Goal: Information Seeking & Learning: Find specific fact

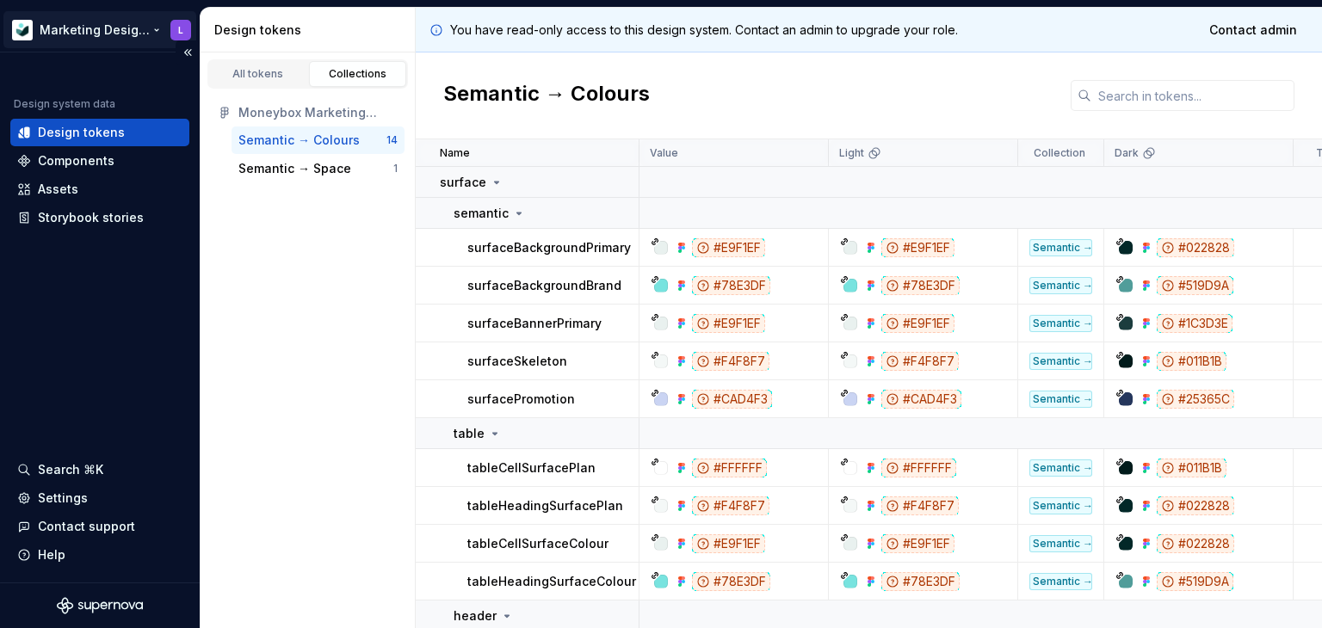
click at [116, 28] on html "Marketing Design System L Design system data Design tokens Components Assets St…" at bounding box center [661, 314] width 1322 height 628
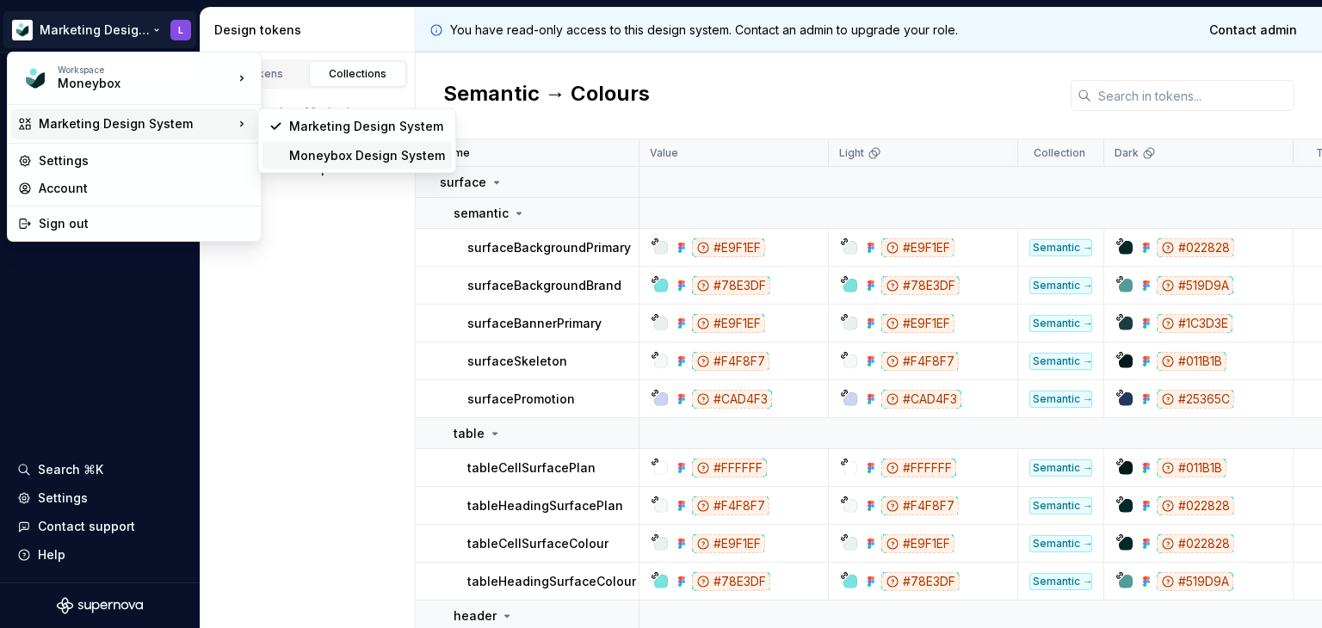
click at [348, 157] on div "Moneybox Design System" at bounding box center [367, 155] width 156 height 17
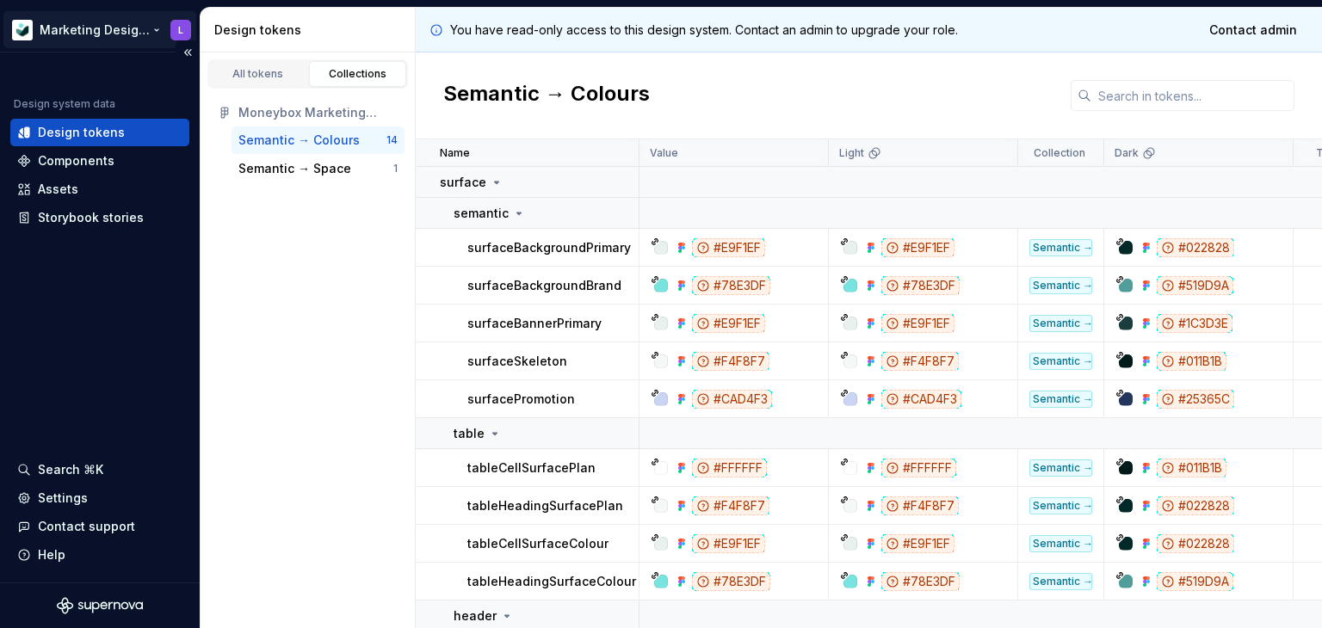
click at [104, 34] on html "Marketing Design System L Design system data Design tokens Components Assets St…" at bounding box center [661, 314] width 1322 height 628
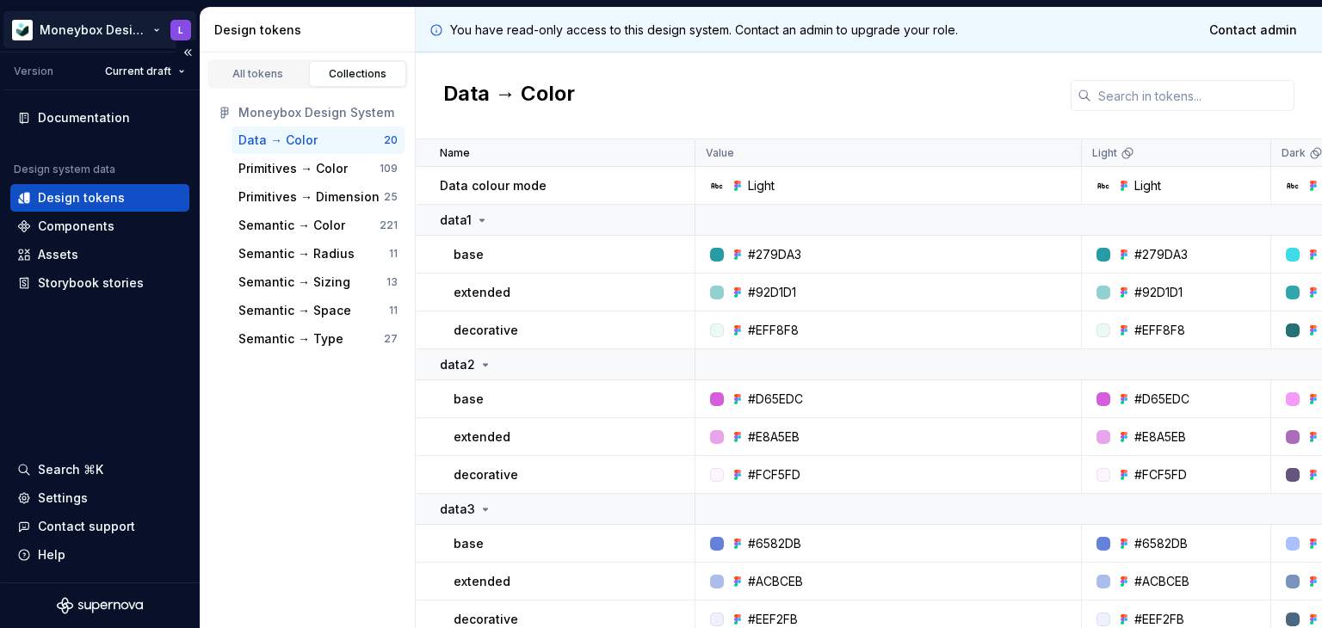
click at [96, 19] on html "Moneybox Design System L Version Current draft Documentation Design system data…" at bounding box center [661, 314] width 1322 height 628
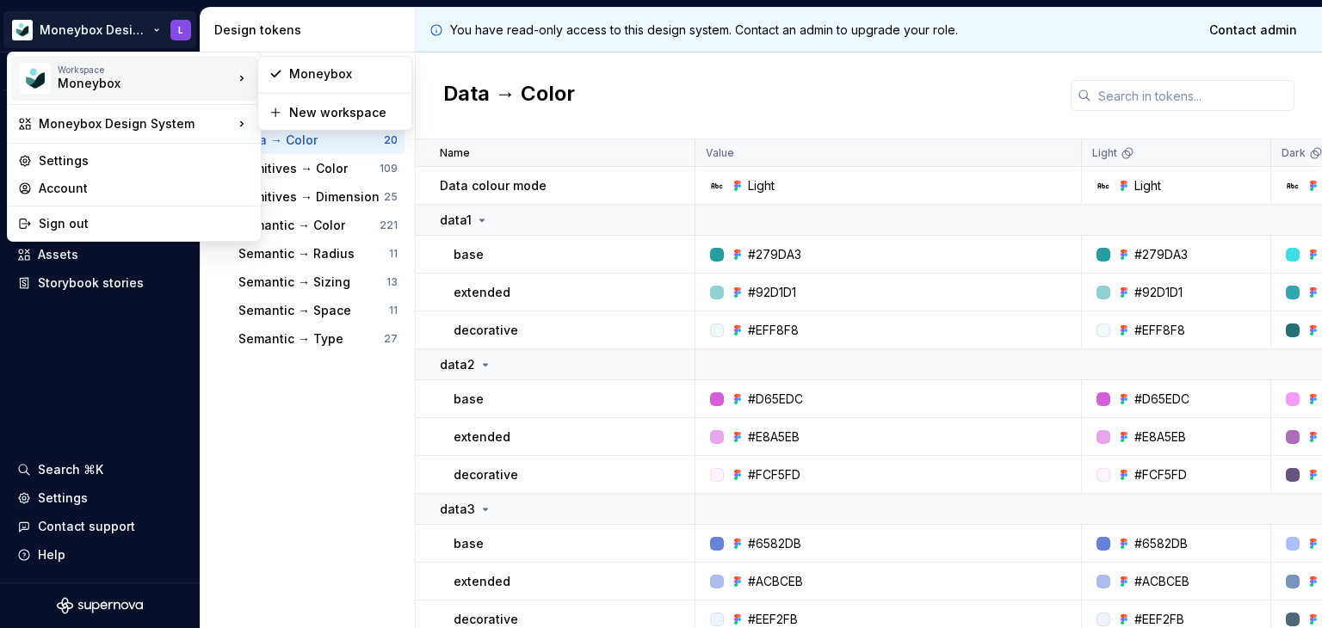
click at [117, 83] on div "Moneybox" at bounding box center [131, 83] width 146 height 17
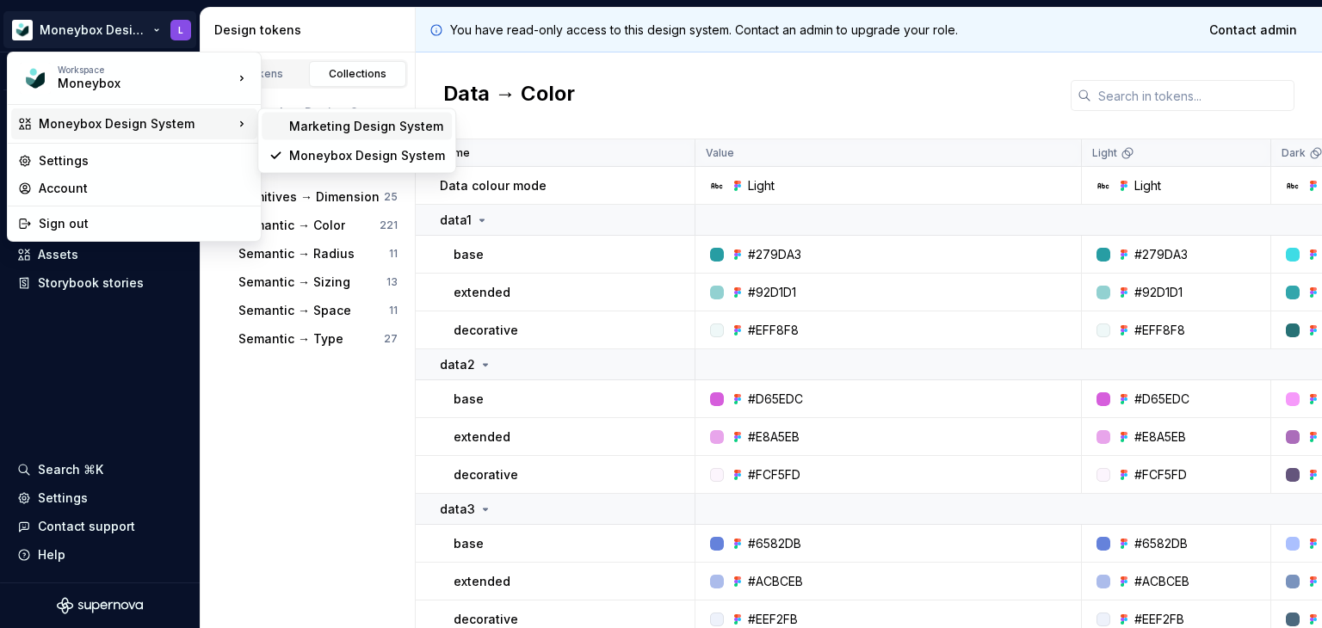
click at [334, 129] on div "Marketing Design System" at bounding box center [367, 126] width 156 height 17
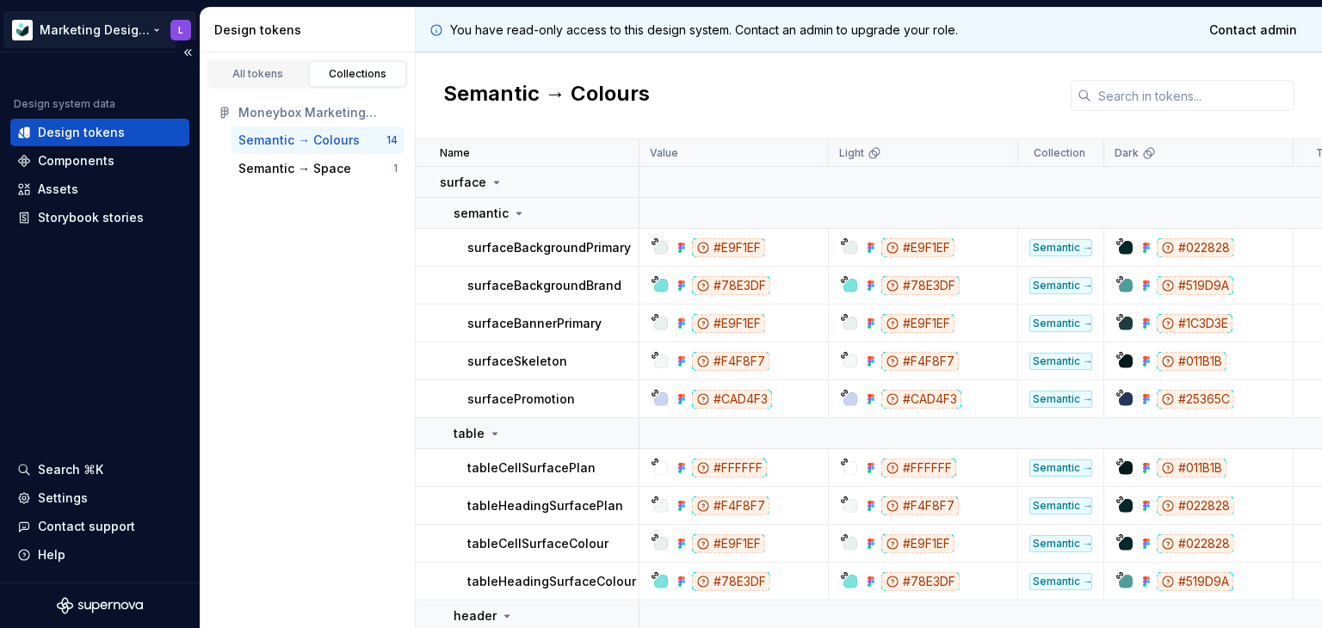
click at [94, 26] on html "Marketing Design System L Design system data Design tokens Components Assets St…" at bounding box center [661, 314] width 1322 height 628
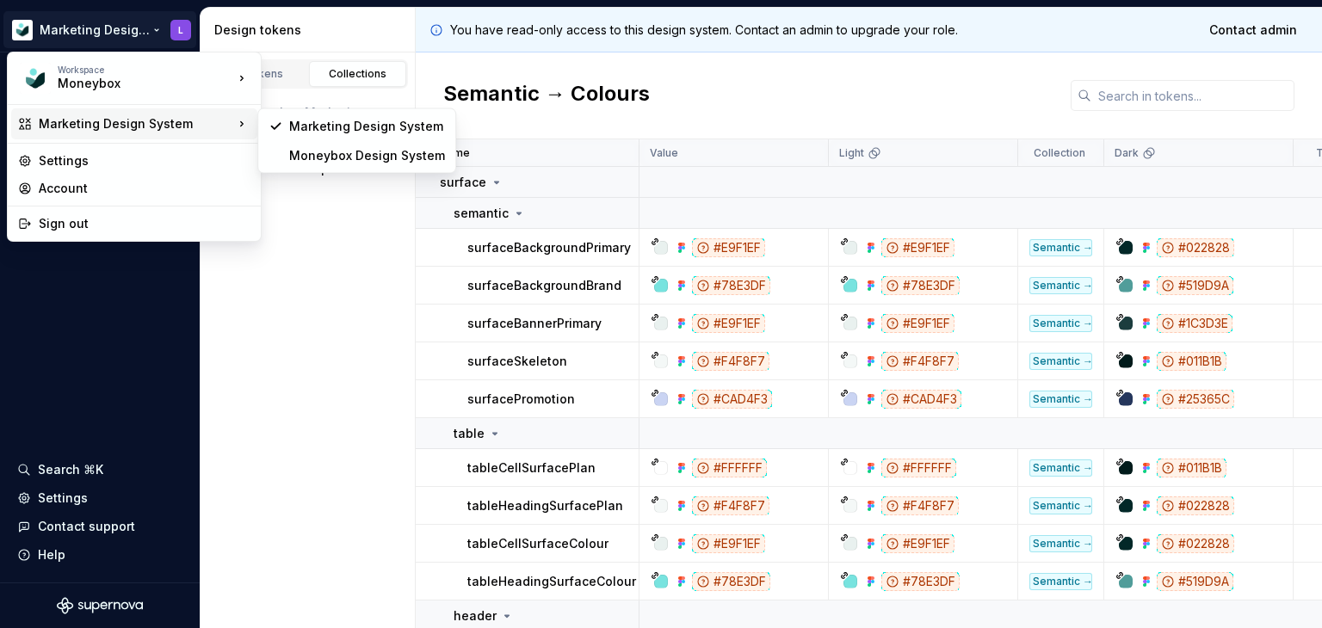
click at [515, 209] on html "Marketing Design System L Design system data Design tokens Components Assets St…" at bounding box center [661, 314] width 1322 height 628
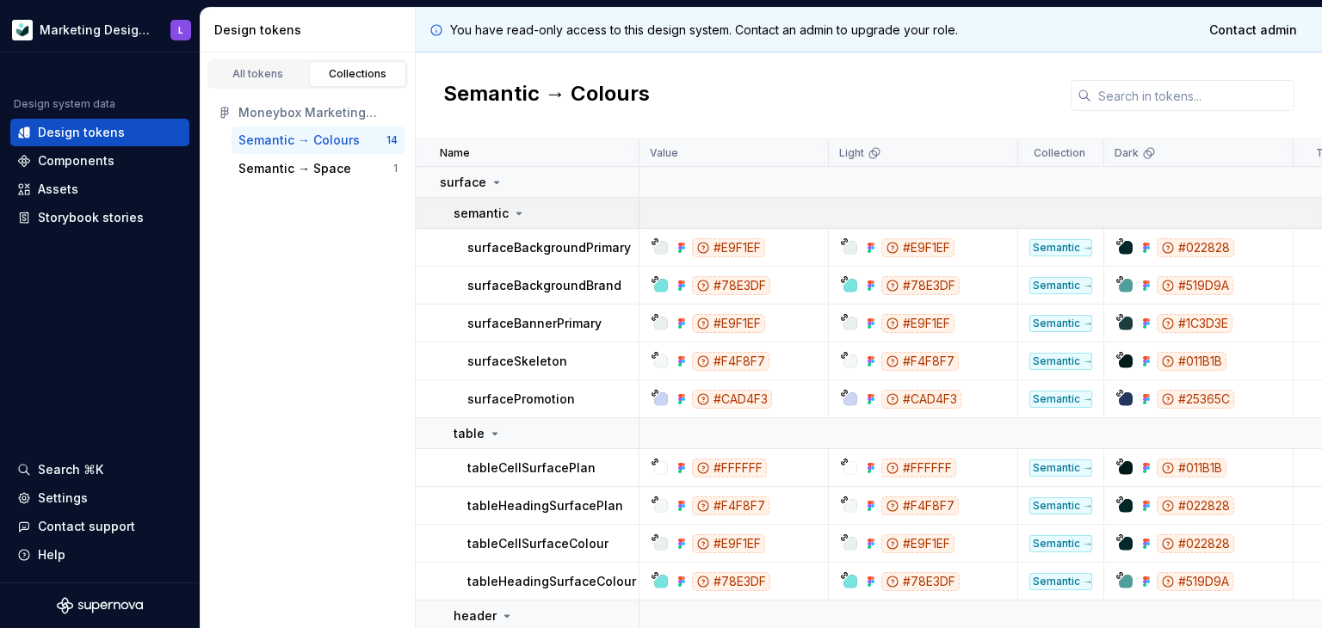
click at [512, 212] on icon at bounding box center [519, 213] width 14 height 14
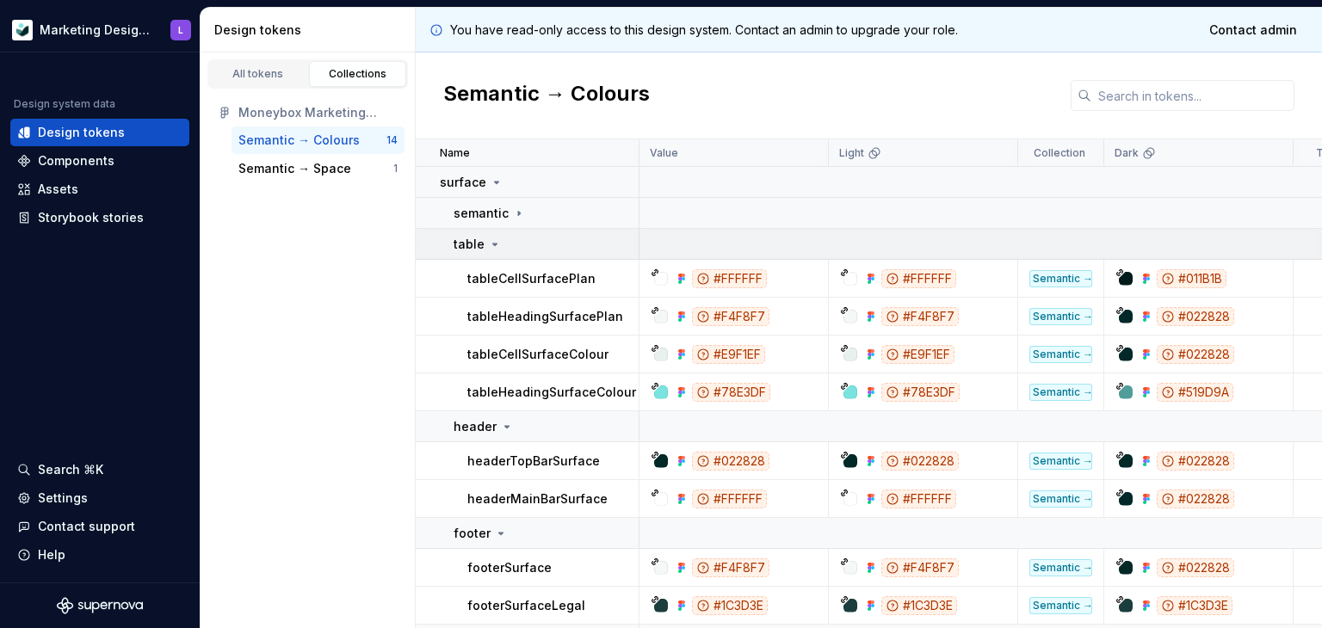
click at [496, 244] on icon at bounding box center [495, 244] width 14 height 14
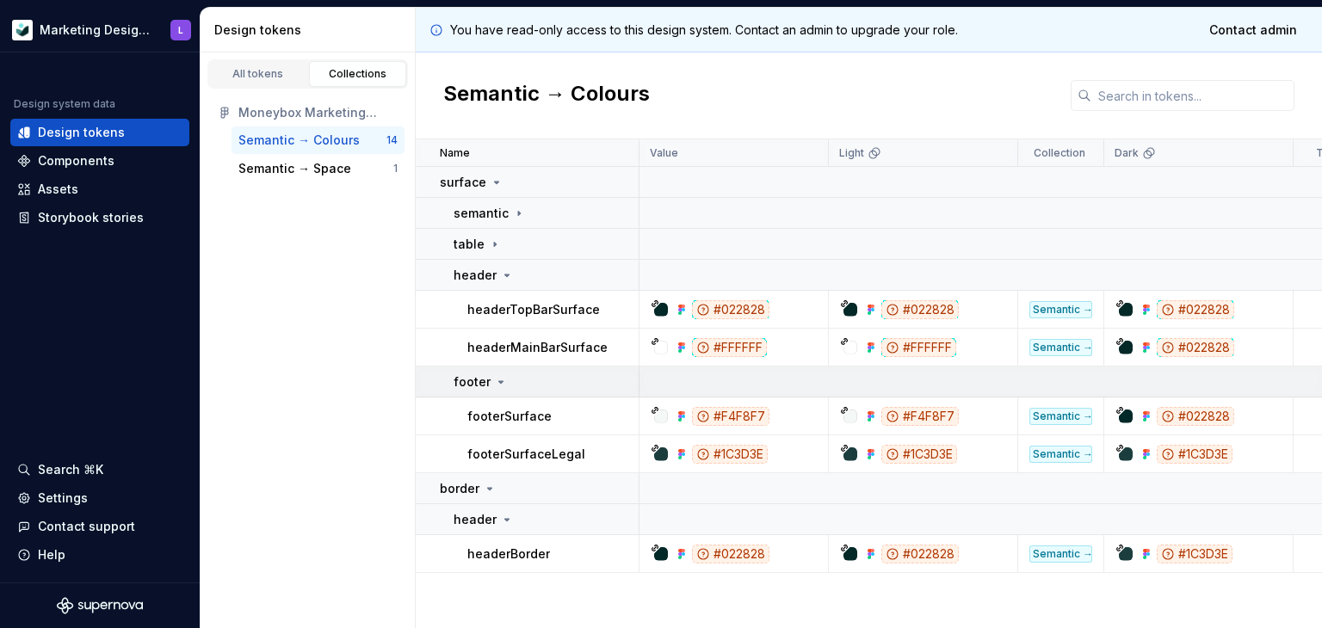
click at [495, 383] on icon at bounding box center [501, 382] width 14 height 14
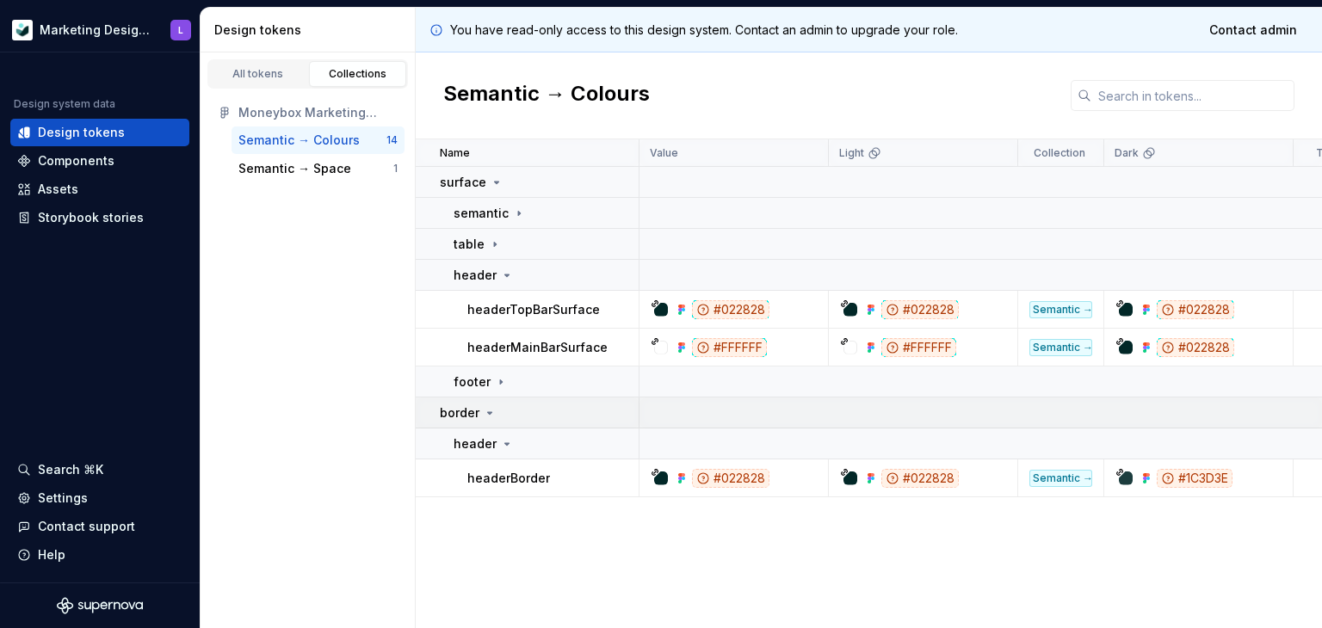
click at [490, 409] on icon at bounding box center [490, 413] width 14 height 14
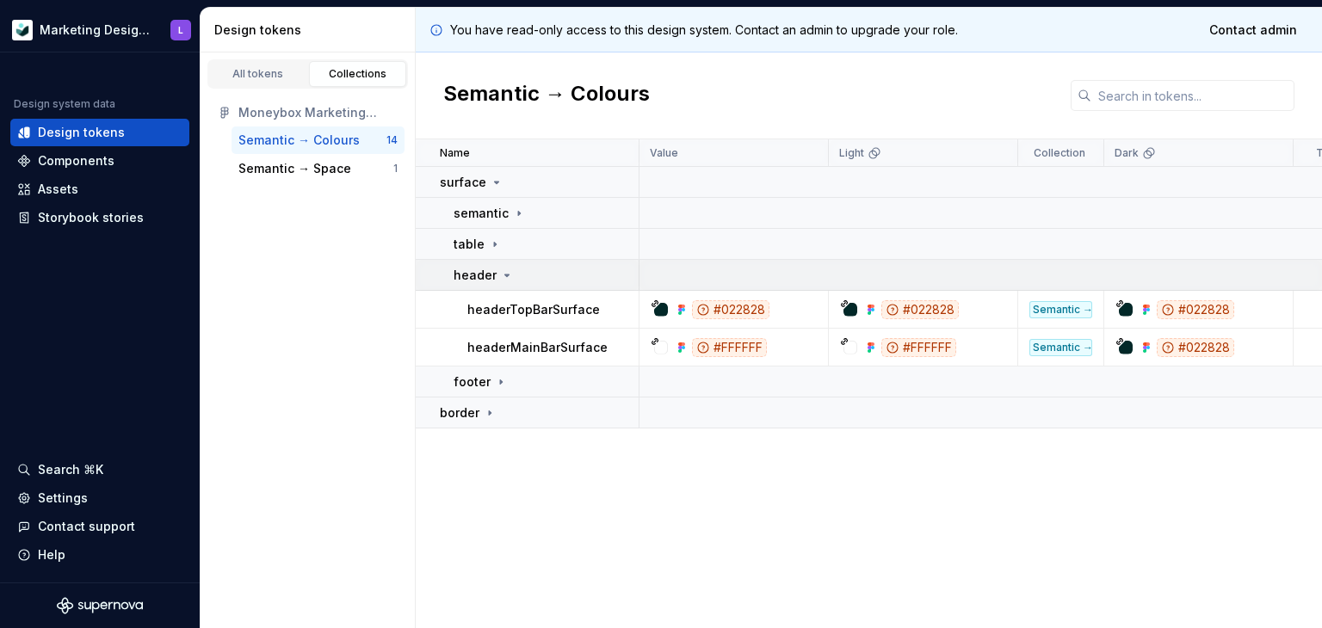
click at [505, 274] on icon at bounding box center [507, 275] width 4 height 2
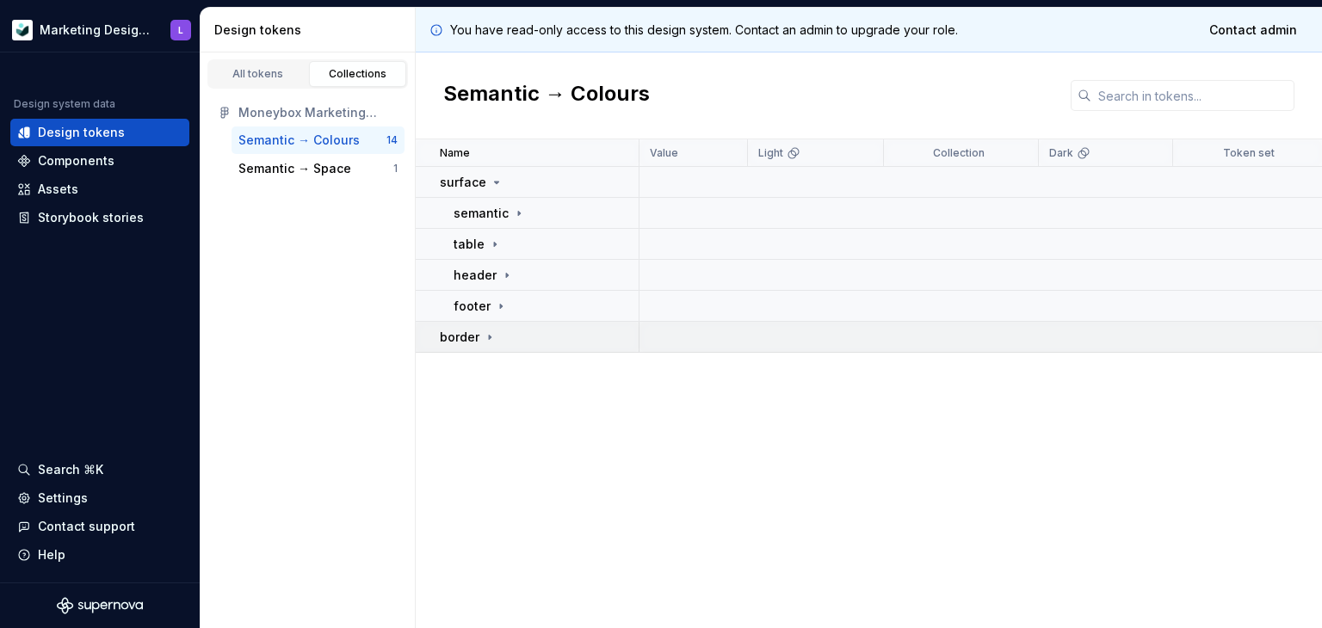
click at [483, 331] on icon at bounding box center [490, 337] width 14 height 14
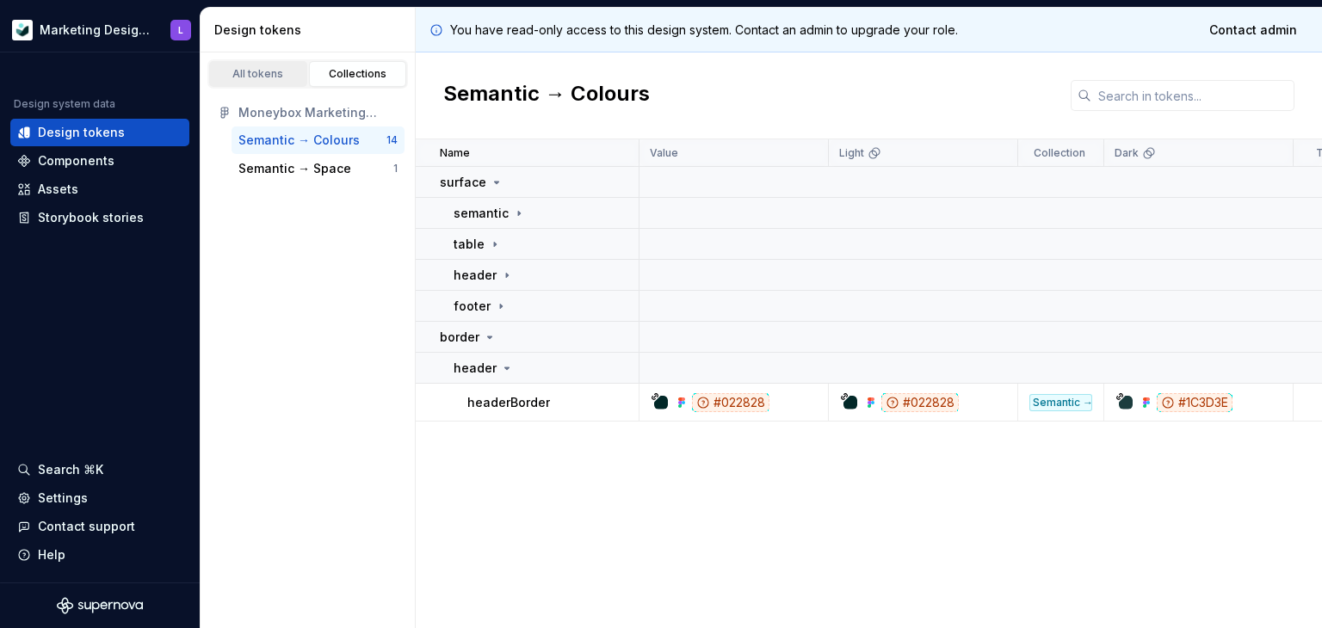
click at [252, 70] on div "All tokens" at bounding box center [258, 74] width 86 height 14
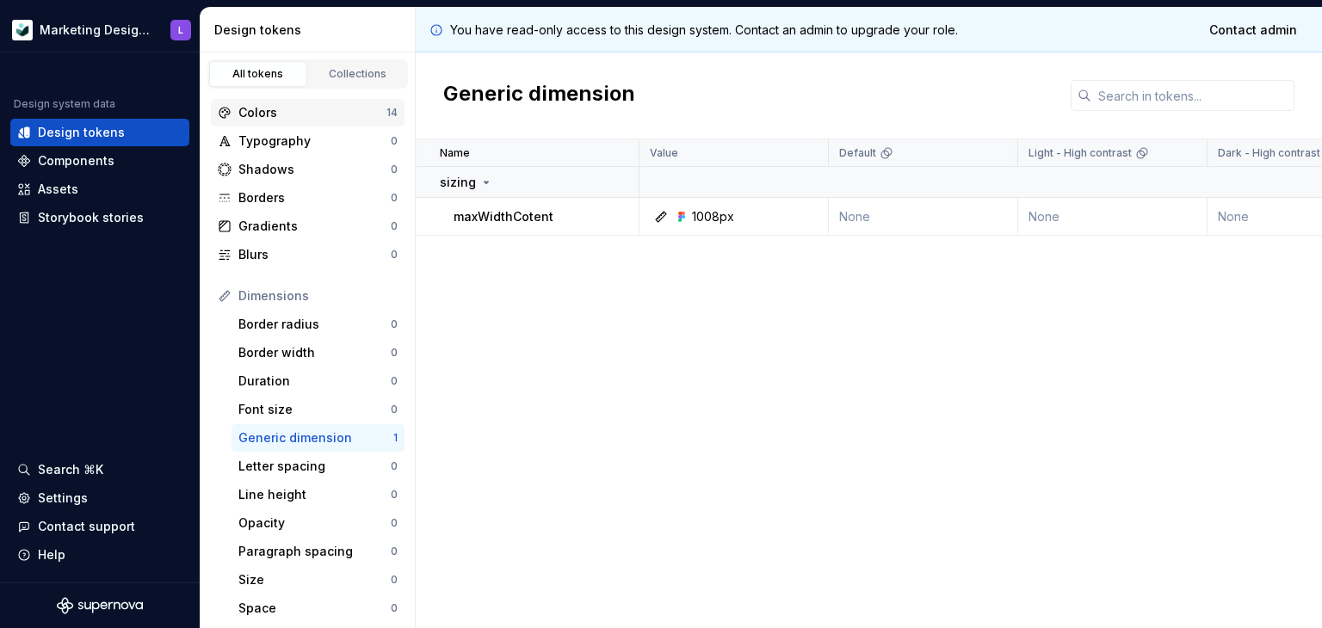
click at [243, 111] on div "Colors" at bounding box center [312, 112] width 148 height 17
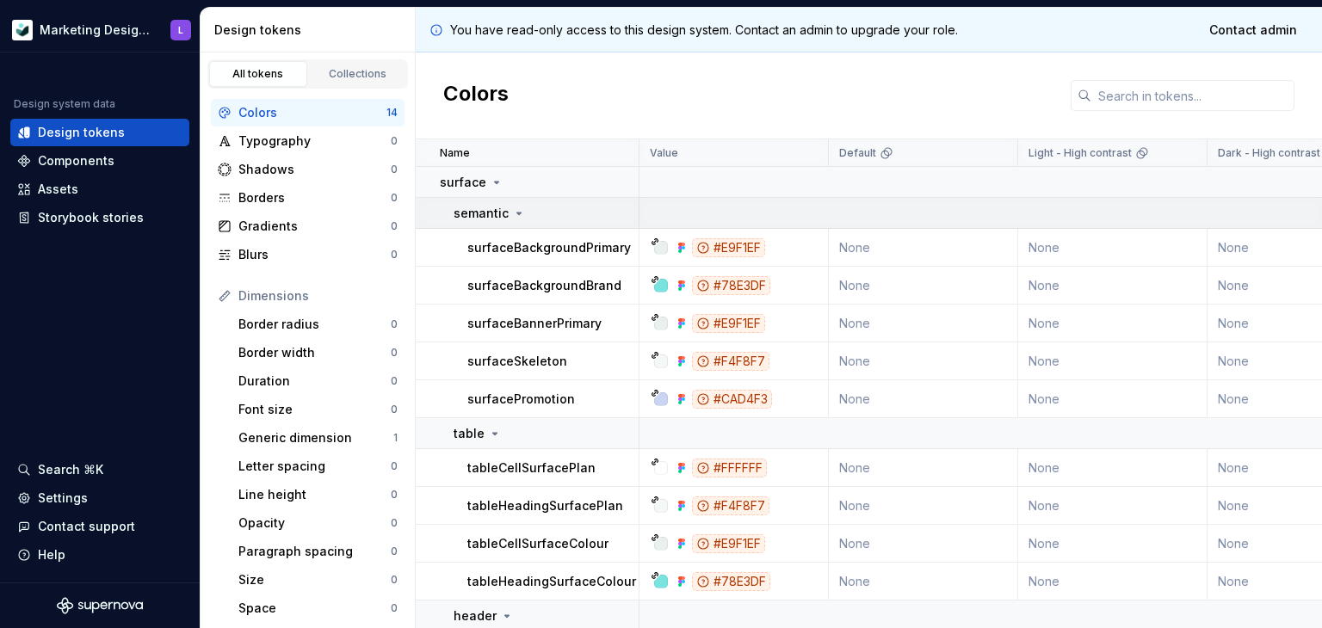
click at [514, 211] on icon at bounding box center [519, 213] width 14 height 14
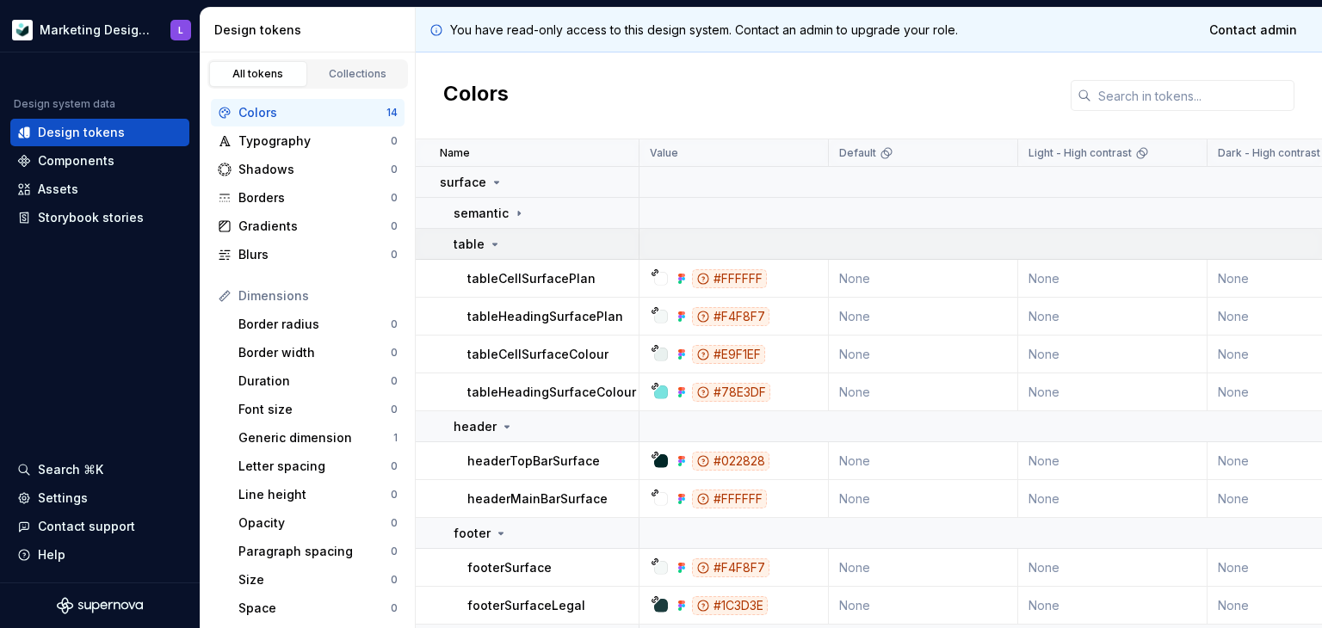
click at [493, 243] on icon at bounding box center [495, 244] width 4 height 2
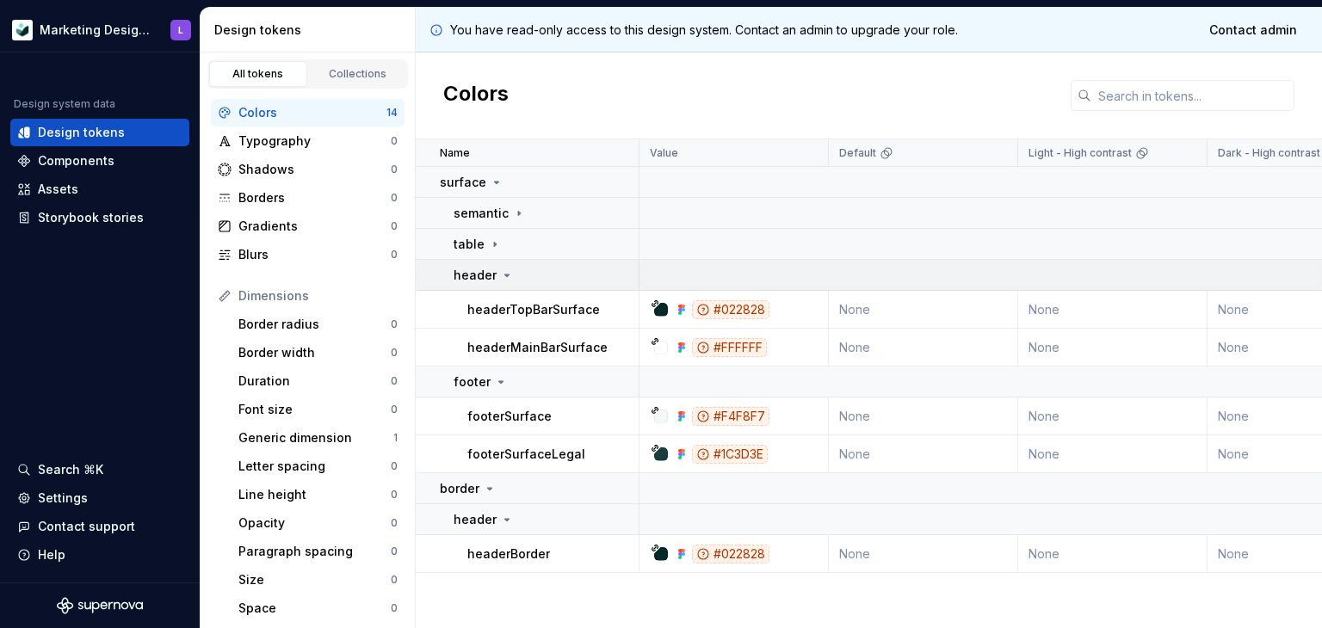
click at [505, 273] on icon at bounding box center [507, 275] width 14 height 14
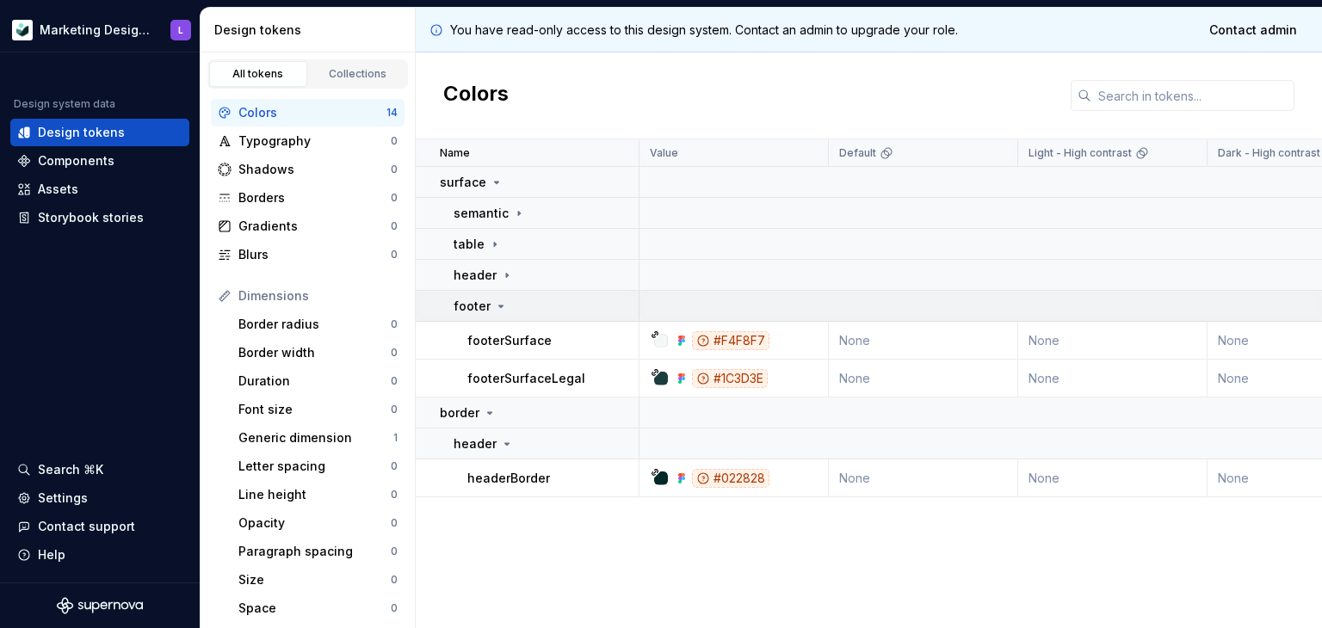
click at [496, 309] on icon at bounding box center [501, 306] width 14 height 14
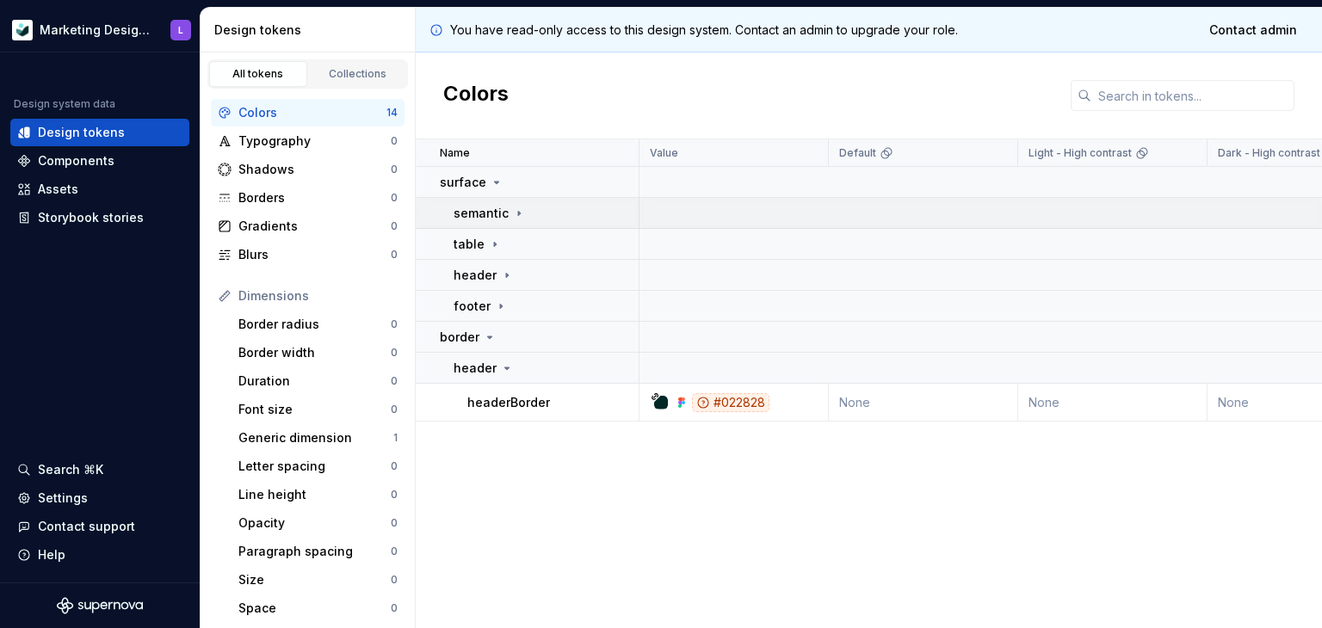
click at [512, 208] on icon at bounding box center [519, 213] width 14 height 14
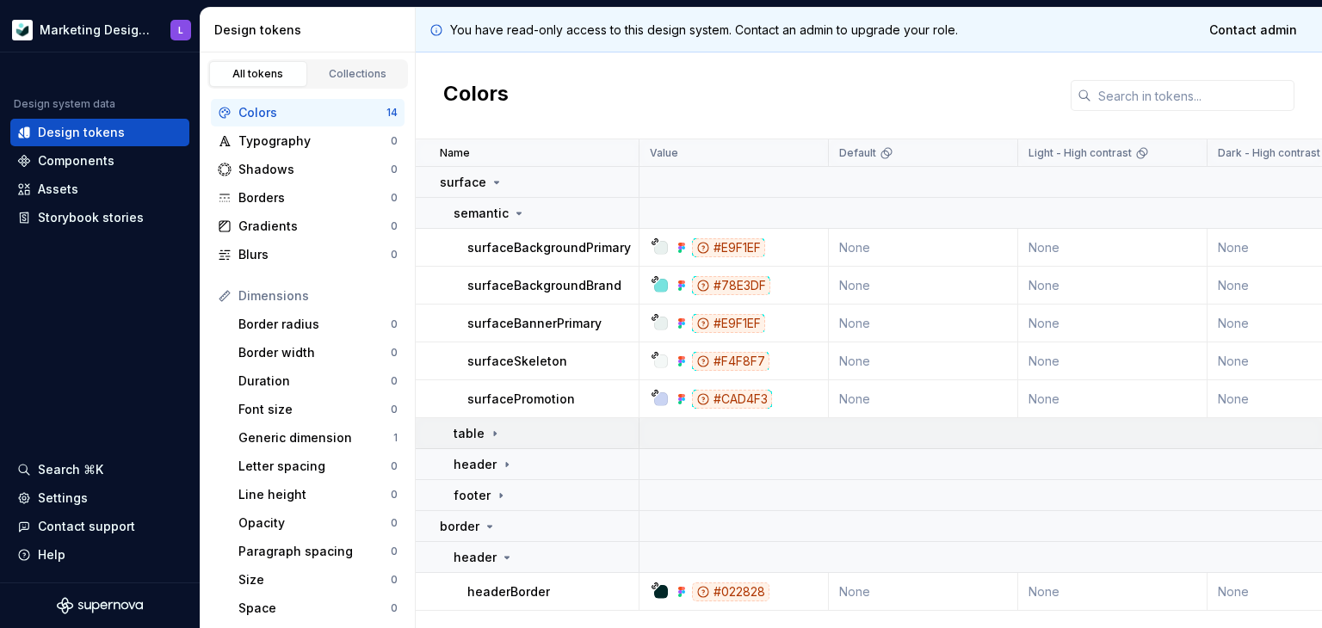
click at [488, 435] on icon at bounding box center [495, 434] width 14 height 14
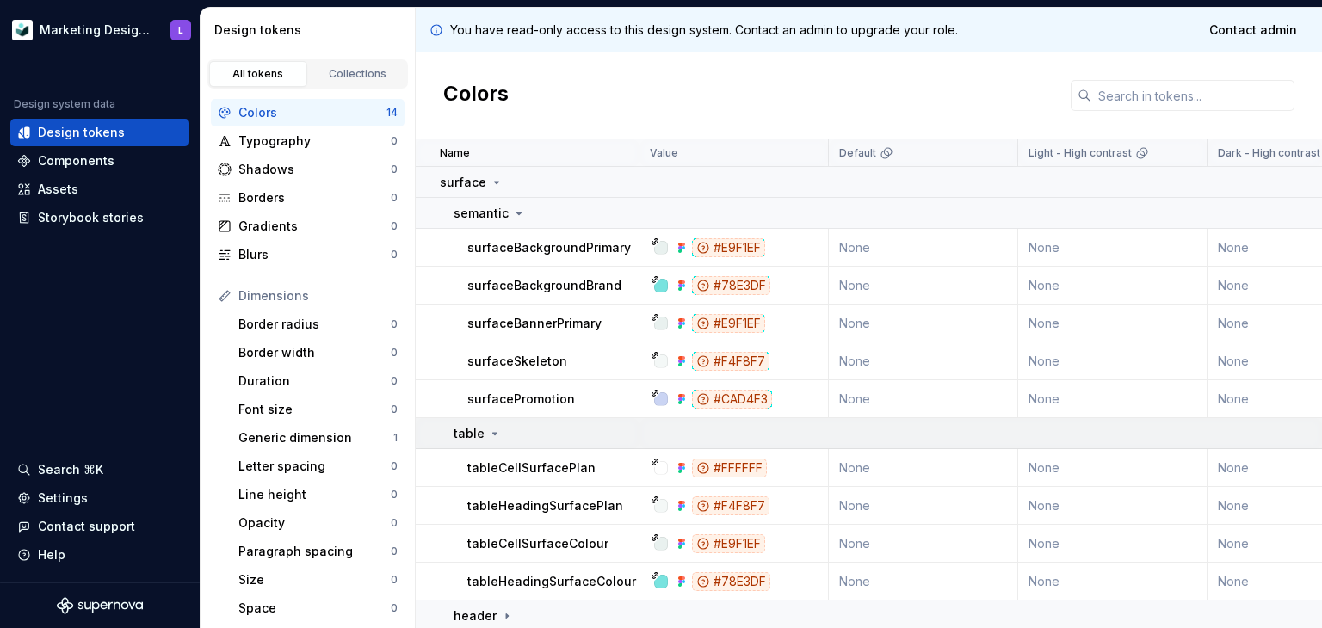
click at [492, 430] on icon at bounding box center [495, 434] width 14 height 14
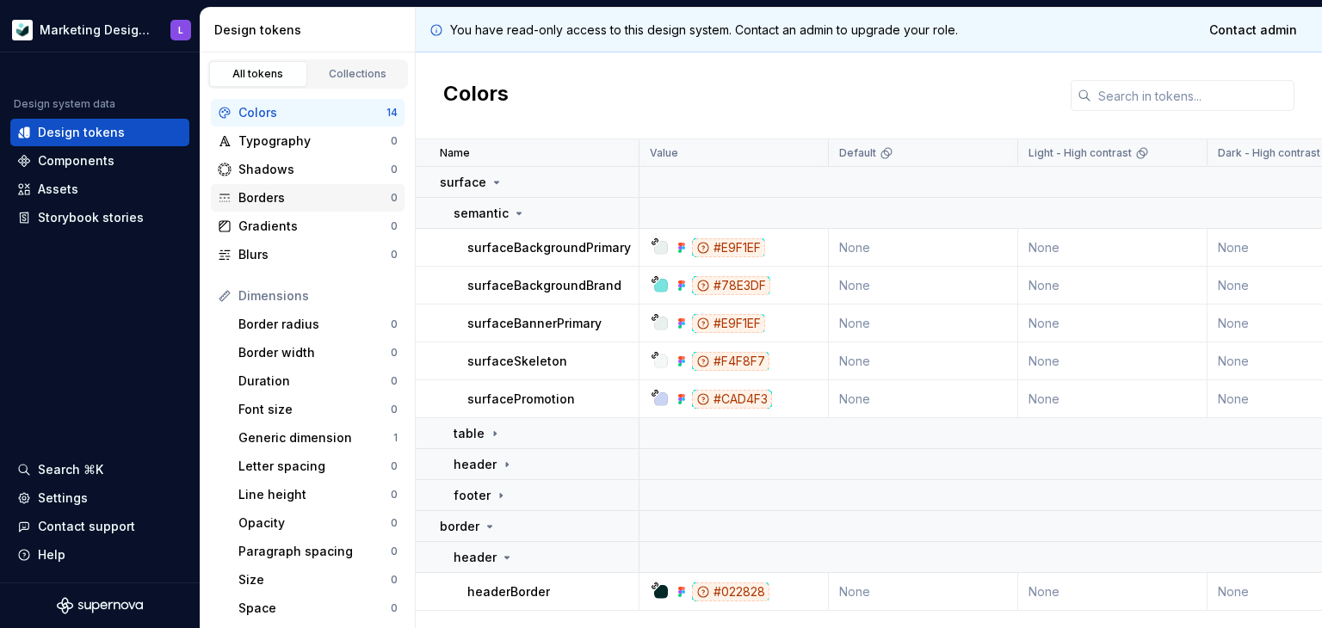
click at [297, 200] on div "Borders" at bounding box center [314, 197] width 152 height 17
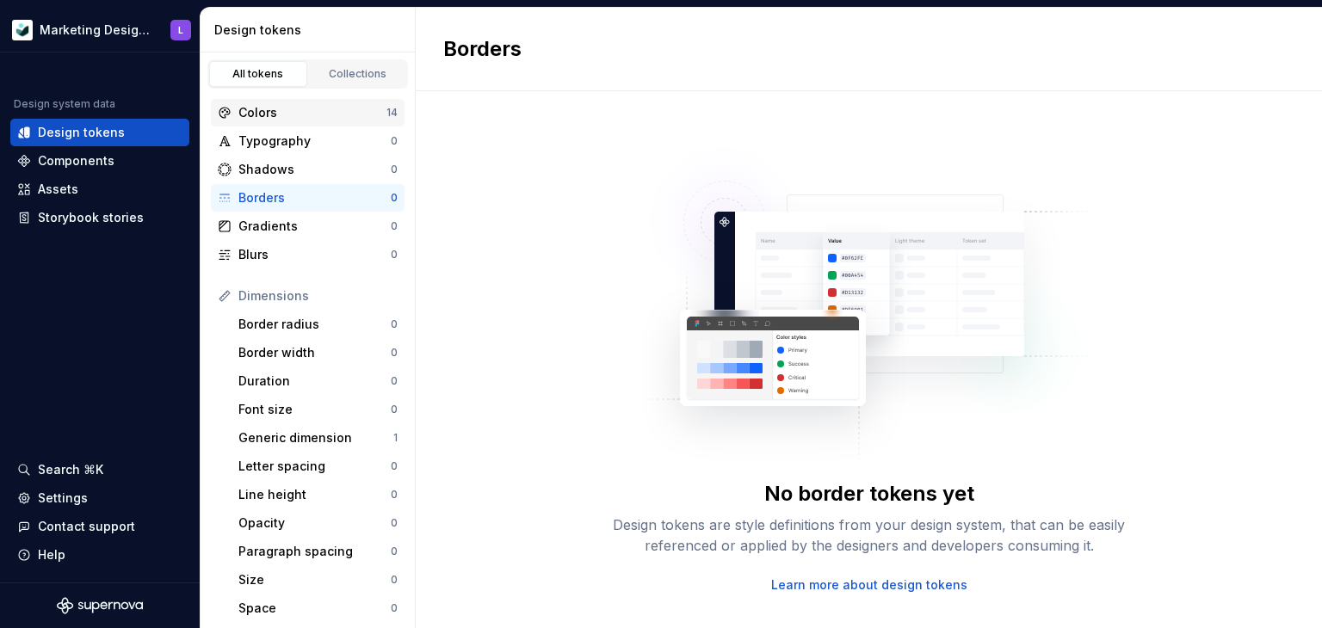
click at [330, 111] on div "Colors" at bounding box center [312, 112] width 148 height 17
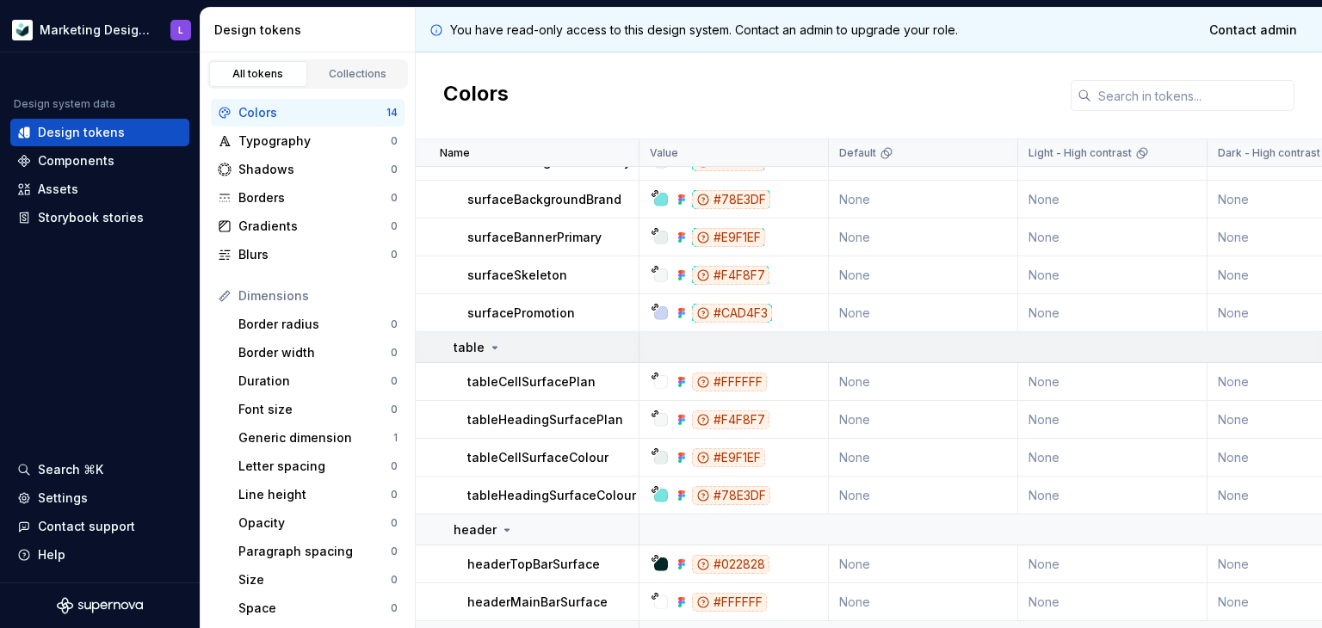
scroll to position [294, 0]
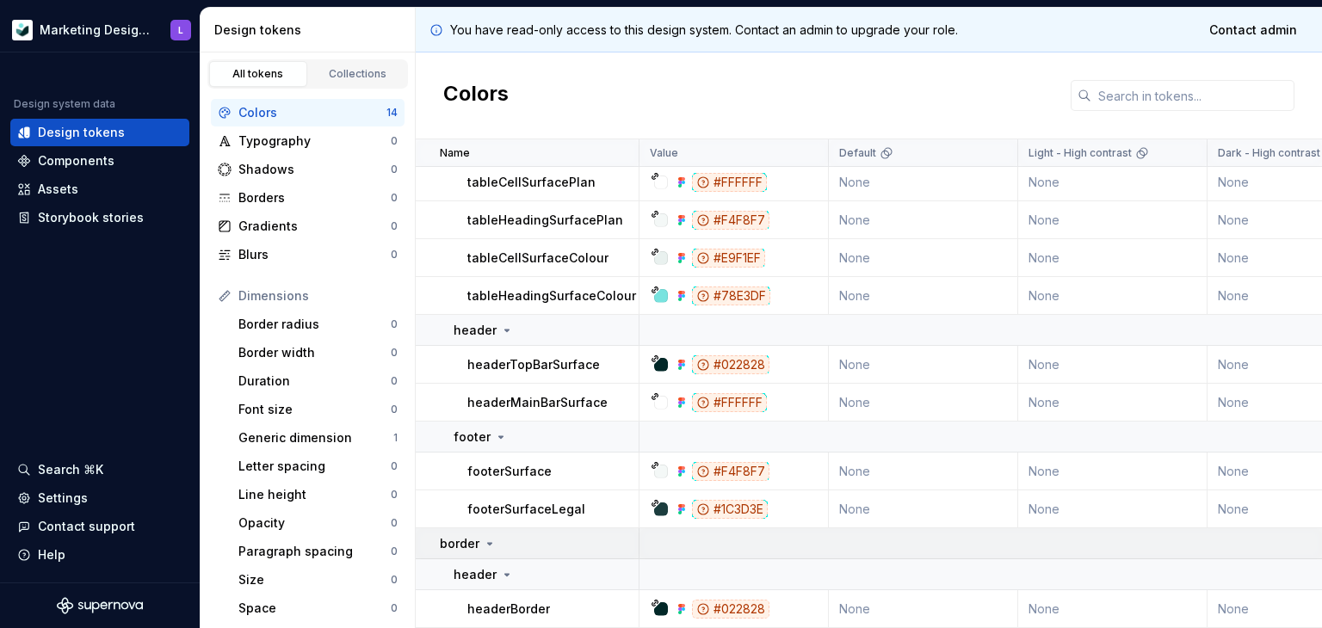
click at [485, 535] on div "border" at bounding box center [468, 543] width 57 height 17
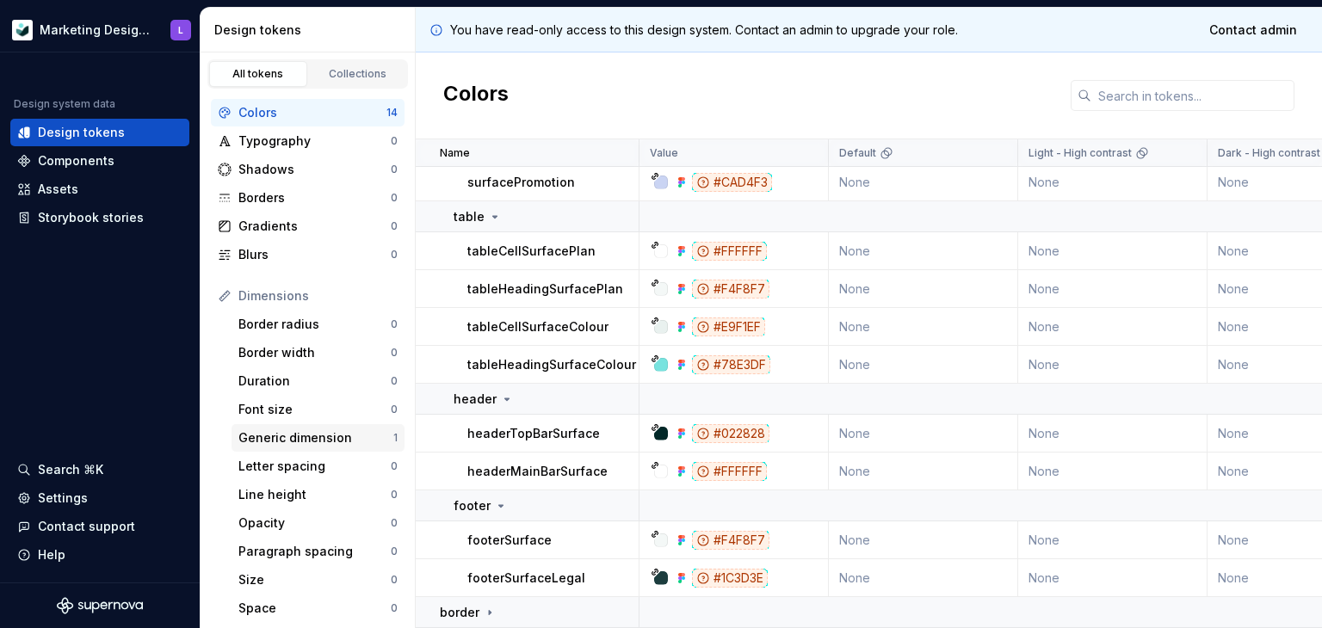
click at [337, 443] on div "Generic dimension" at bounding box center [315, 437] width 155 height 17
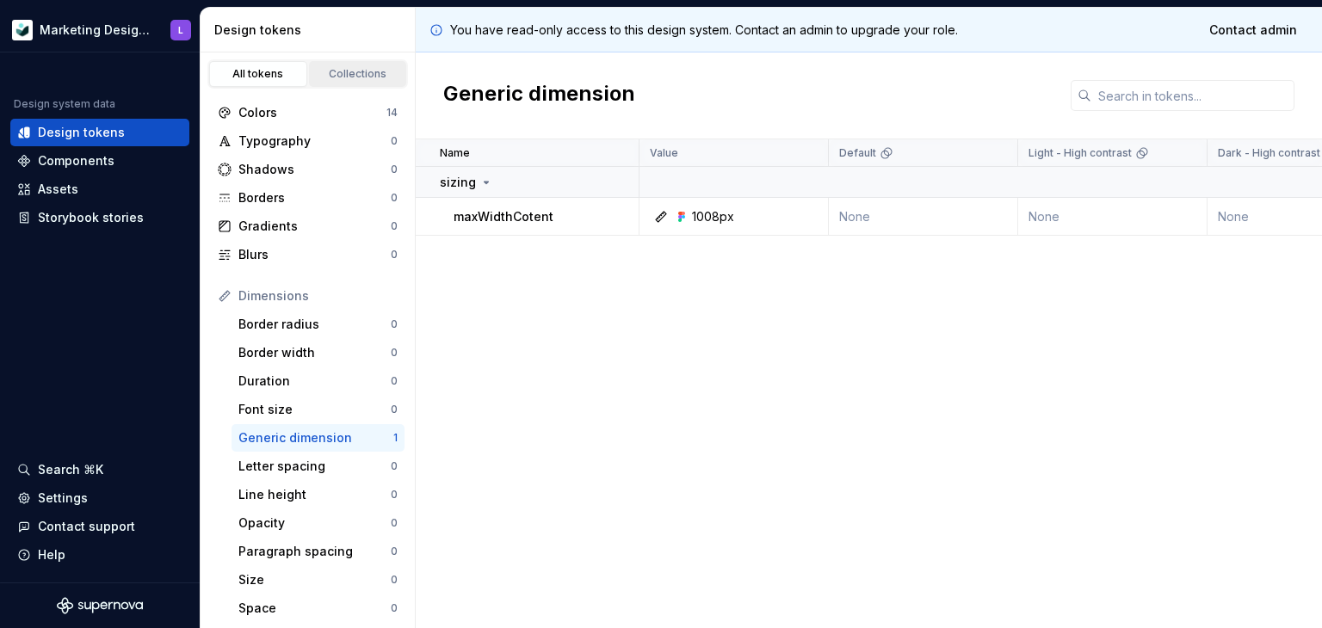
click at [359, 67] on div "Collections" at bounding box center [358, 74] width 86 height 14
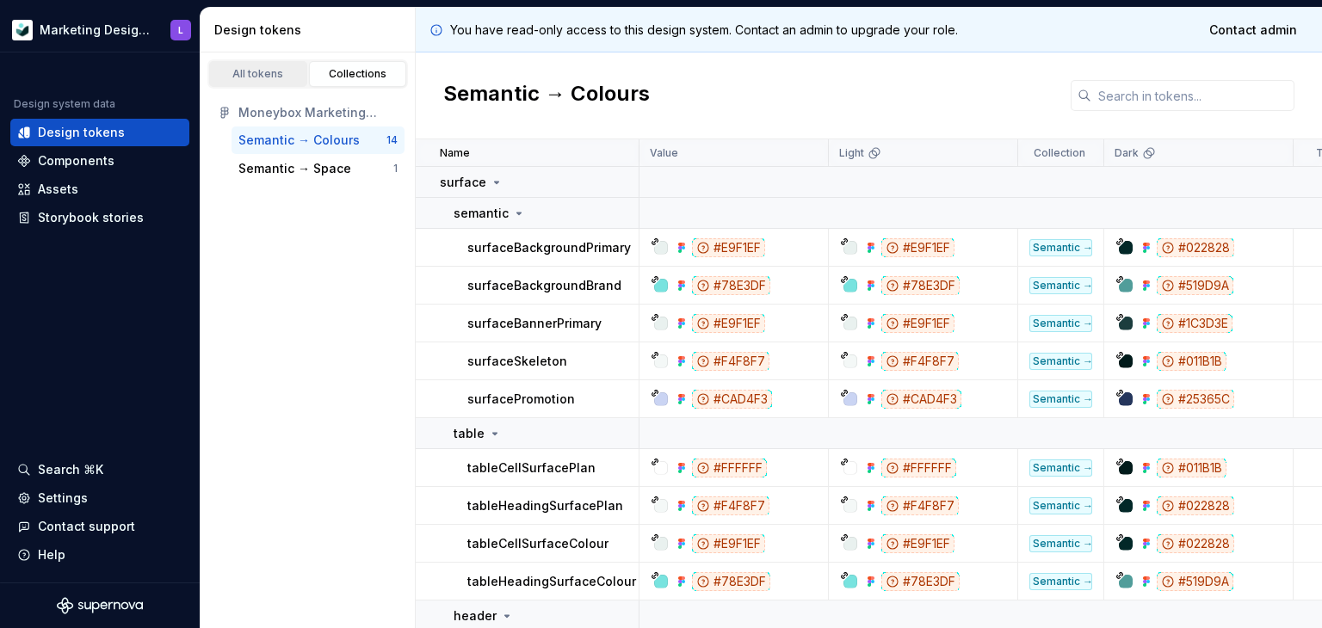
click at [263, 71] on div "All tokens" at bounding box center [258, 74] width 86 height 14
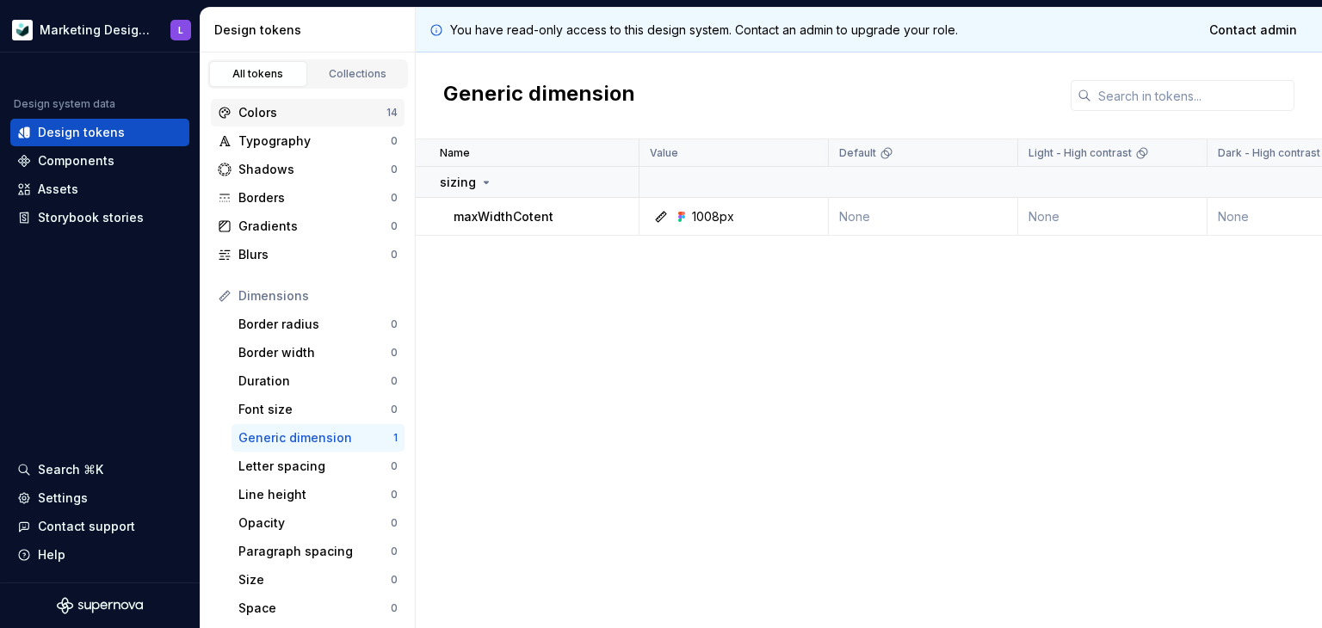
click at [289, 114] on div "Colors" at bounding box center [312, 112] width 148 height 17
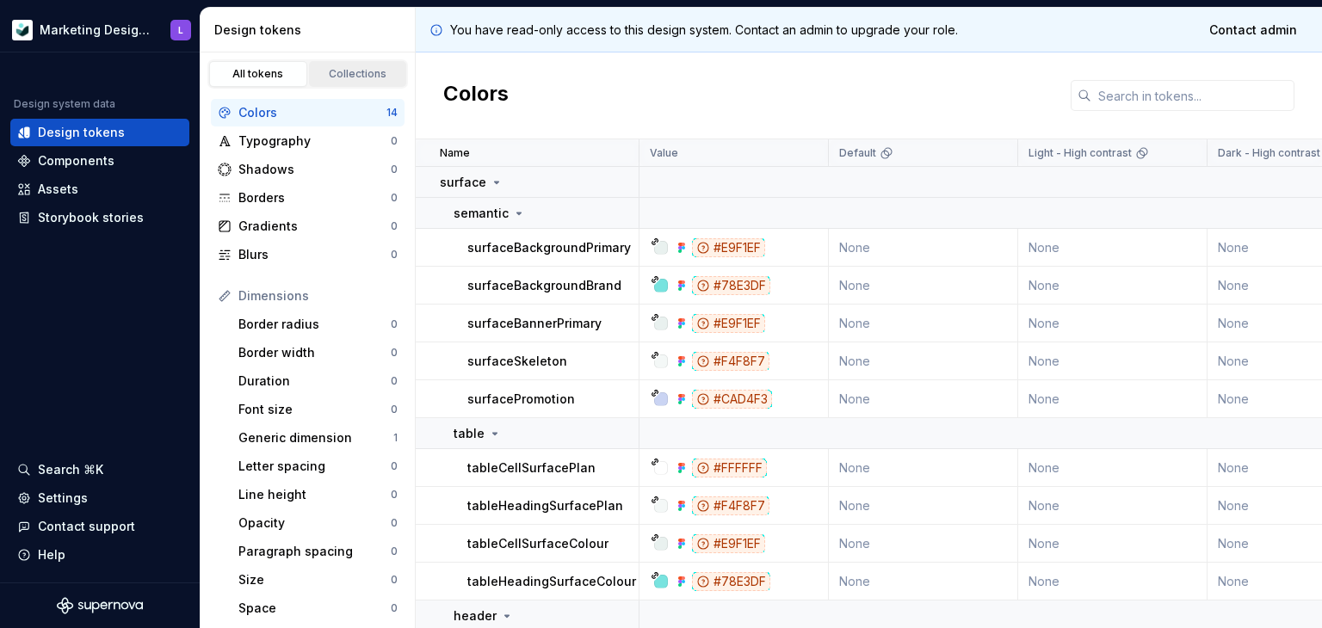
click at [323, 75] on div "Collections" at bounding box center [358, 74] width 86 height 14
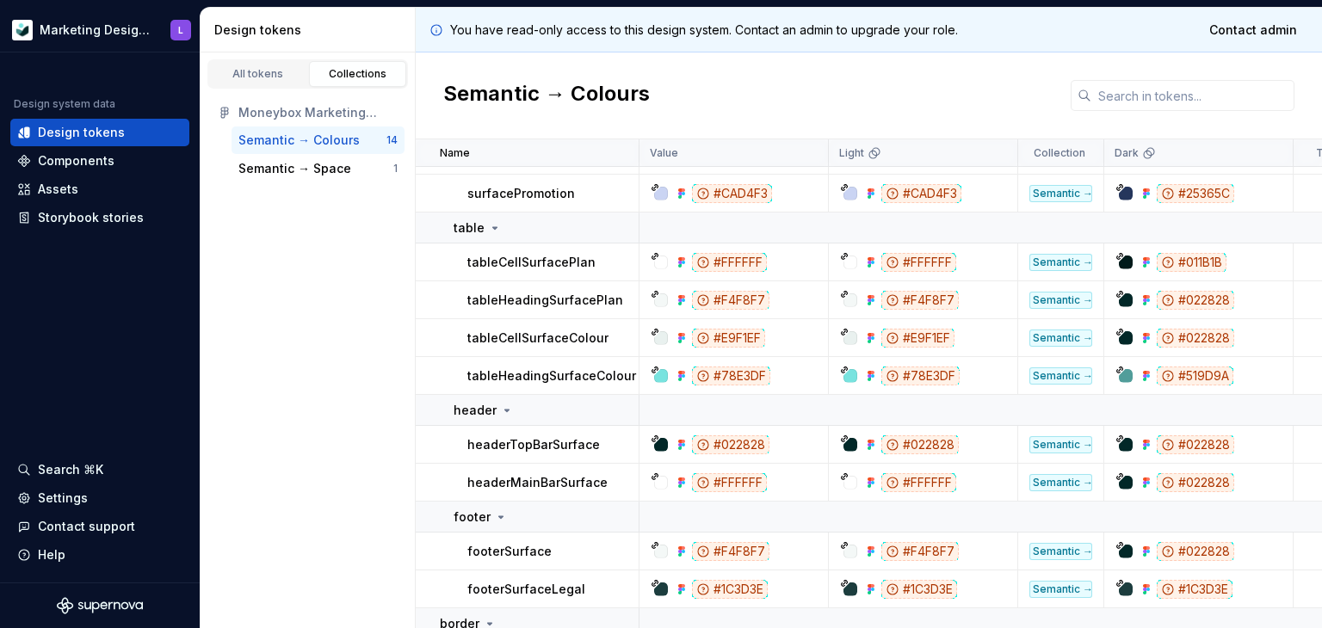
scroll to position [294, 0]
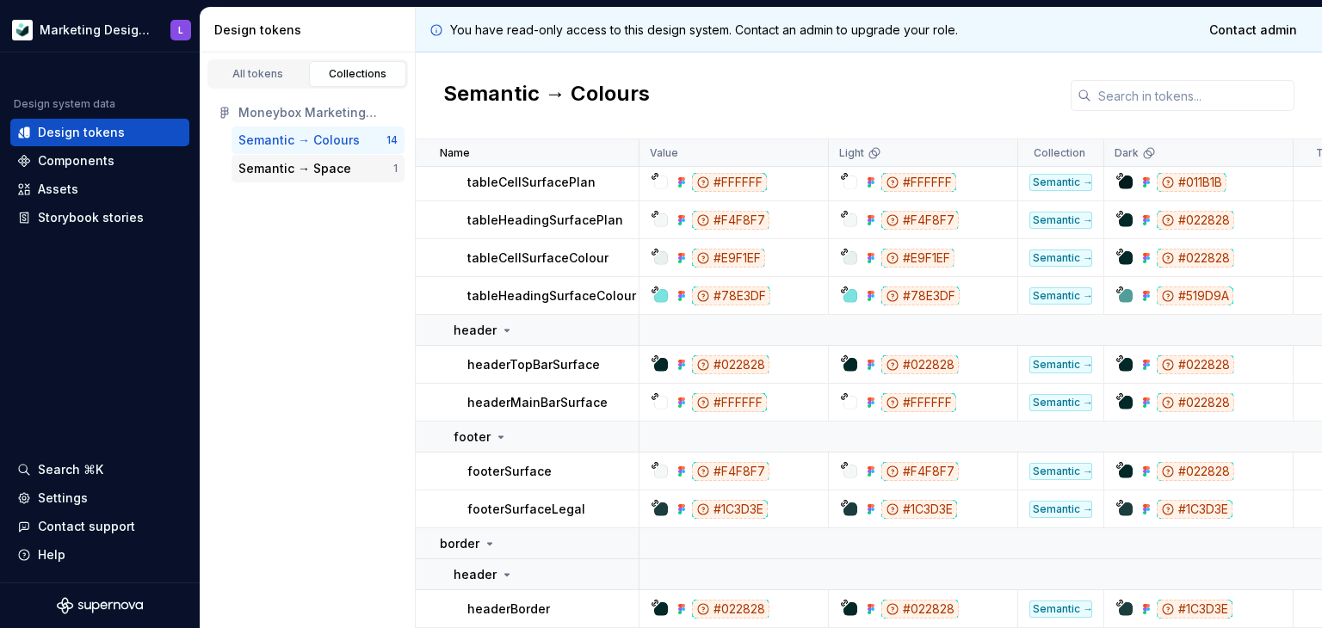
click at [336, 173] on div "Semantic → Space" at bounding box center [294, 168] width 113 height 17
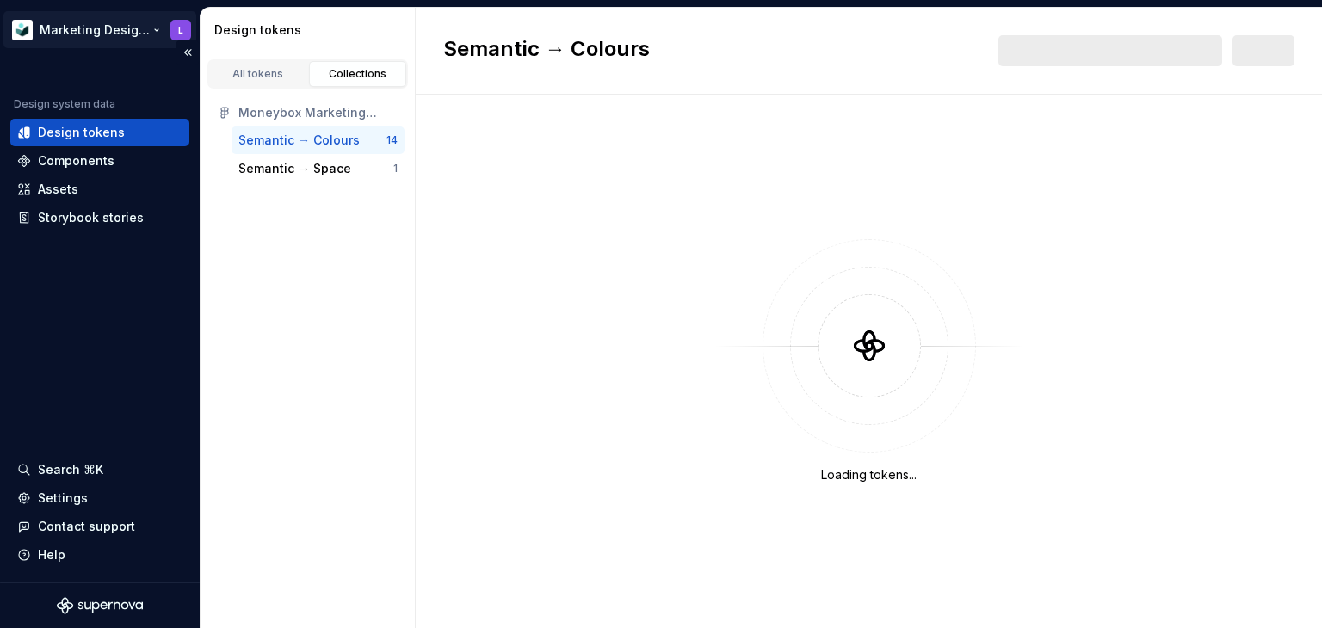
click at [87, 31] on html "Marketing Design System L Design system data Design tokens Components Assets St…" at bounding box center [661, 314] width 1322 height 628
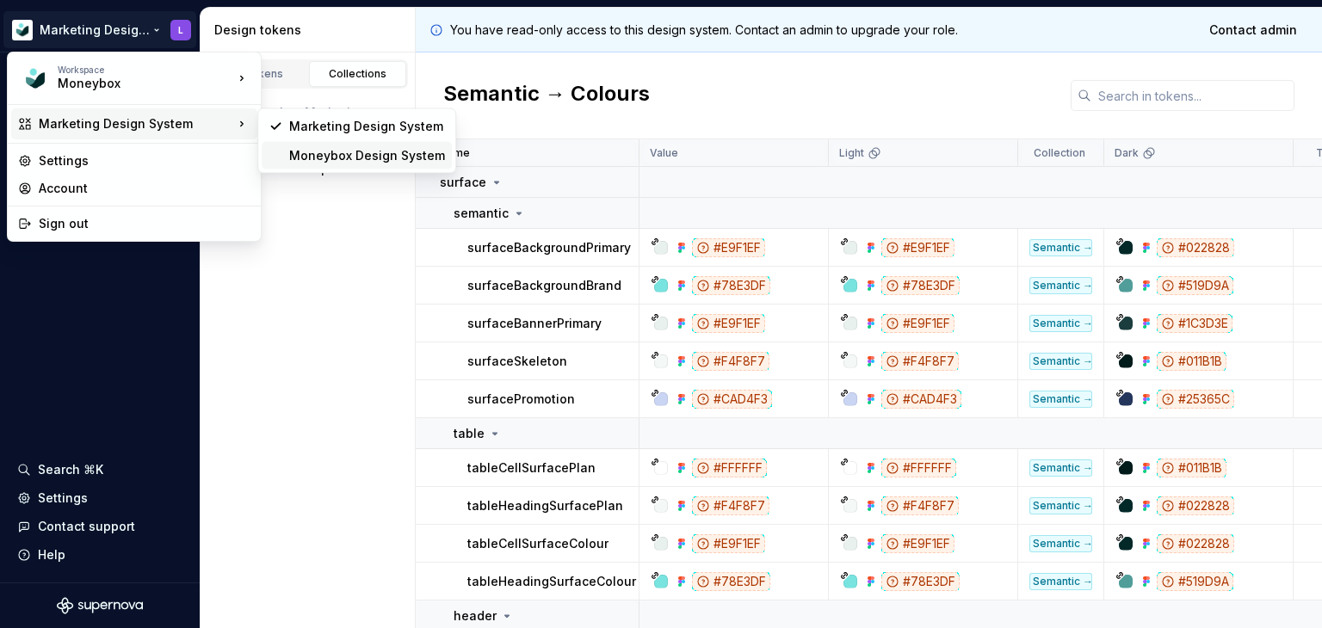
click at [323, 147] on div "Moneybox Design System" at bounding box center [367, 155] width 156 height 17
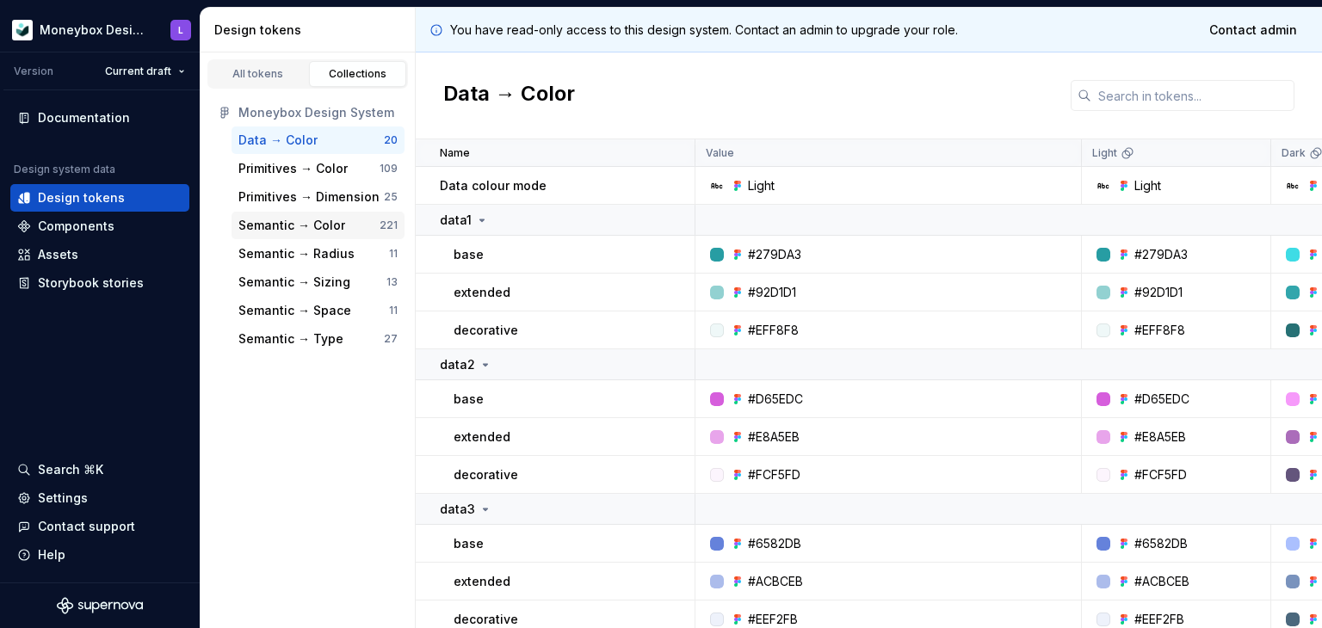
click at [344, 218] on div "Semantic → Color" at bounding box center [308, 225] width 141 height 17
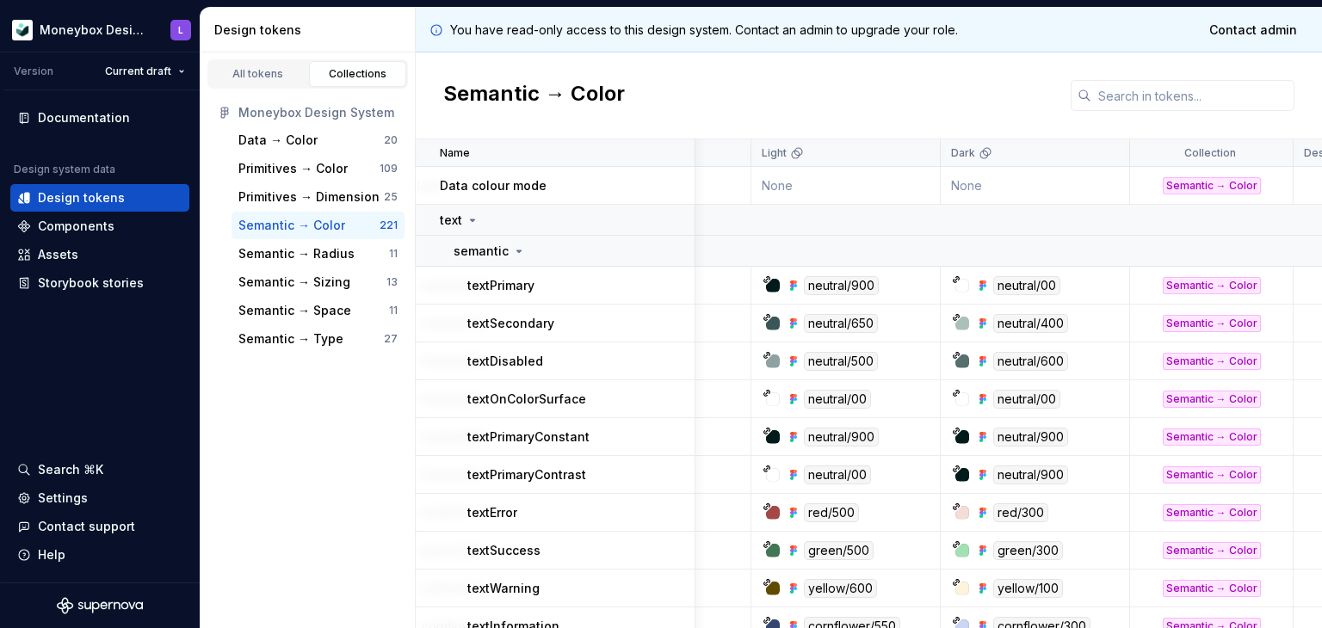
scroll to position [0, 330]
click at [469, 216] on icon at bounding box center [472, 220] width 14 height 14
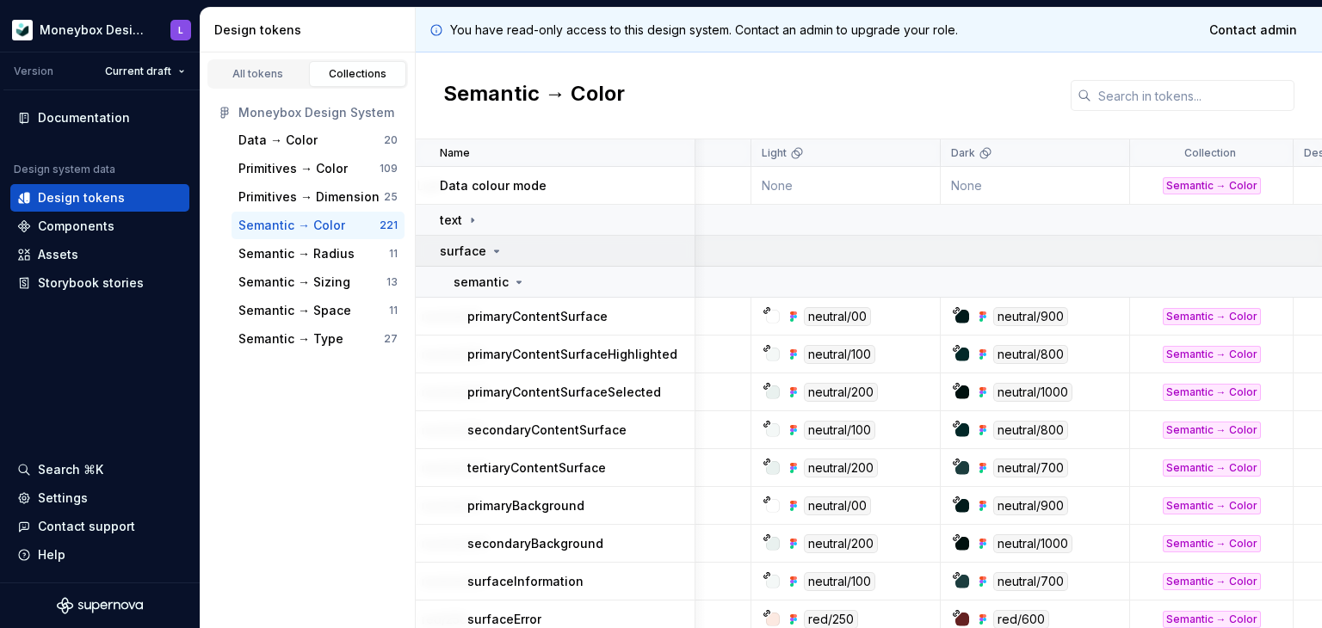
click at [491, 253] on icon at bounding box center [497, 251] width 14 height 14
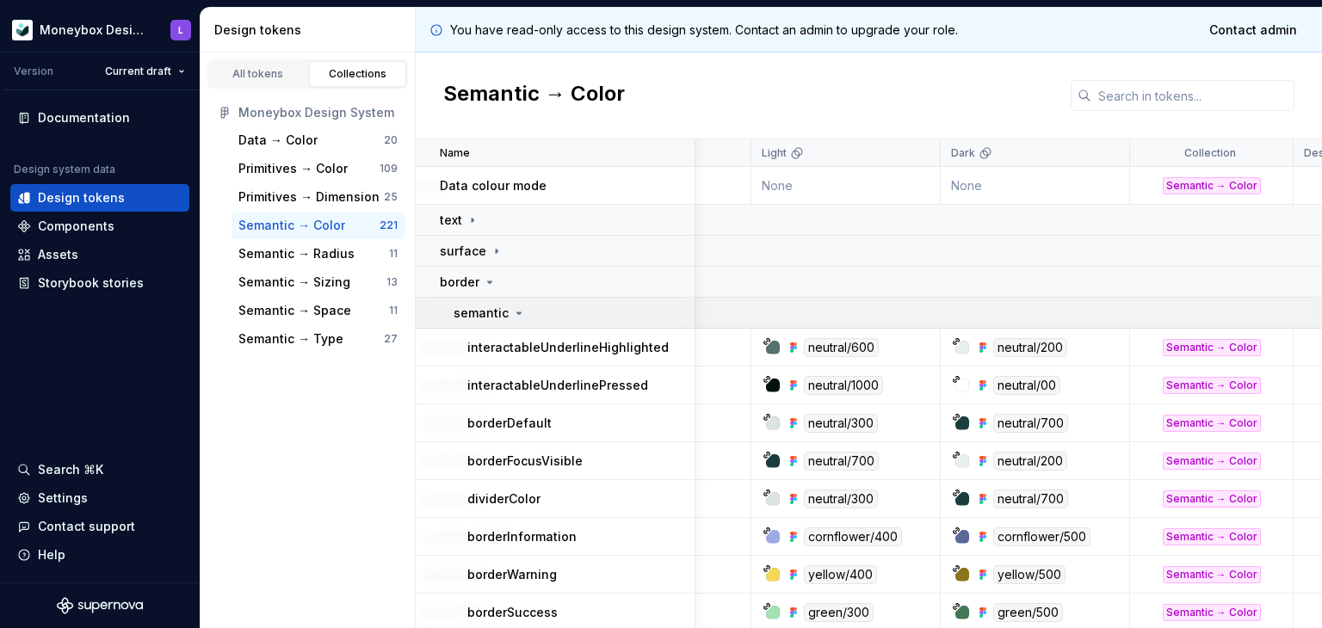
click at [515, 310] on icon at bounding box center [519, 313] width 14 height 14
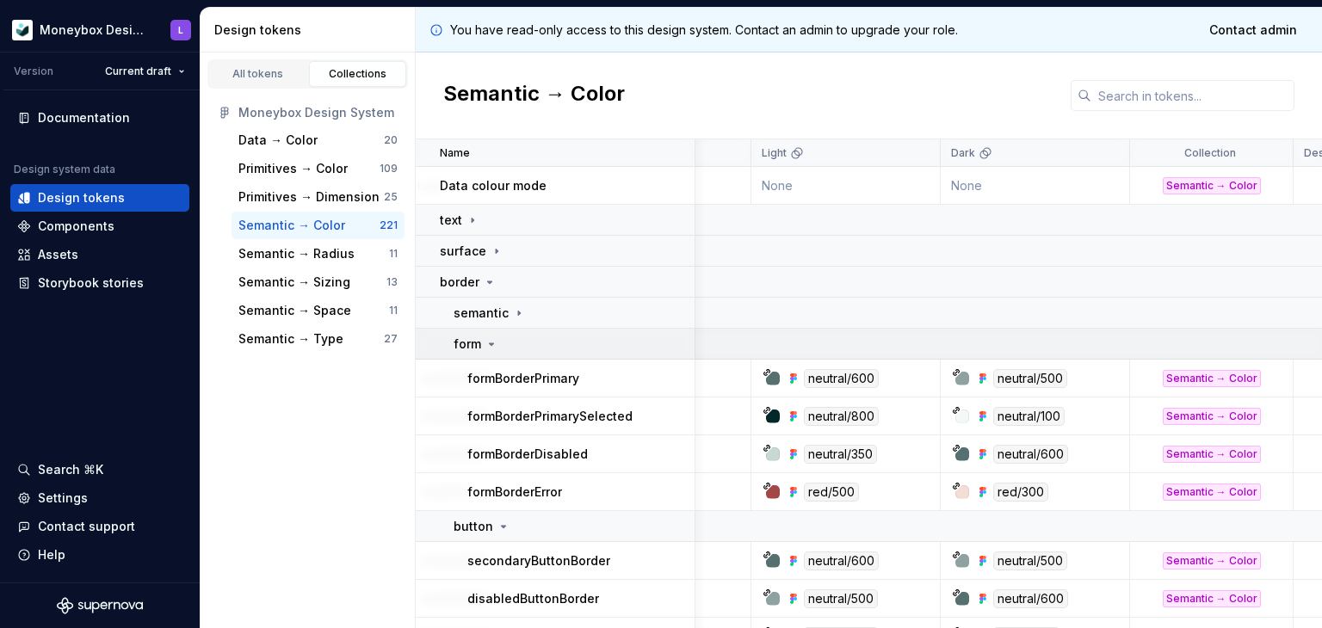
click at [493, 345] on icon at bounding box center [491, 344] width 14 height 14
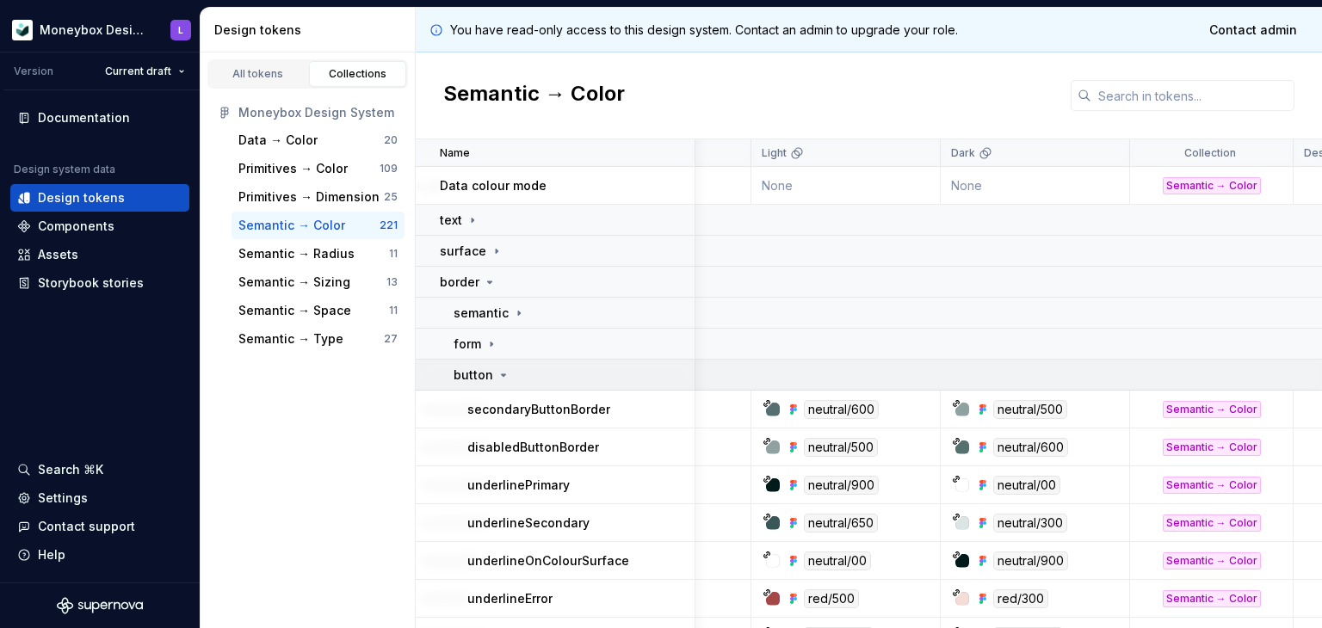
scroll to position [86, 330]
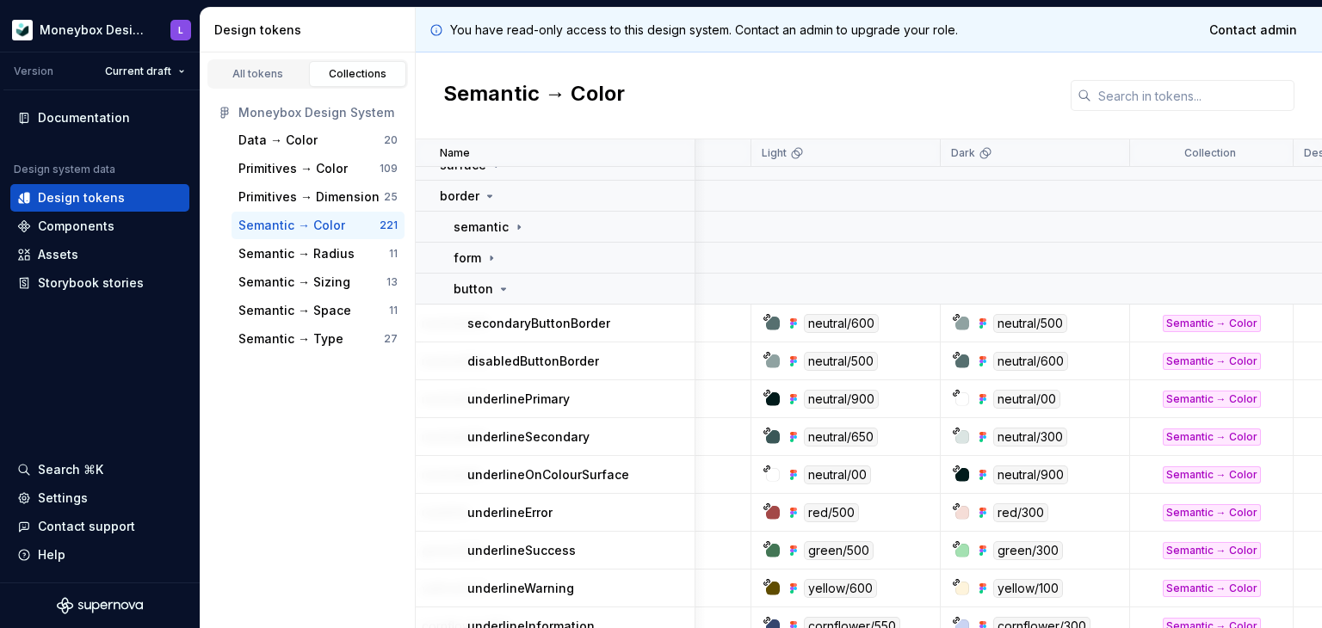
click at [1080, 469] on div "neutral/900" at bounding box center [1040, 474] width 176 height 19
drag, startPoint x: 669, startPoint y: 481, endPoint x: 459, endPoint y: 470, distance: 211.1
click at [459, 470] on td "underlineOnColourSurface" at bounding box center [556, 475] width 280 height 38
click at [410, 480] on div "All tokens Collections Moneybox Design System Data → Color 20 Primitives → Colo…" at bounding box center [307, 340] width 215 height 576
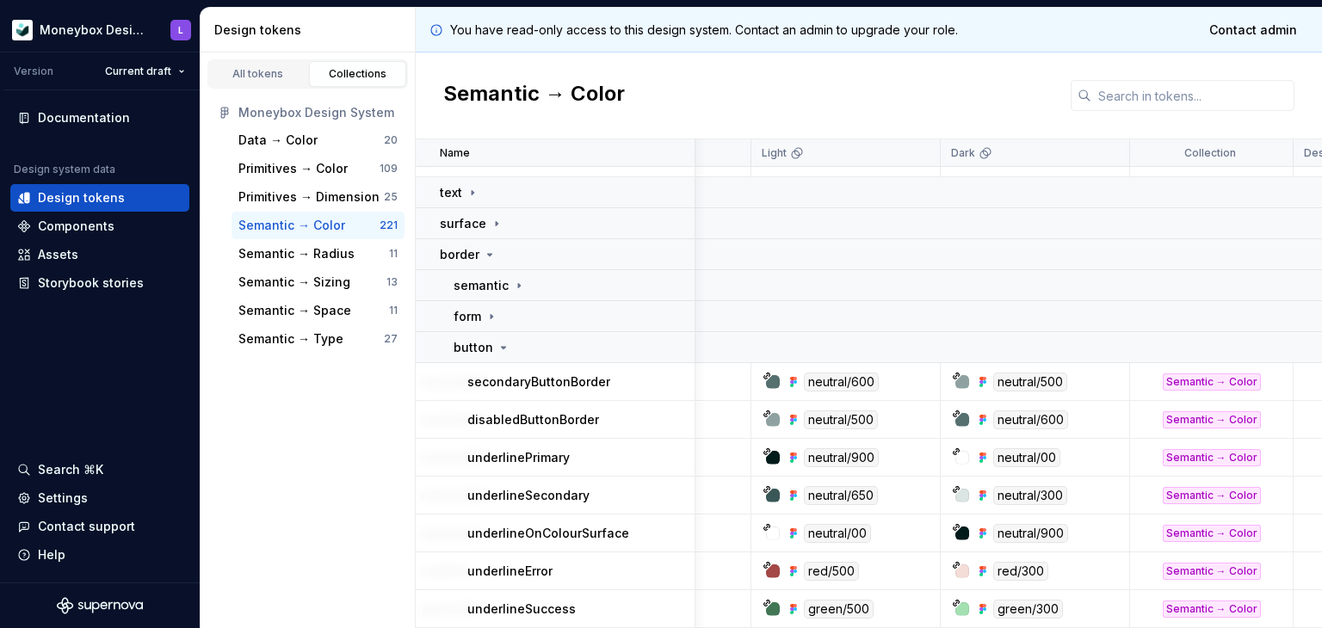
scroll to position [0, 330]
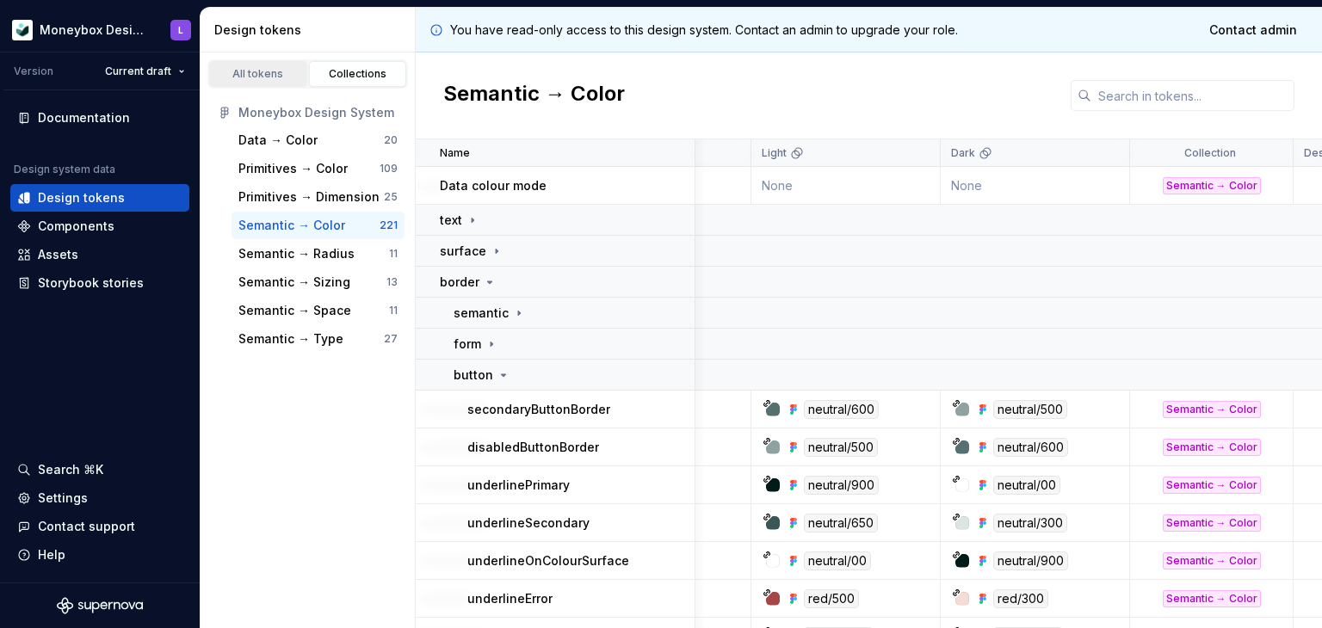
click at [299, 73] on div "All tokens" at bounding box center [258, 74] width 86 height 14
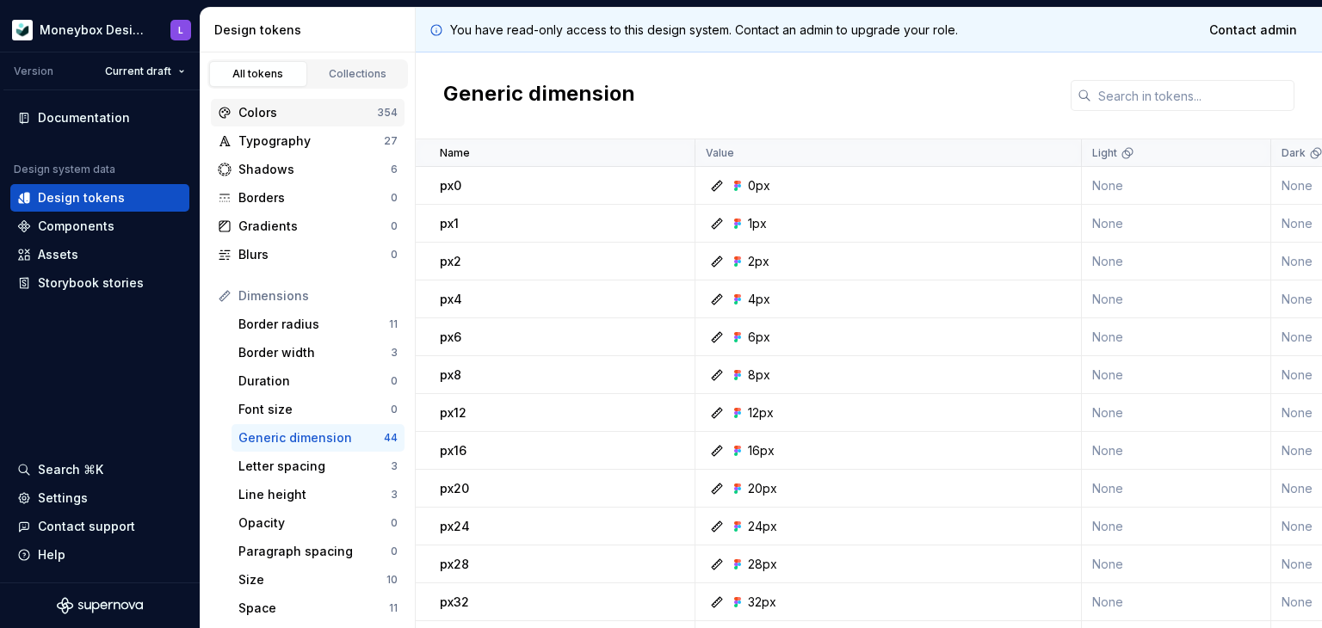
click at [300, 112] on div "Colors" at bounding box center [307, 112] width 139 height 17
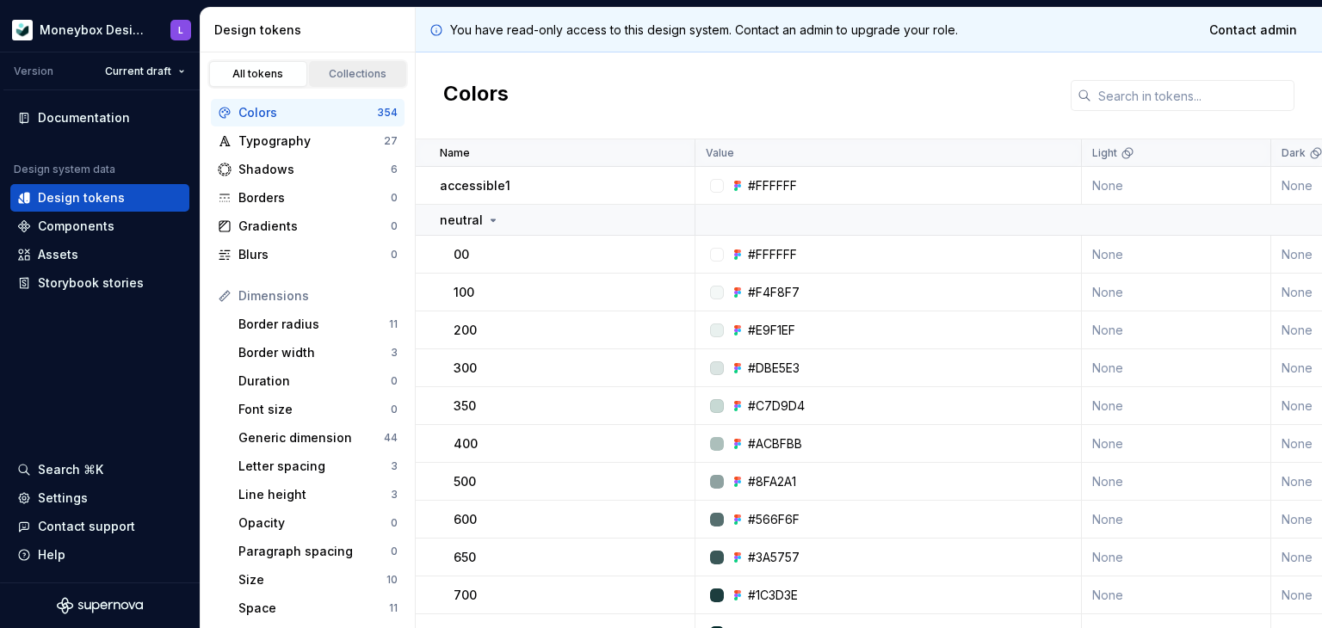
click at [363, 64] on link "Collections" at bounding box center [358, 74] width 98 height 26
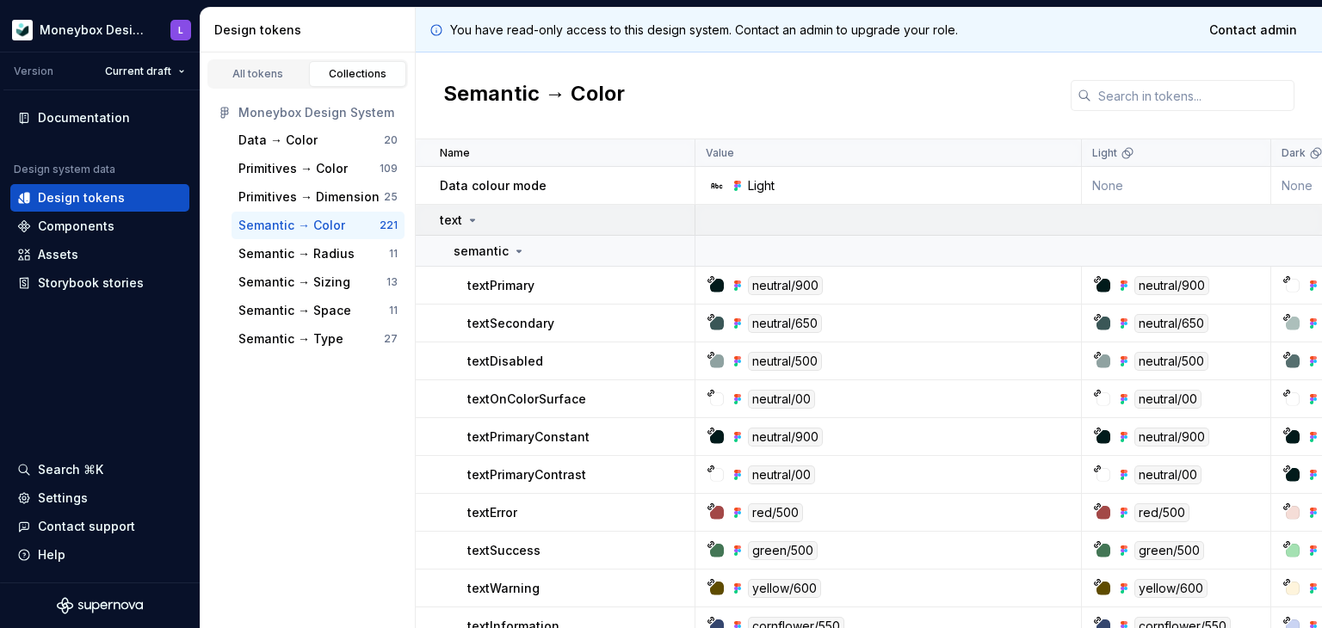
click at [455, 212] on p "text" at bounding box center [451, 220] width 22 height 17
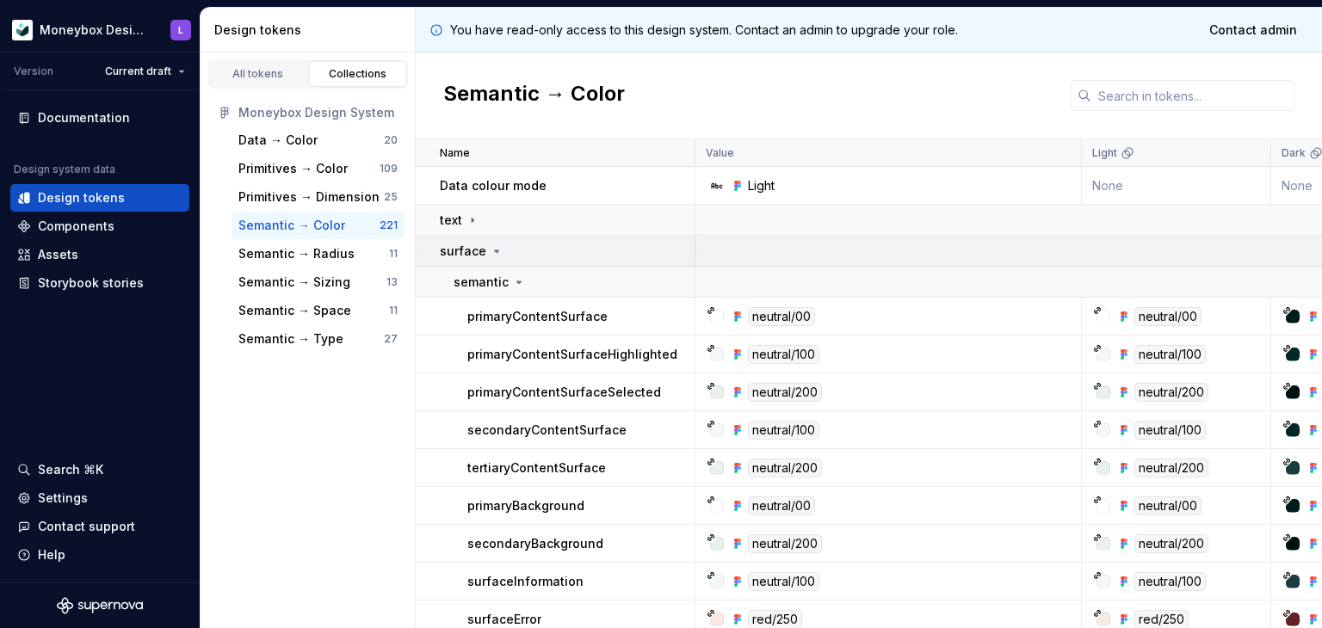
click at [468, 251] on p "surface" at bounding box center [463, 251] width 46 height 17
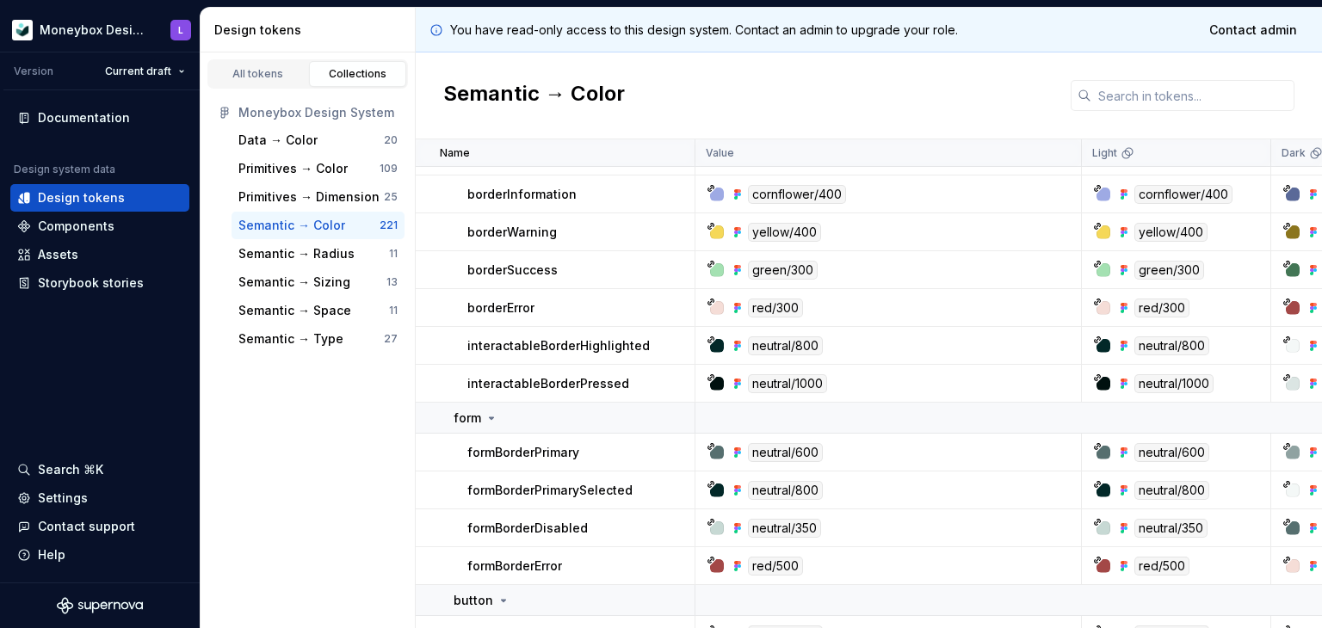
scroll to position [344, 0]
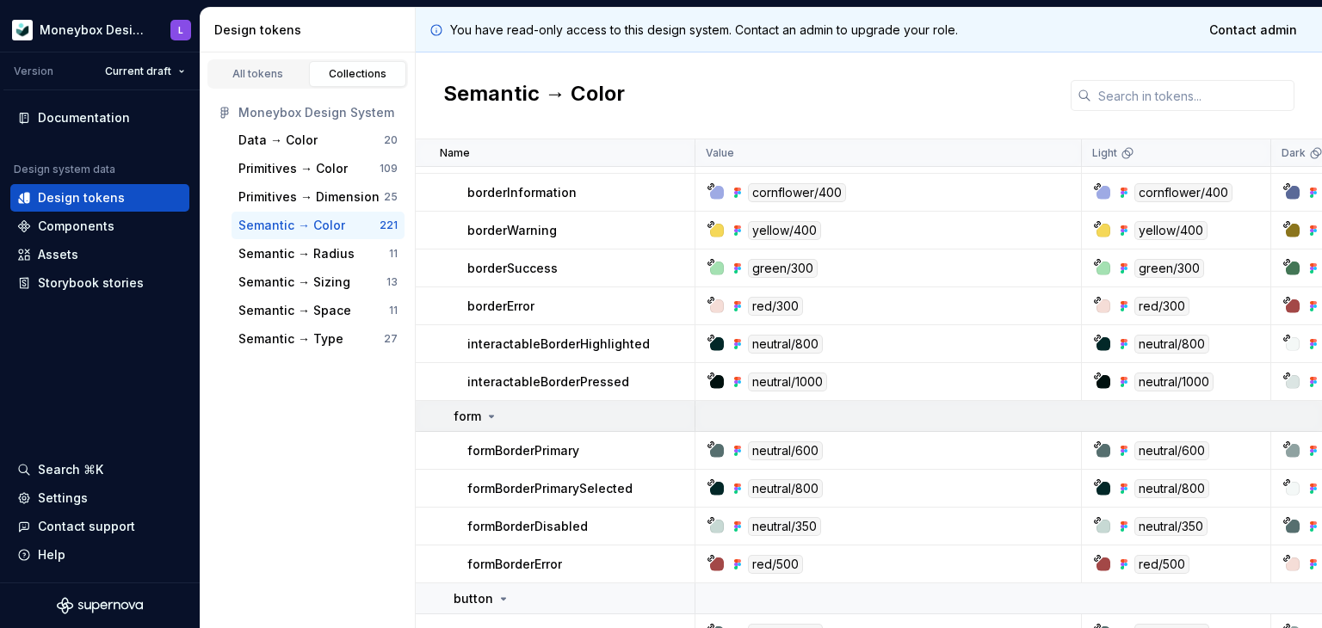
click at [484, 414] on icon at bounding box center [491, 417] width 14 height 14
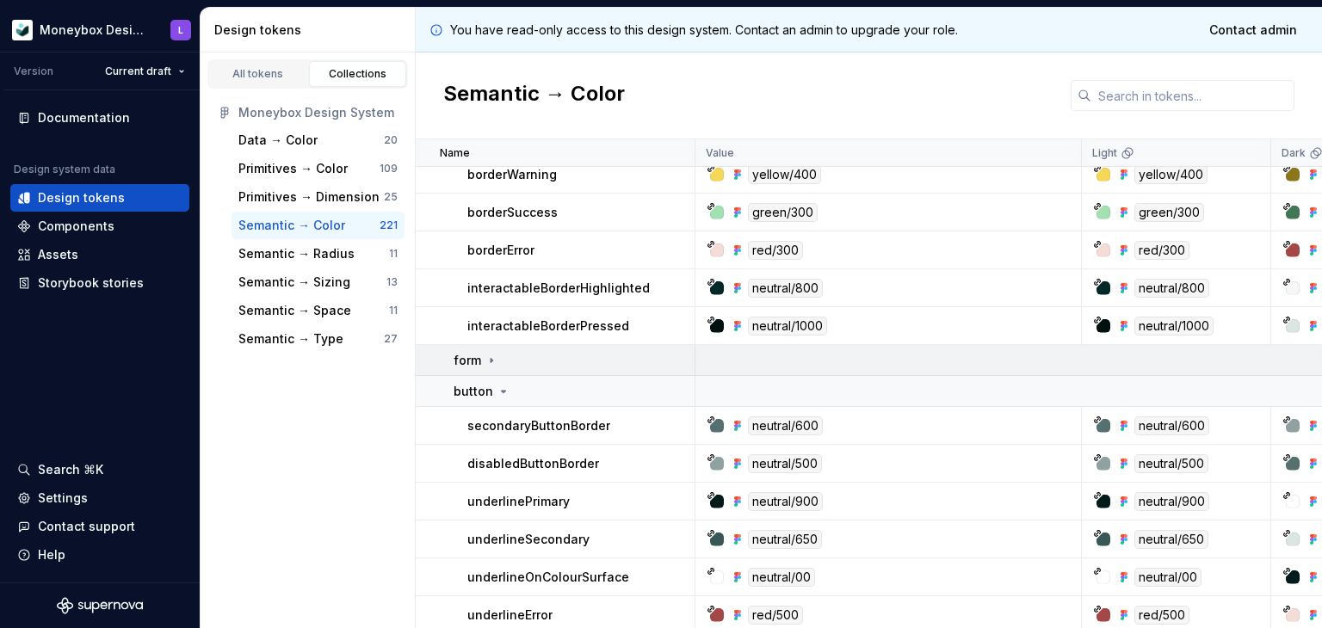
scroll to position [430, 0]
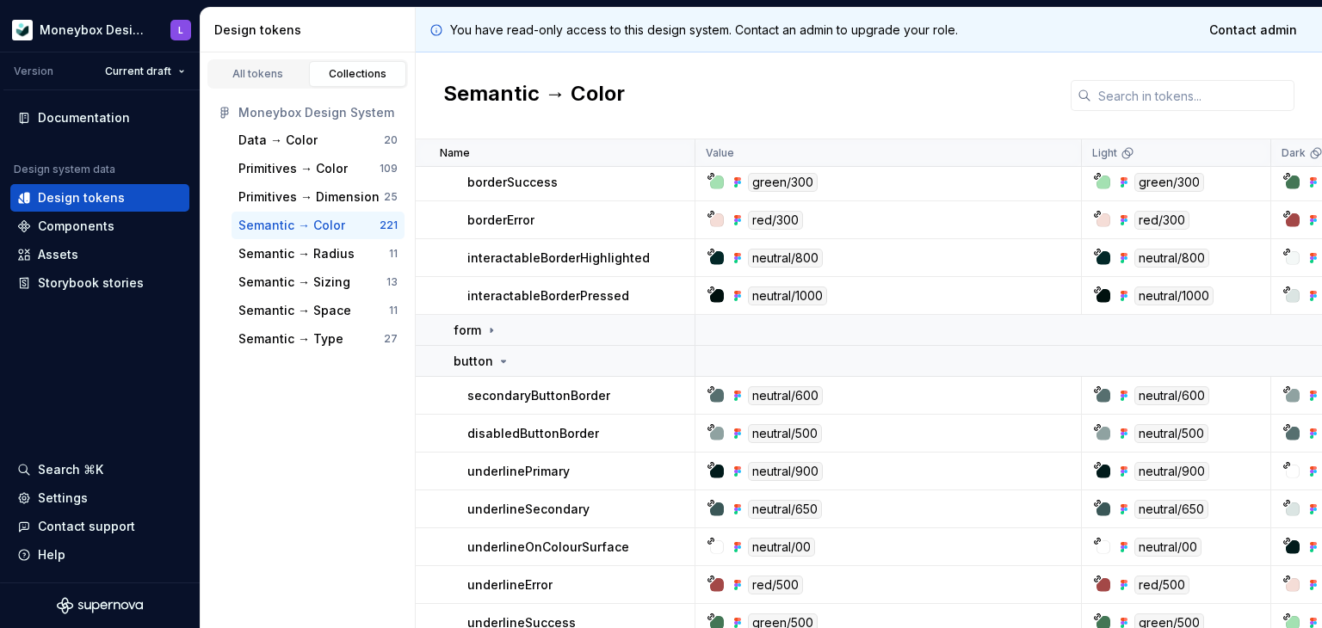
click at [576, 545] on p "underlineOnColourSurface" at bounding box center [548, 547] width 162 height 17
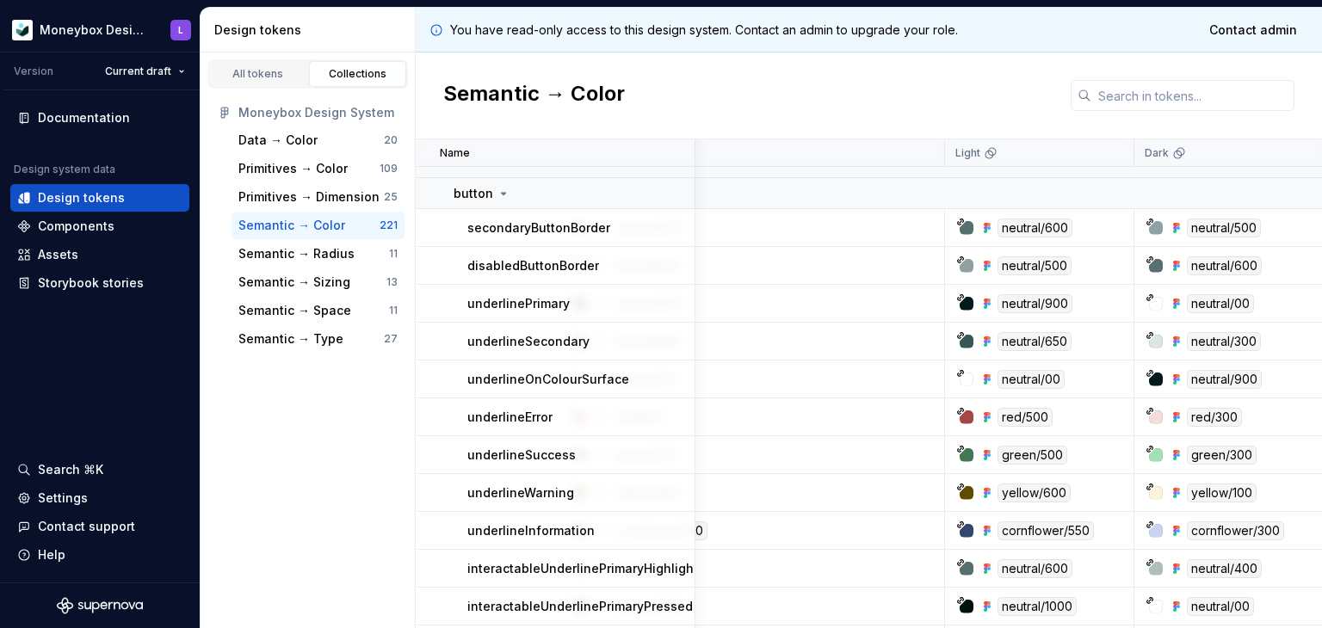
scroll to position [598, 139]
click at [1223, 120] on div "Semantic → Color" at bounding box center [869, 95] width 906 height 87
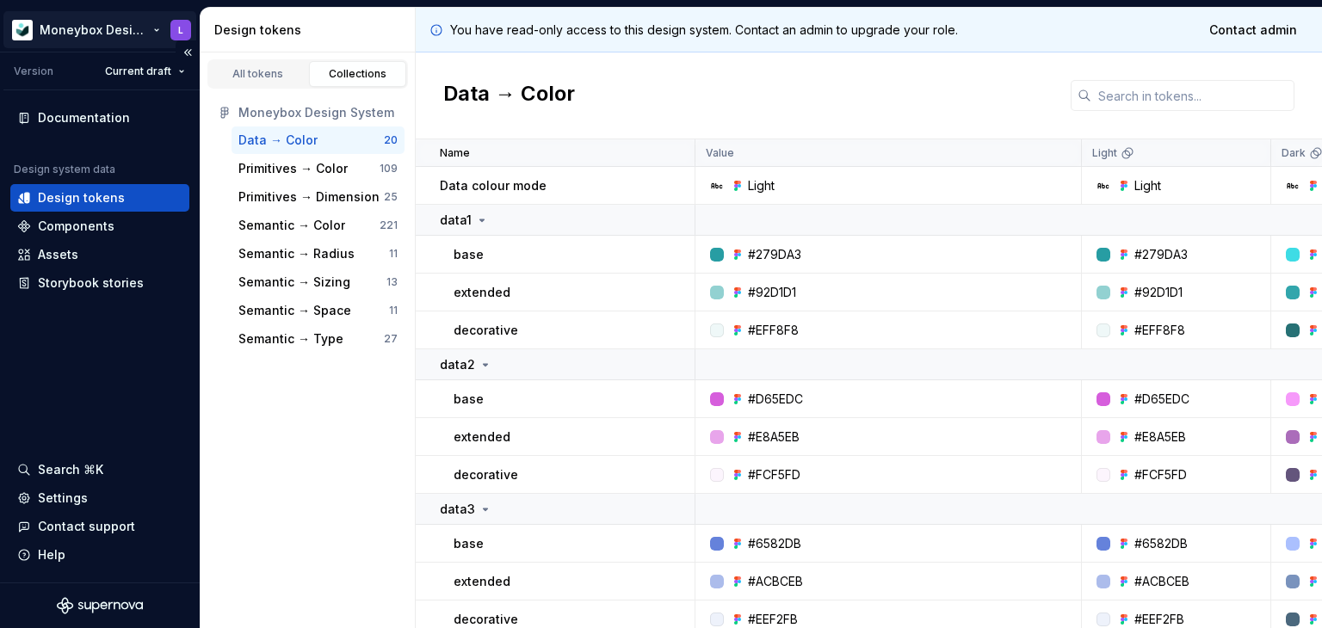
click at [103, 28] on html "Moneybox Design System L Version Current draft Documentation Design system data…" at bounding box center [661, 314] width 1322 height 628
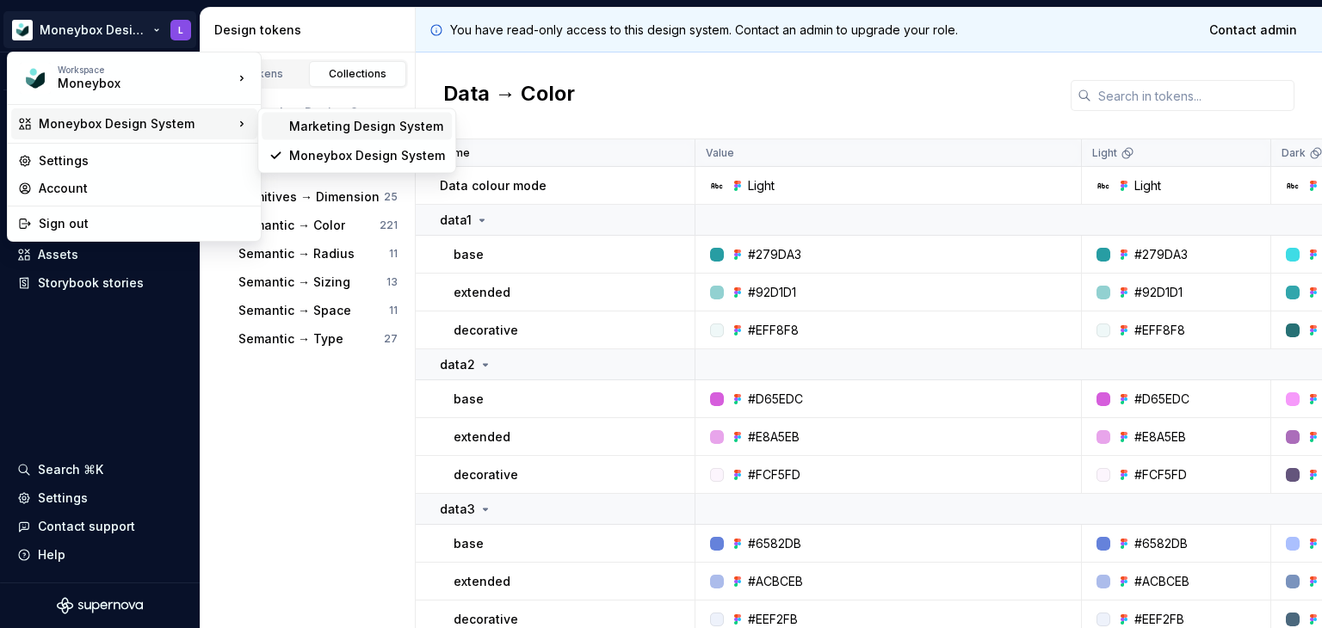
click at [341, 121] on div "Marketing Design System" at bounding box center [367, 126] width 156 height 17
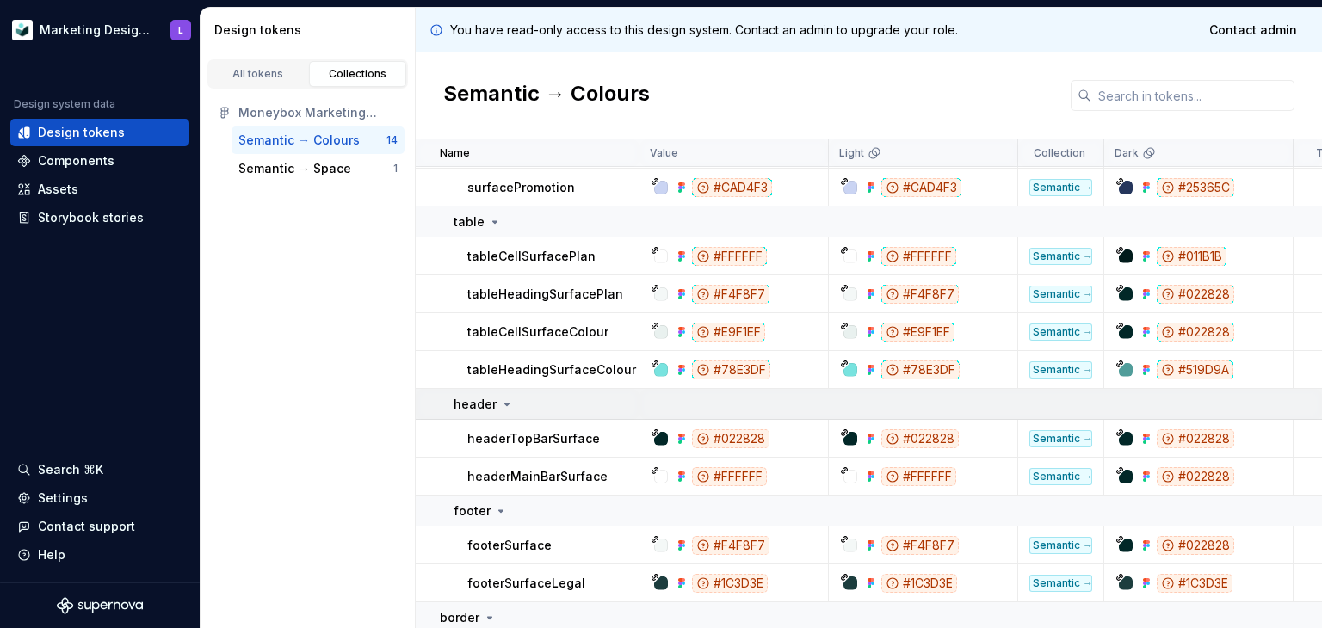
scroll to position [294, 0]
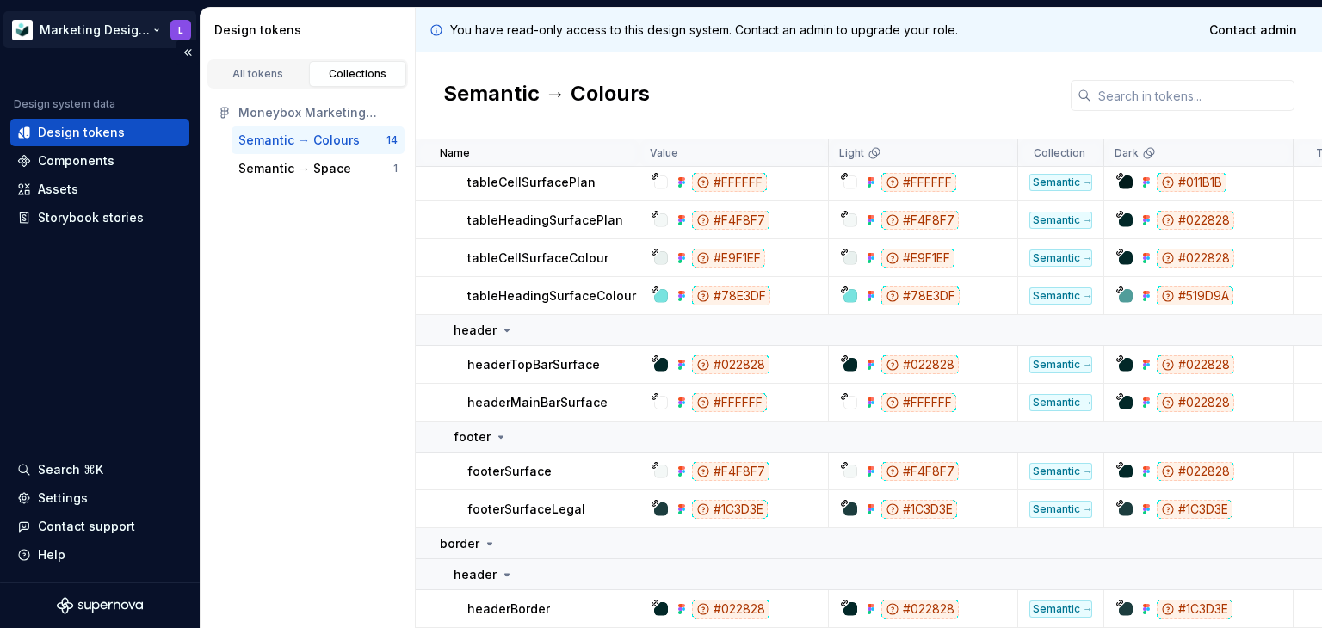
click at [50, 25] on html "Marketing Design System L Design system data Design tokens Components Assets St…" at bounding box center [661, 314] width 1322 height 628
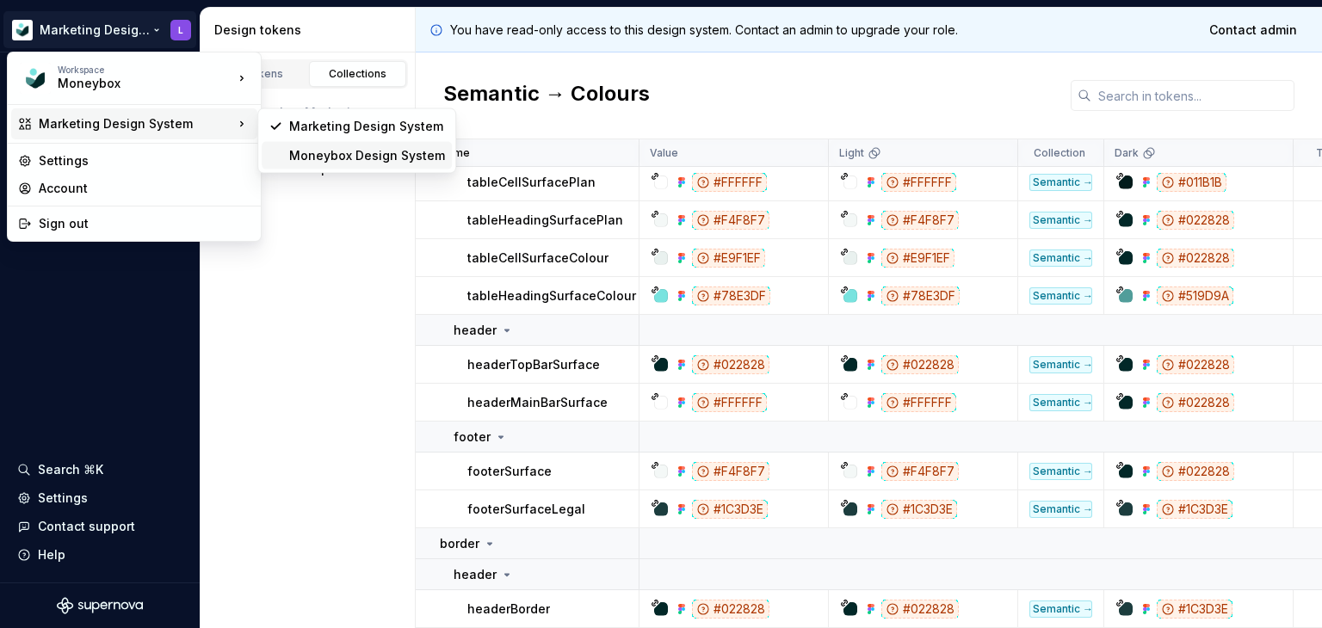
click at [343, 149] on div "Moneybox Design System" at bounding box center [367, 155] width 156 height 17
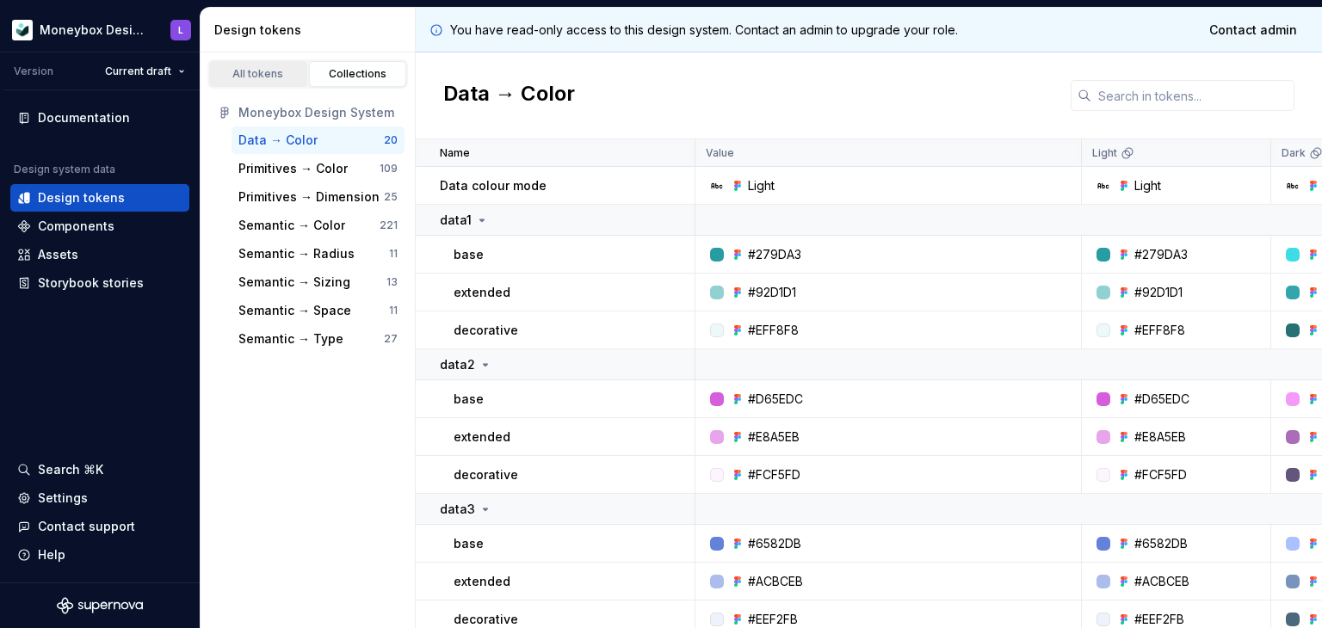
click at [293, 74] on div "All tokens" at bounding box center [258, 74] width 86 height 14
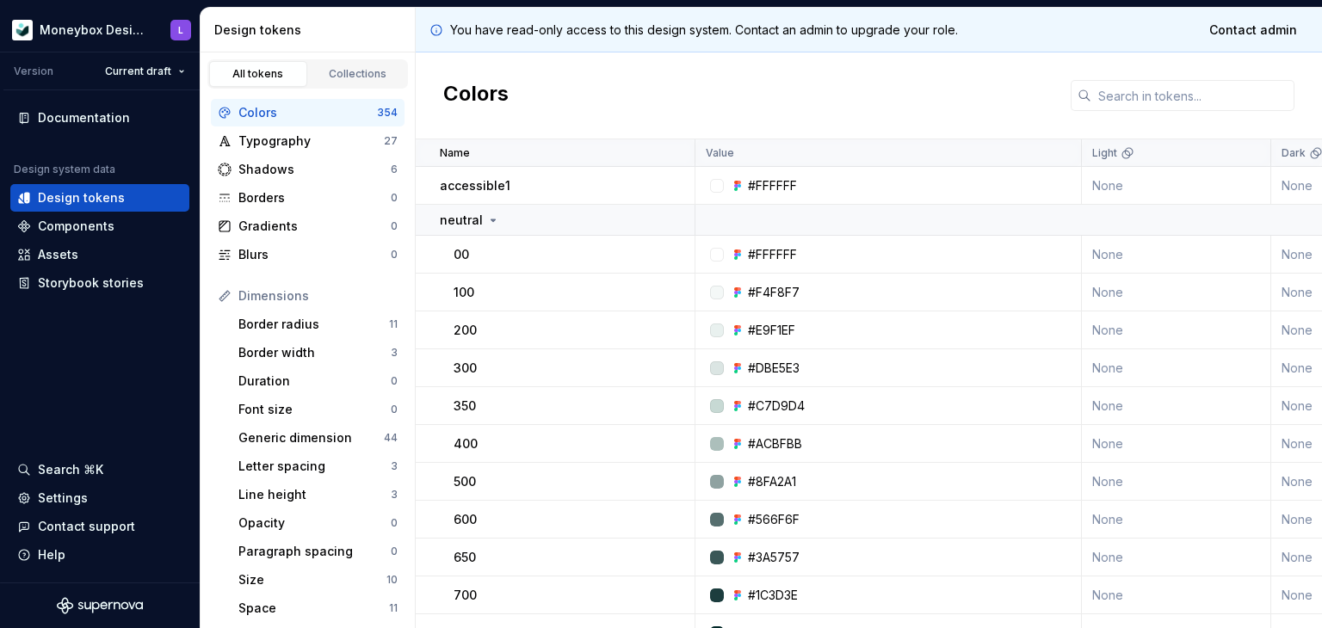
click at [300, 109] on div "Colors" at bounding box center [307, 112] width 139 height 17
click at [478, 220] on p "neutral" at bounding box center [461, 220] width 43 height 17
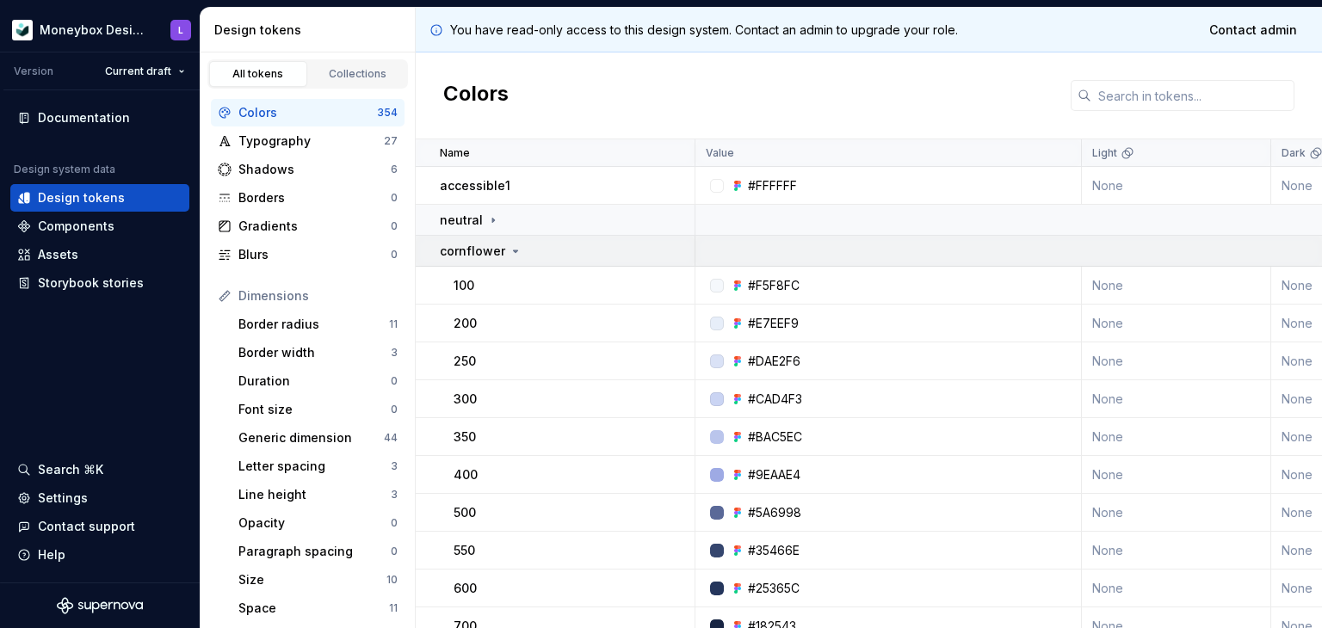
click at [475, 243] on p "cornflower" at bounding box center [472, 251] width 65 height 17
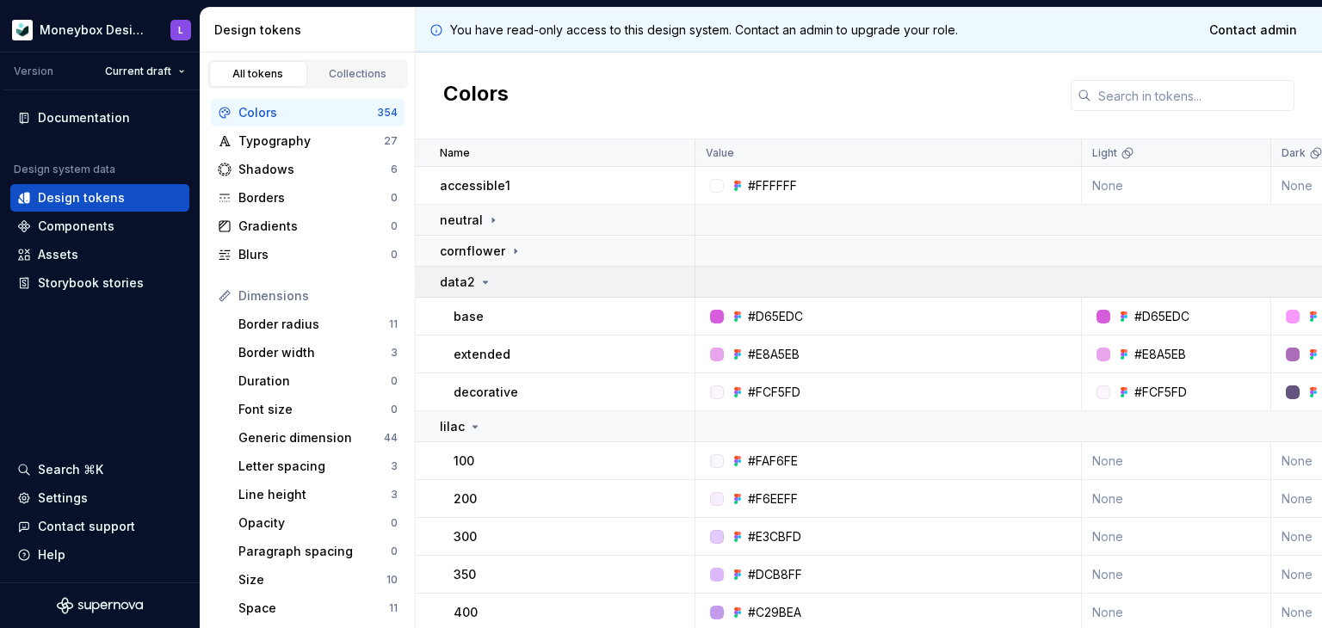
click at [478, 281] on icon at bounding box center [485, 282] width 14 height 14
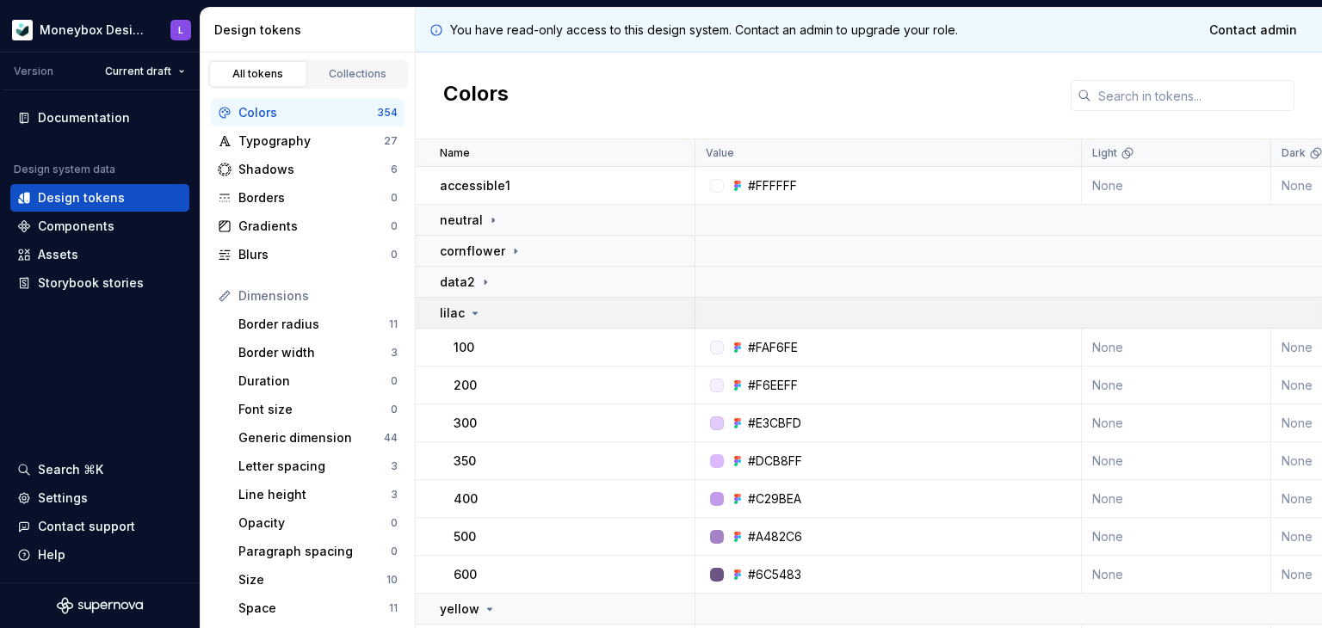
click at [456, 316] on p "lilac" at bounding box center [452, 313] width 25 height 17
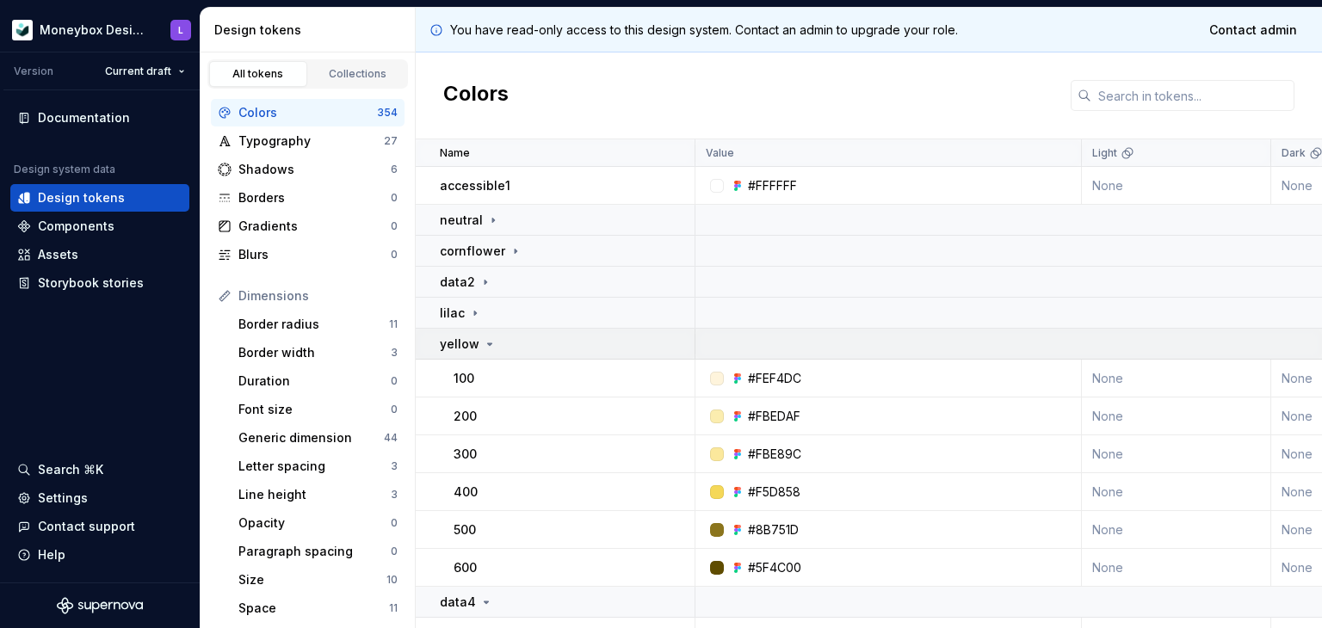
click at [453, 348] on p "yellow" at bounding box center [460, 344] width 40 height 17
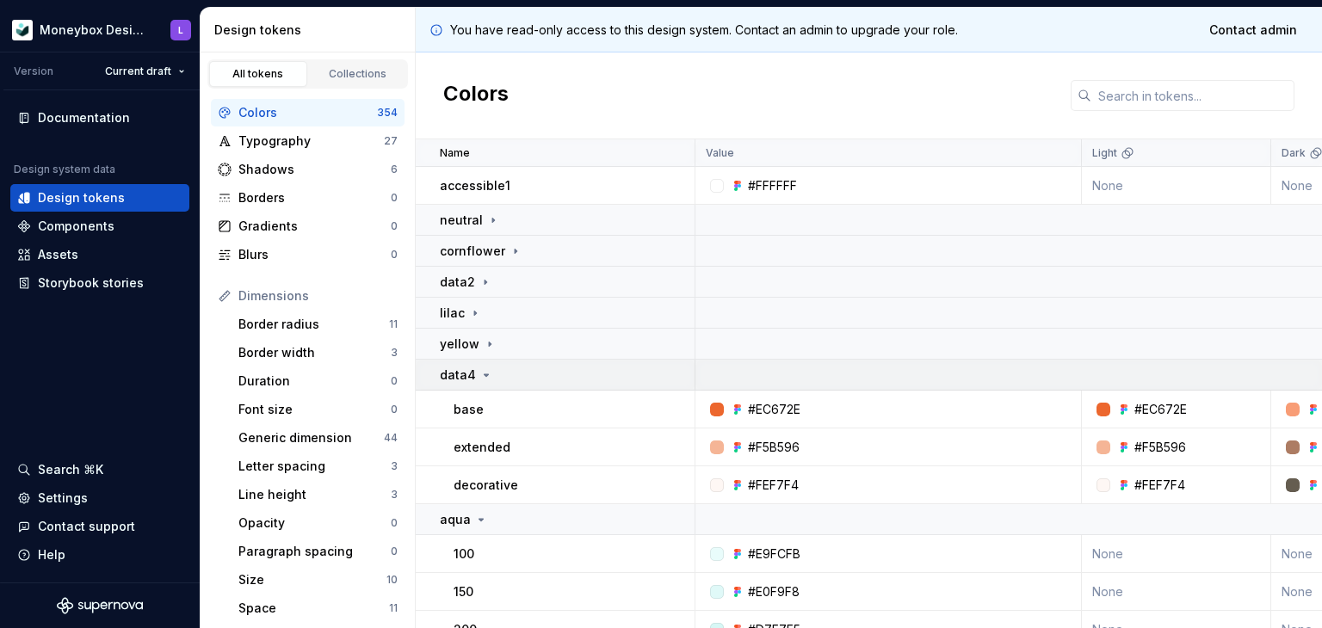
click at [453, 375] on p "data4" at bounding box center [458, 375] width 36 height 17
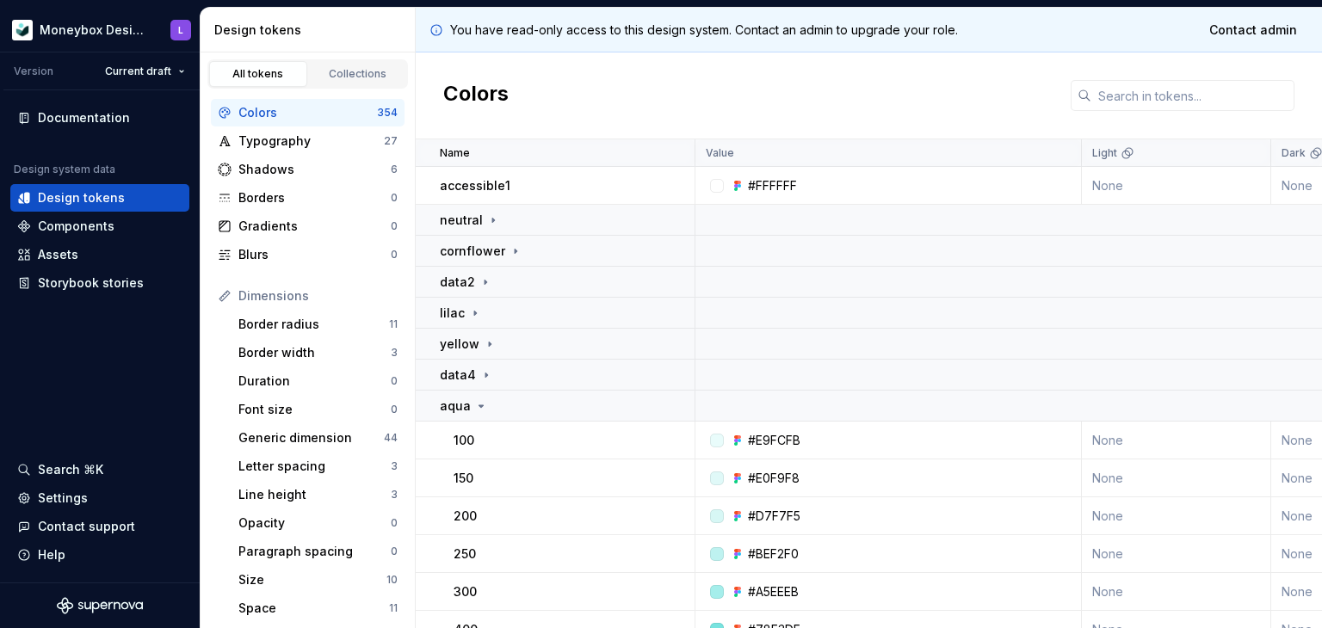
click at [451, 422] on td "100" at bounding box center [556, 441] width 280 height 38
click at [452, 414] on p "aqua" at bounding box center [455, 405] width 31 height 17
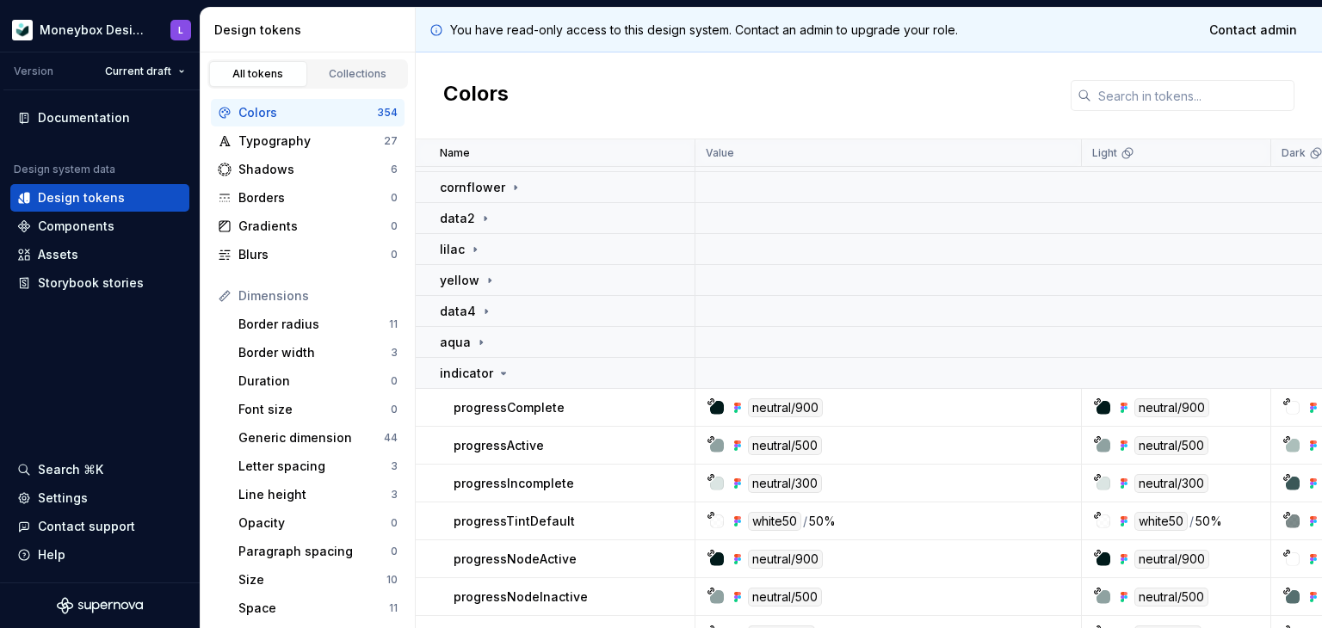
scroll to position [172, 0]
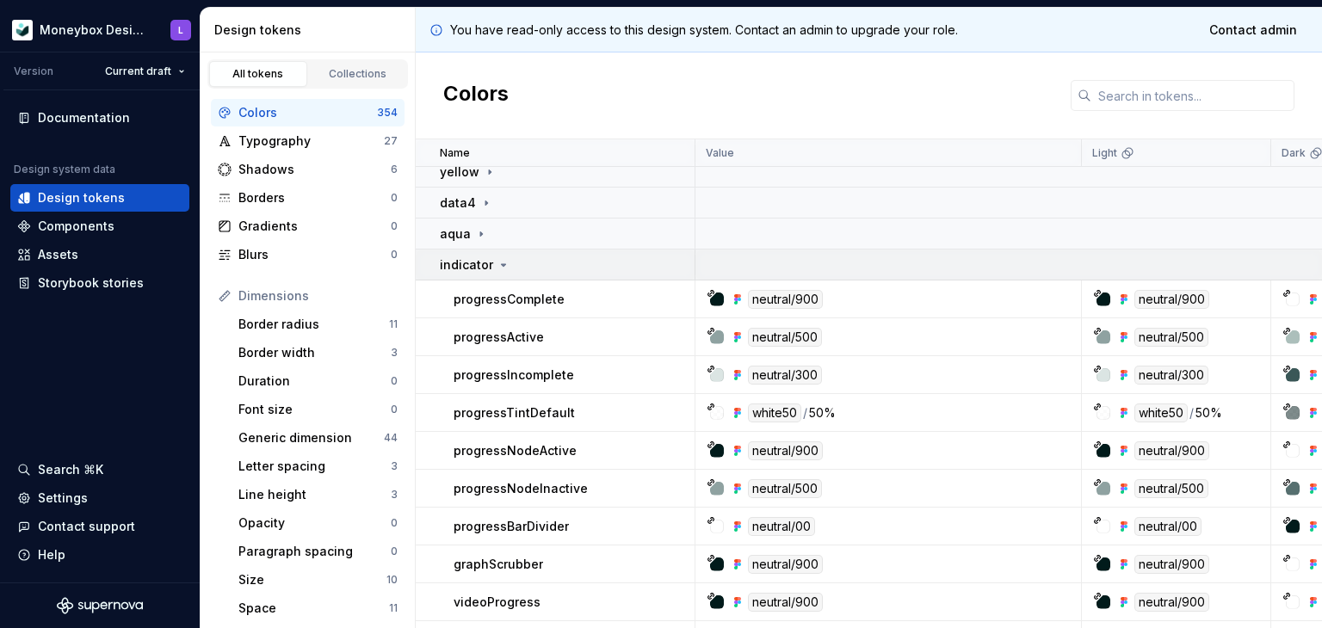
click at [461, 262] on p "indicator" at bounding box center [466, 264] width 53 height 17
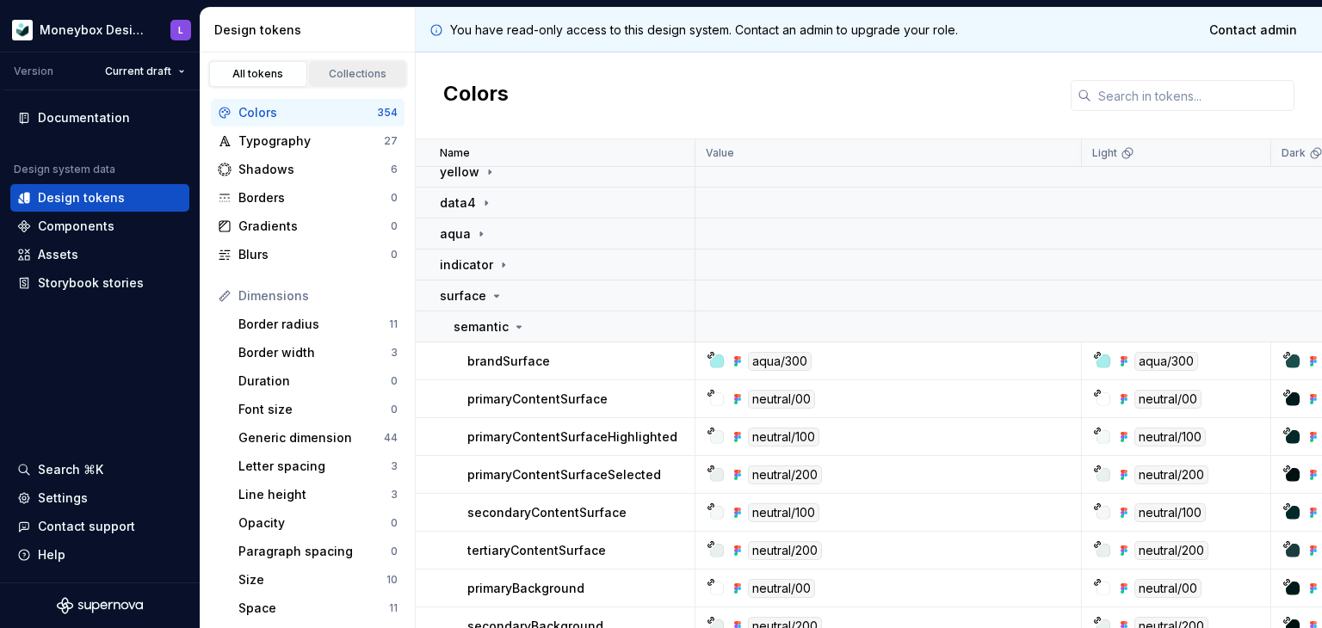
click at [358, 72] on div "Collections" at bounding box center [358, 74] width 86 height 14
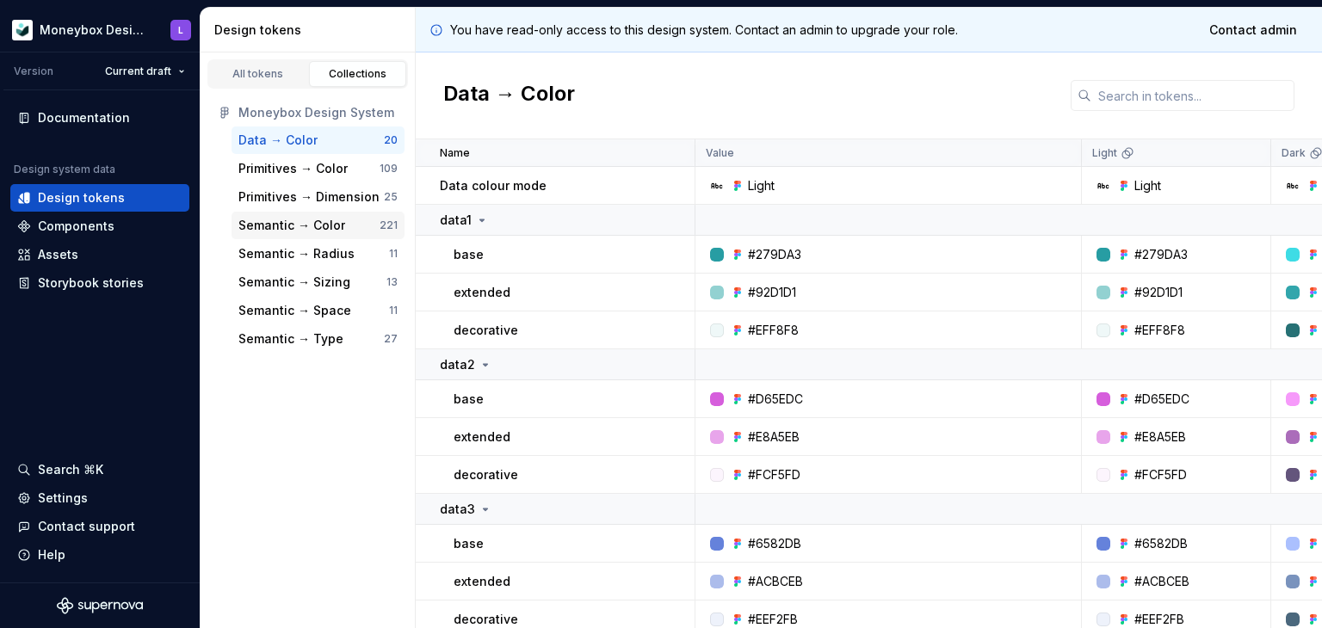
click at [335, 224] on div "Semantic → Color" at bounding box center [291, 225] width 107 height 17
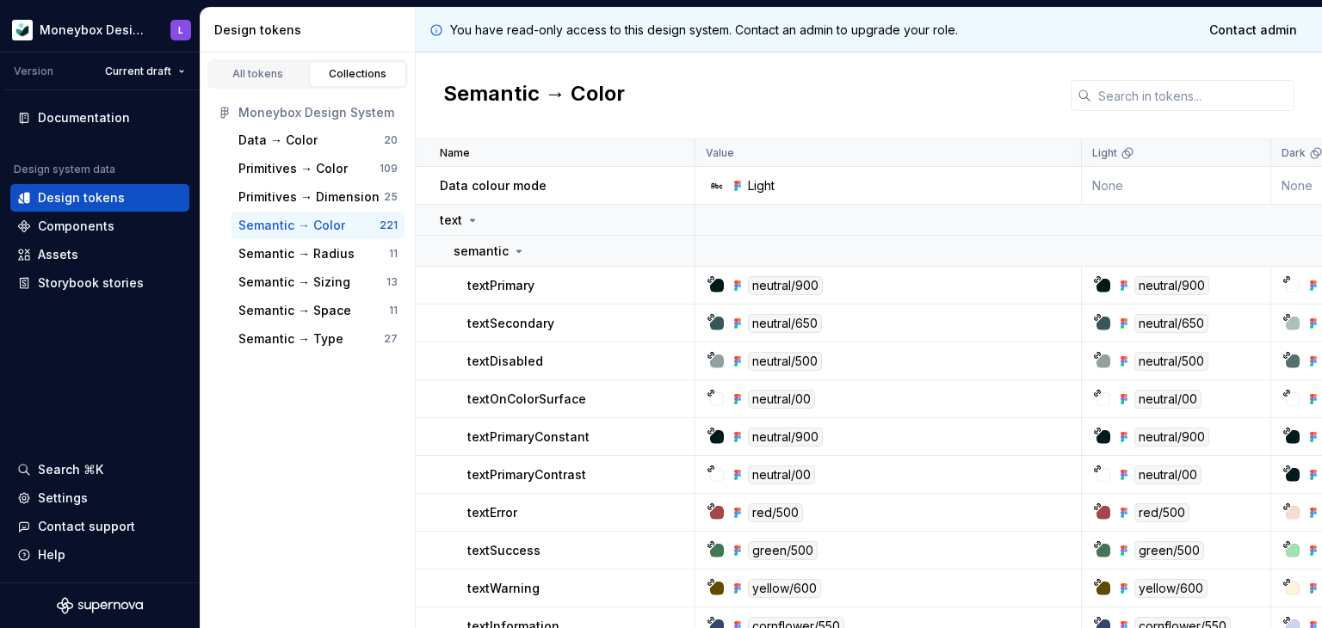
click at [519, 398] on p "textOnColorSurface" at bounding box center [526, 399] width 119 height 17
click at [518, 397] on p "textOnColorSurface" at bounding box center [526, 399] width 119 height 17
click at [471, 219] on icon at bounding box center [473, 220] width 4 height 2
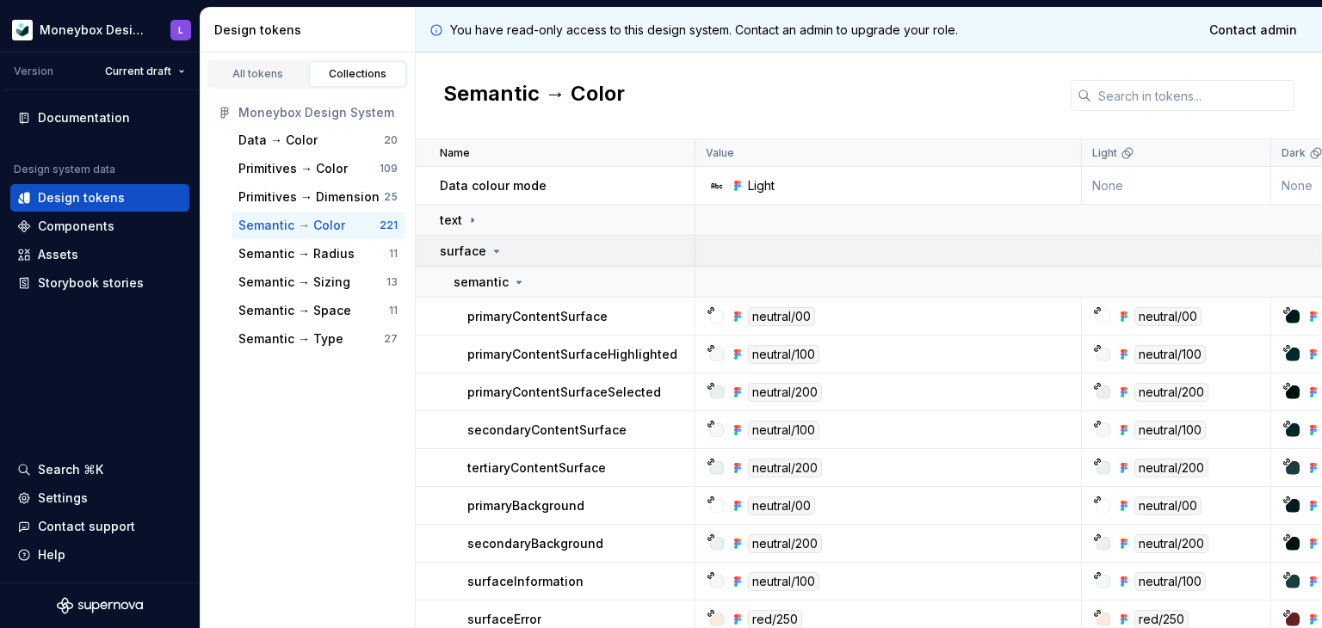
click at [490, 253] on icon at bounding box center [497, 251] width 14 height 14
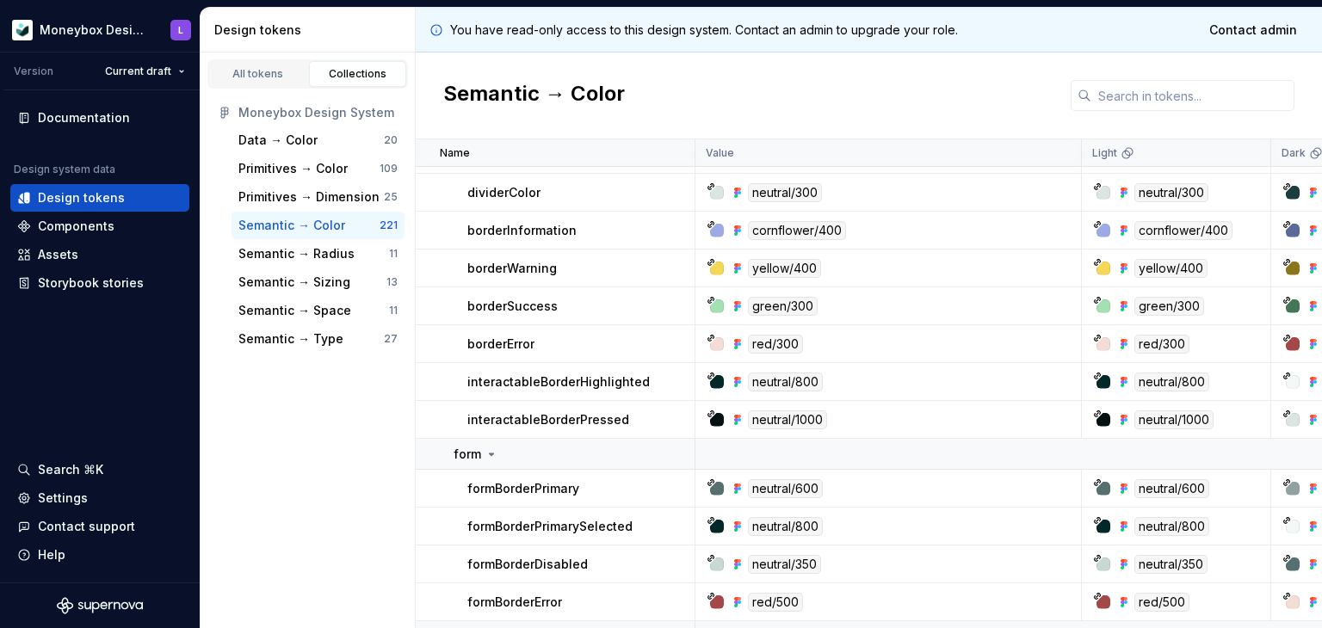
scroll to position [344, 0]
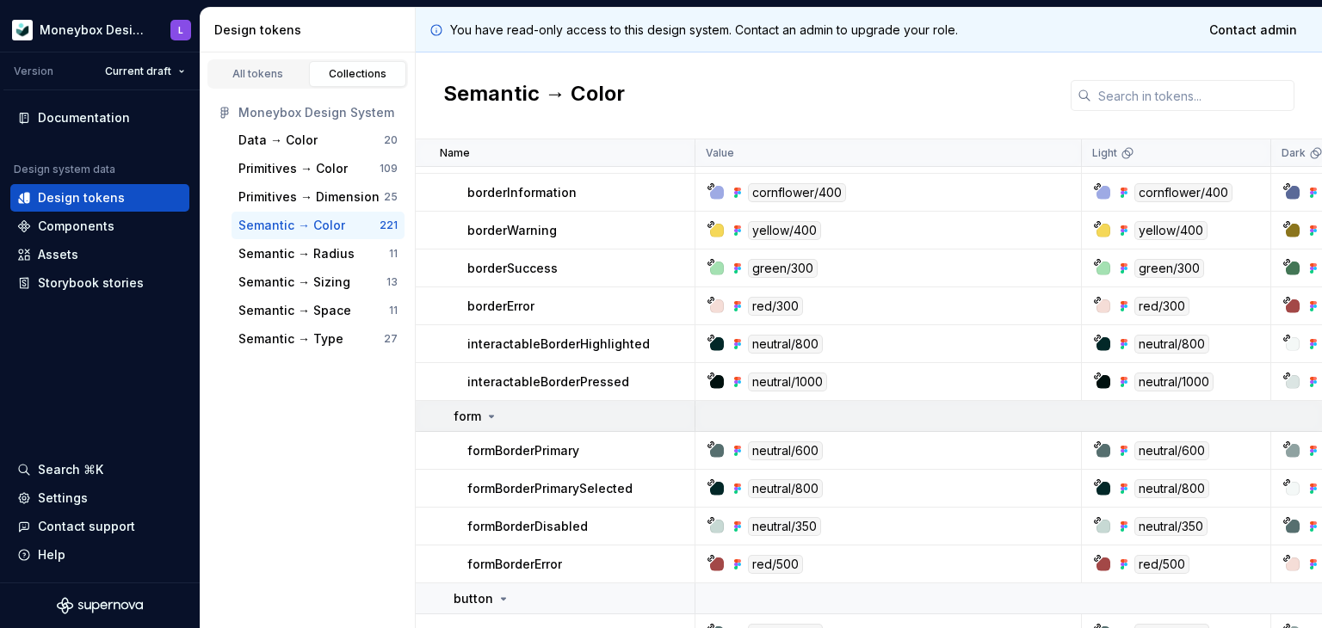
click at [488, 415] on icon at bounding box center [491, 417] width 14 height 14
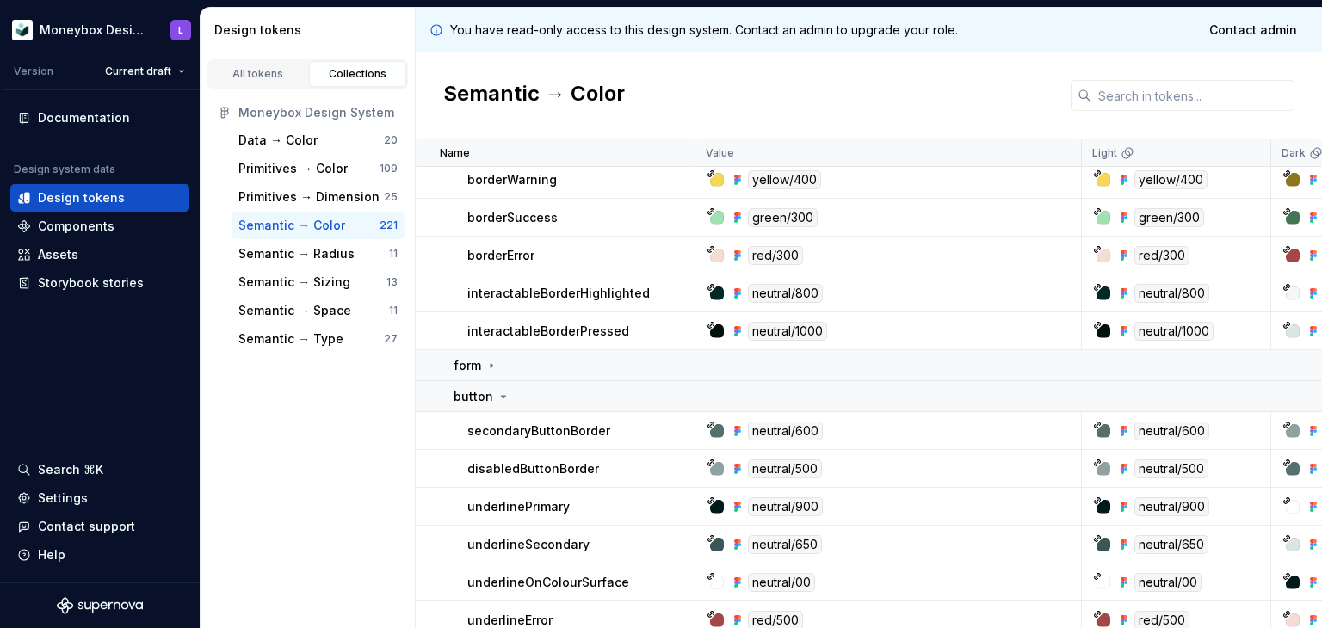
scroll to position [516, 0]
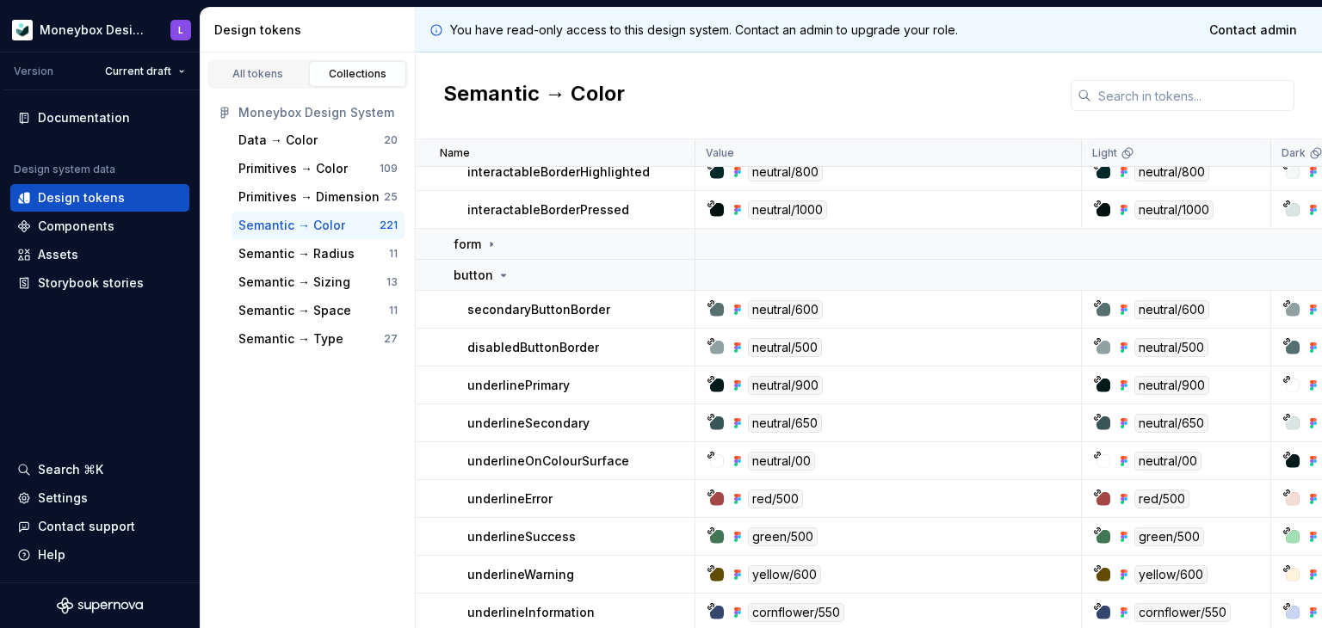
click at [955, 459] on div "neutral/00" at bounding box center [892, 461] width 373 height 19
drag, startPoint x: 625, startPoint y: 461, endPoint x: 466, endPoint y: 457, distance: 158.4
click at [467, 457] on div "underlineOnColourSurface" at bounding box center [580, 461] width 226 height 17
copy p "underlineOnColourSurface"
click at [607, 462] on p "underlineOnColourSurface" at bounding box center [548, 461] width 162 height 17
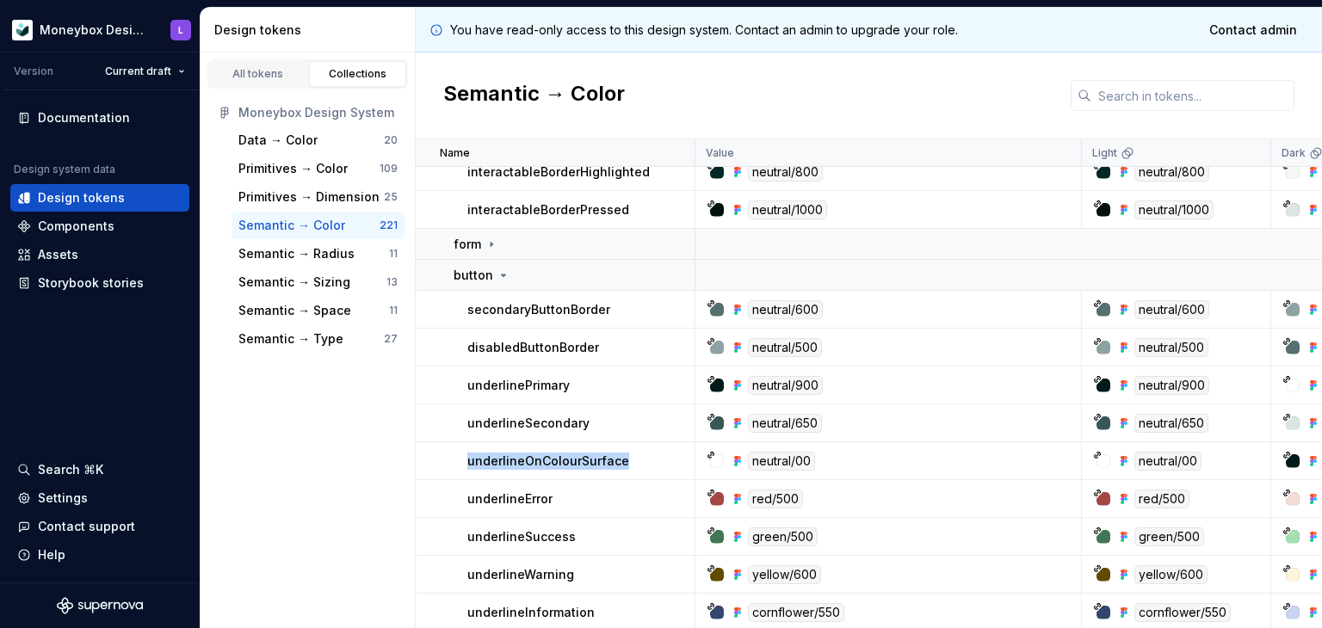
click at [607, 462] on p "underlineOnColourSurface" at bounding box center [548, 461] width 162 height 17
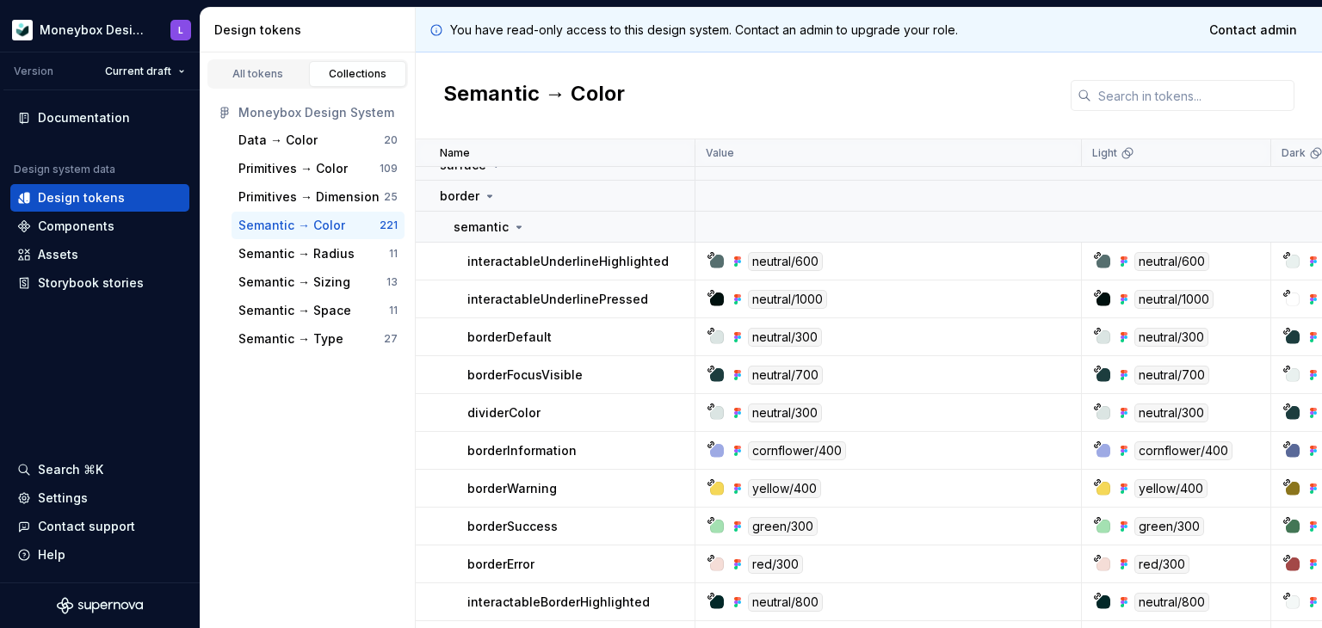
scroll to position [0, 0]
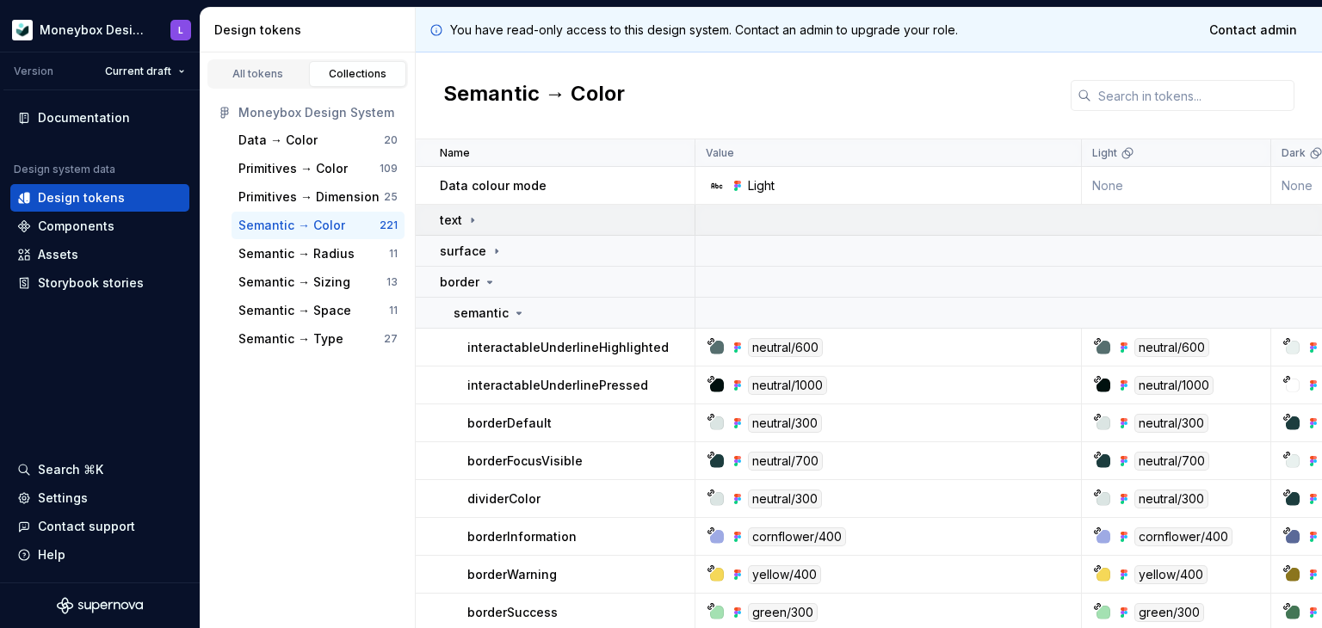
click at [465, 218] on icon at bounding box center [472, 220] width 14 height 14
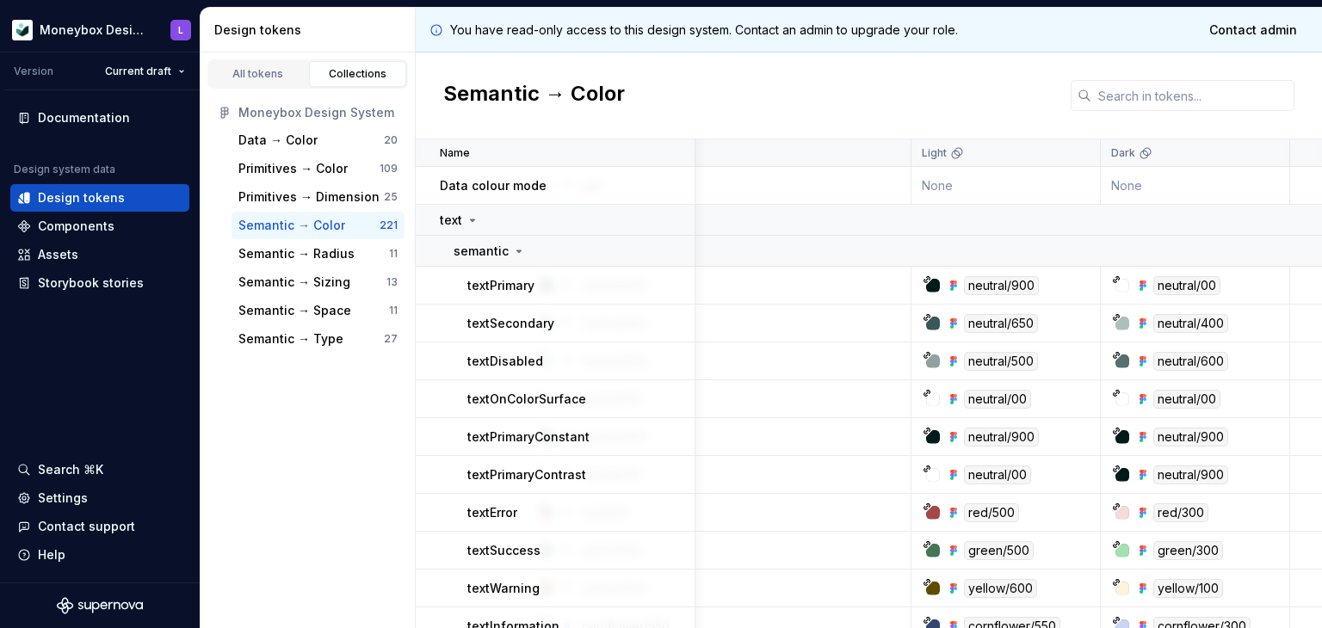
scroll to position [0, 180]
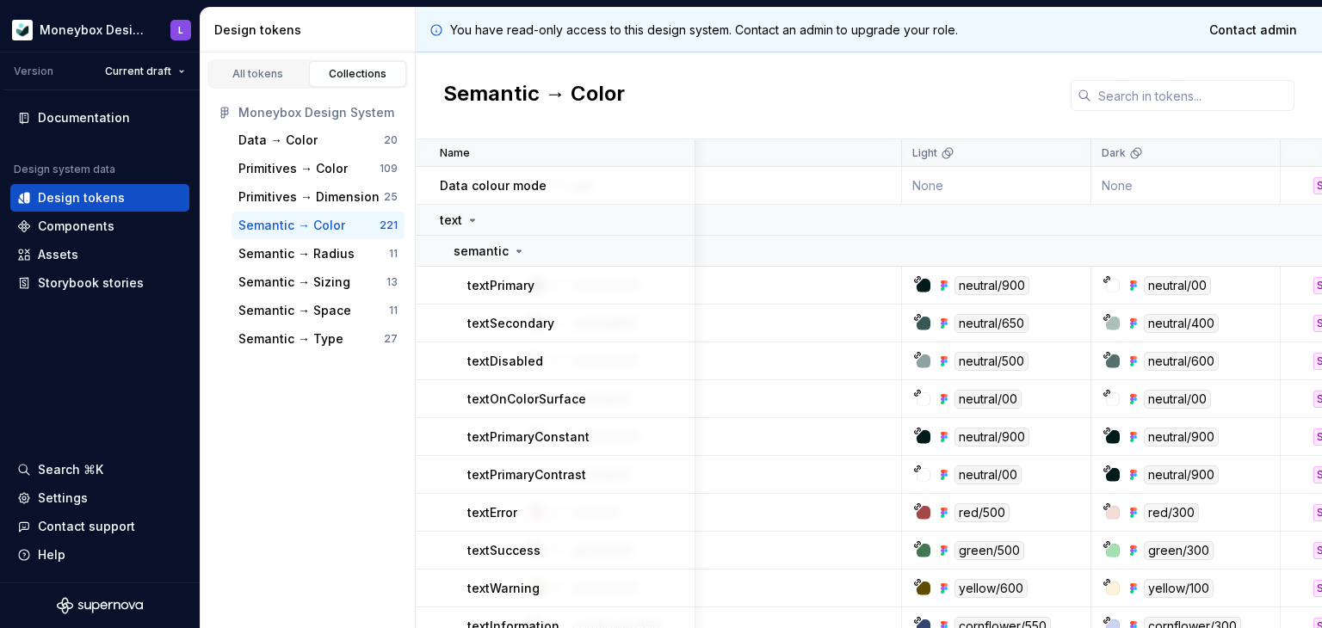
drag, startPoint x: 1187, startPoint y: 187, endPoint x: 847, endPoint y: 76, distance: 357.5
click at [1187, 187] on td "None" at bounding box center [1185, 186] width 189 height 38
click at [451, 209] on td "text" at bounding box center [556, 220] width 280 height 31
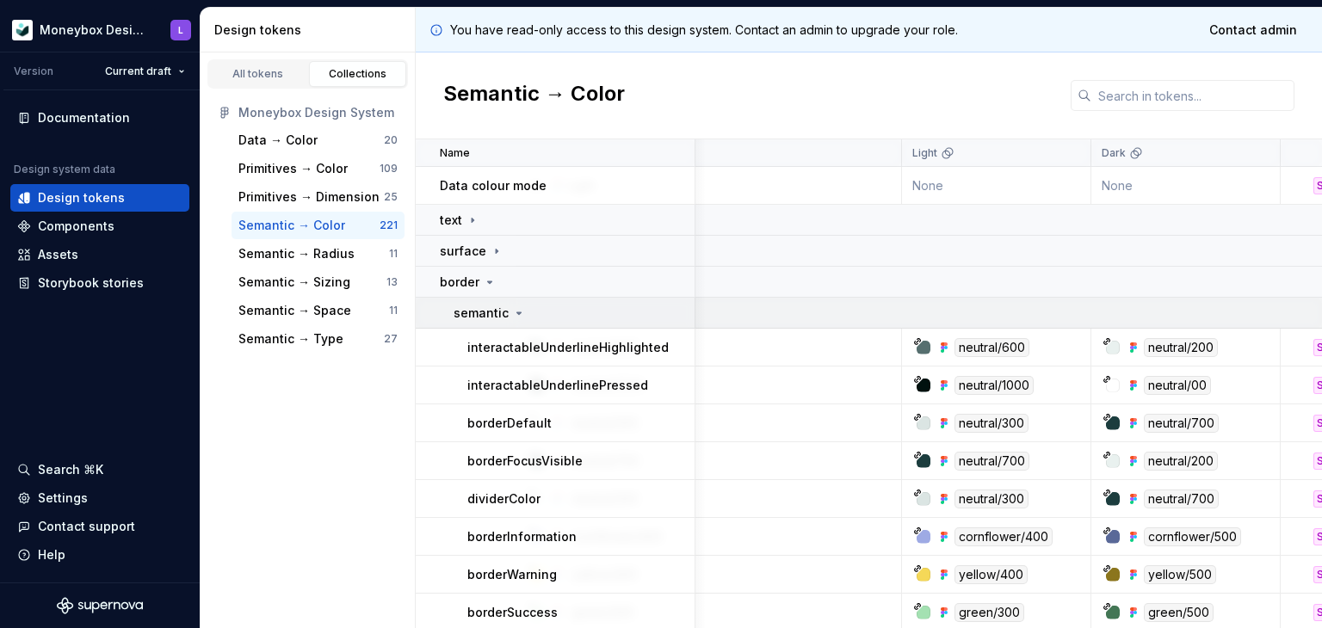
click at [512, 314] on icon at bounding box center [519, 313] width 14 height 14
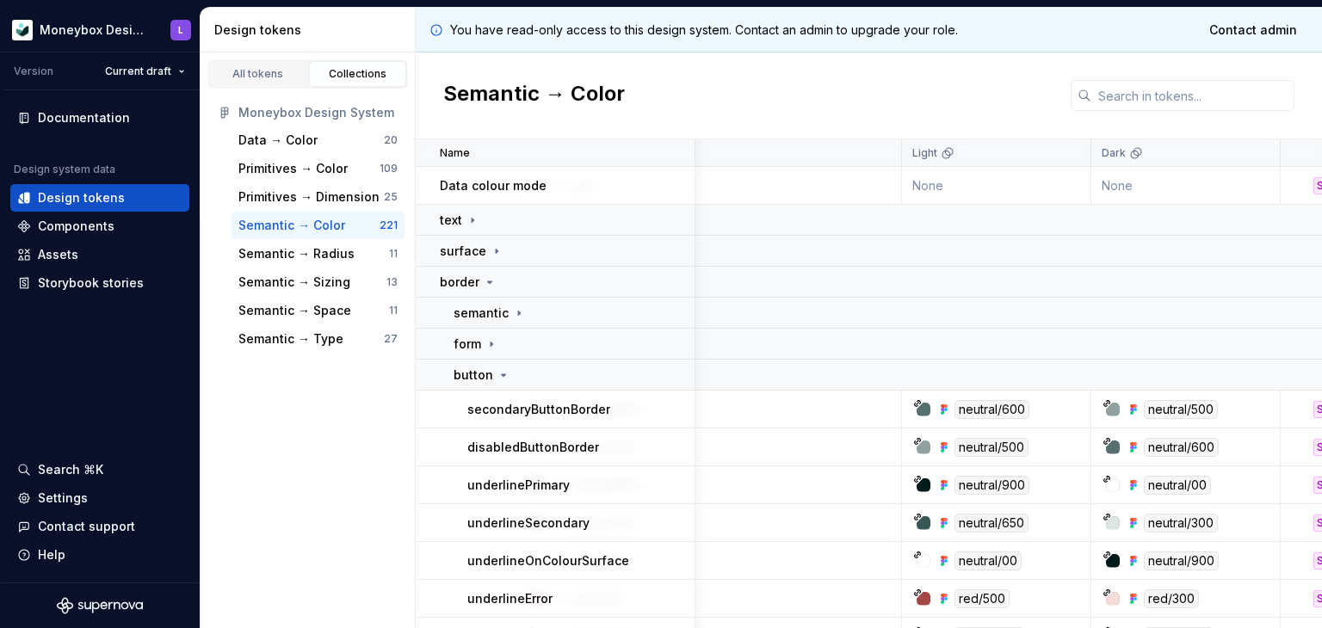
scroll to position [522, 180]
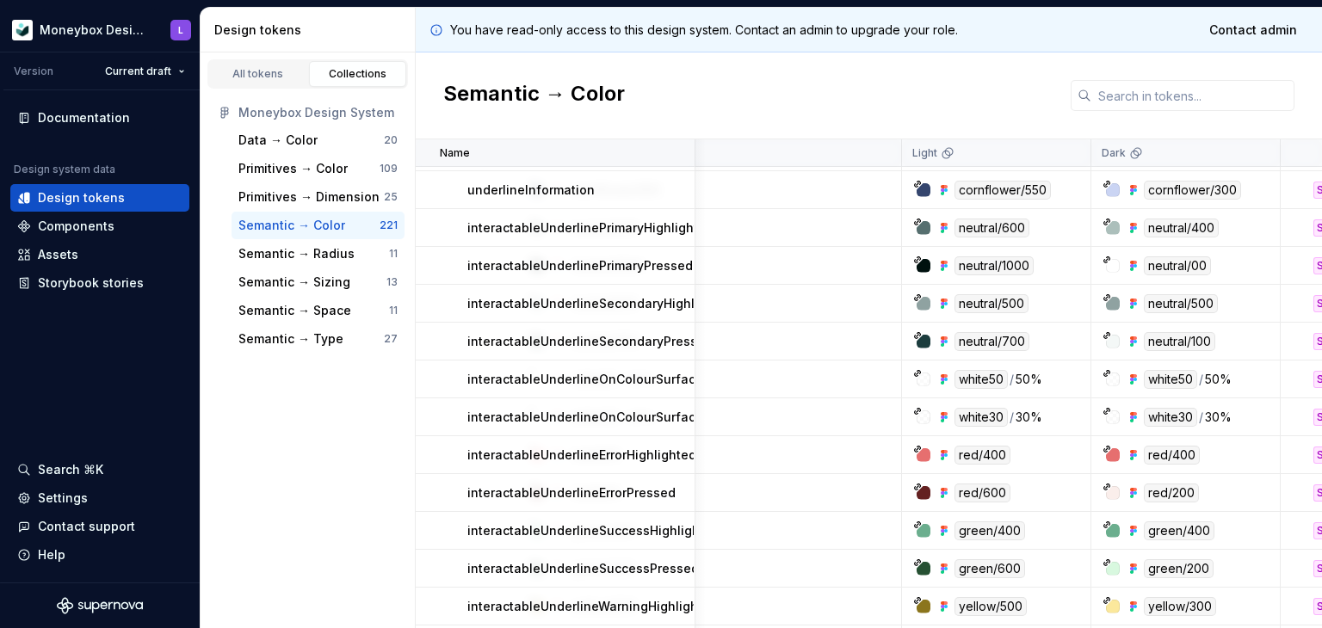
click at [691, 149] on div "Name" at bounding box center [556, 153] width 280 height 28
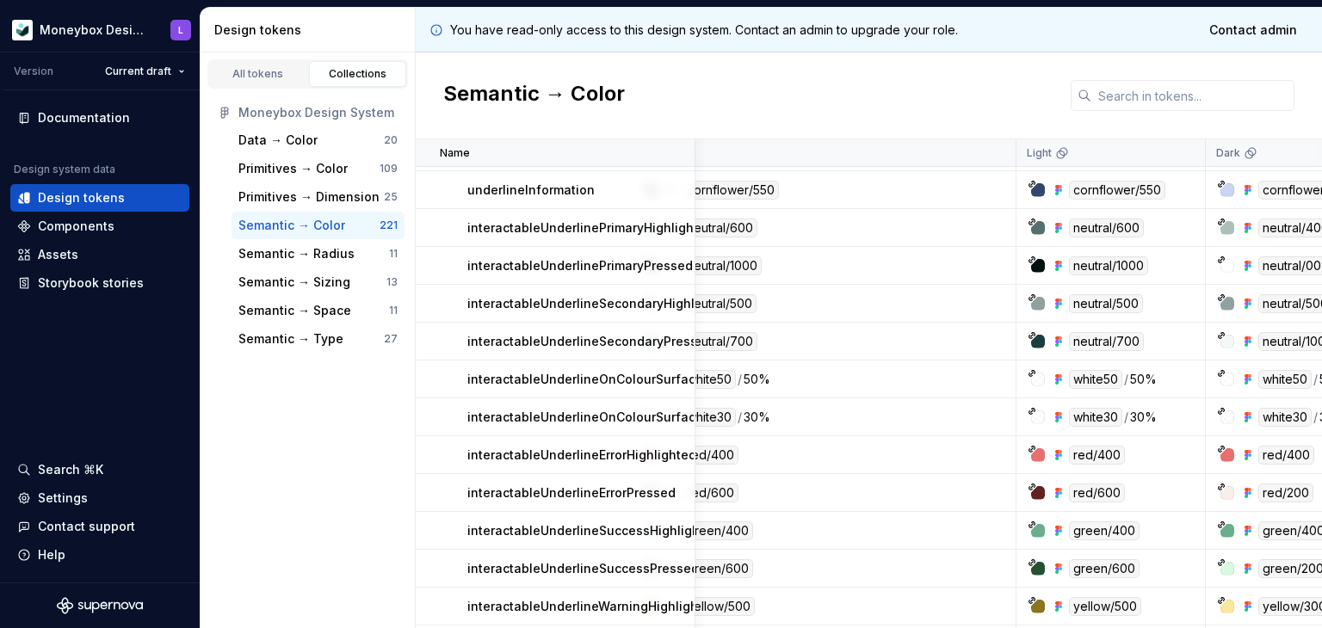
scroll to position [522, 0]
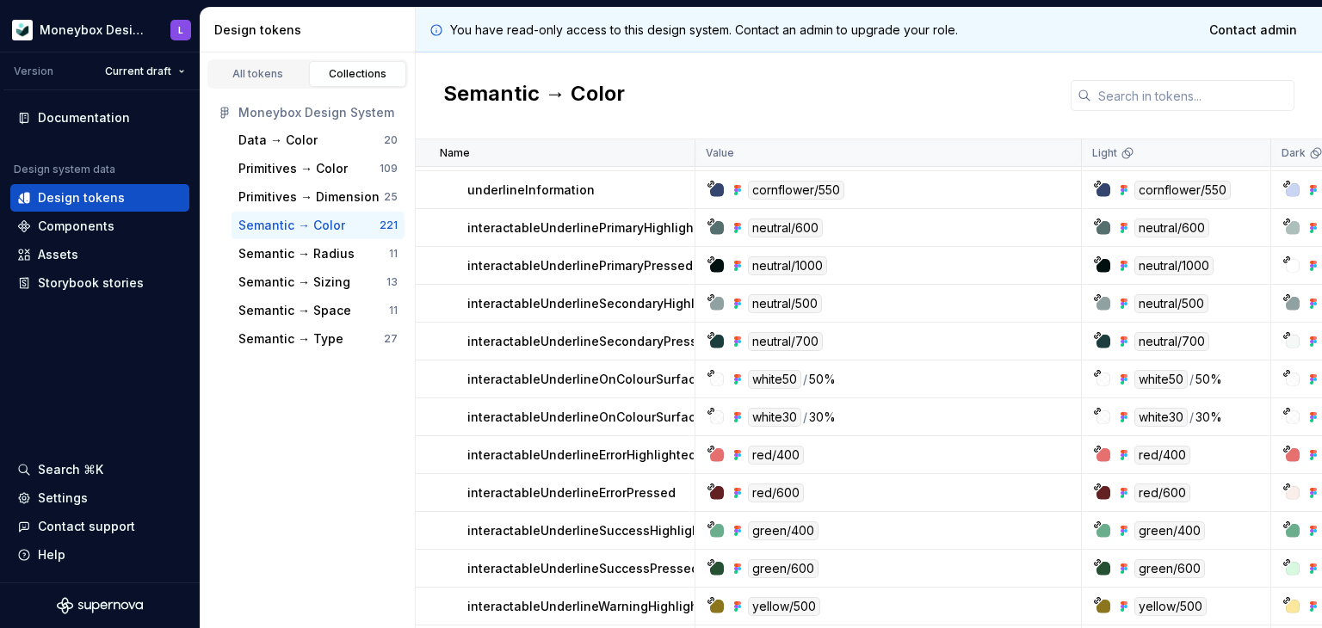
click at [706, 149] on tr "Name Value Light Dark Collection Description Last updated" at bounding box center [1166, 153] width 1500 height 28
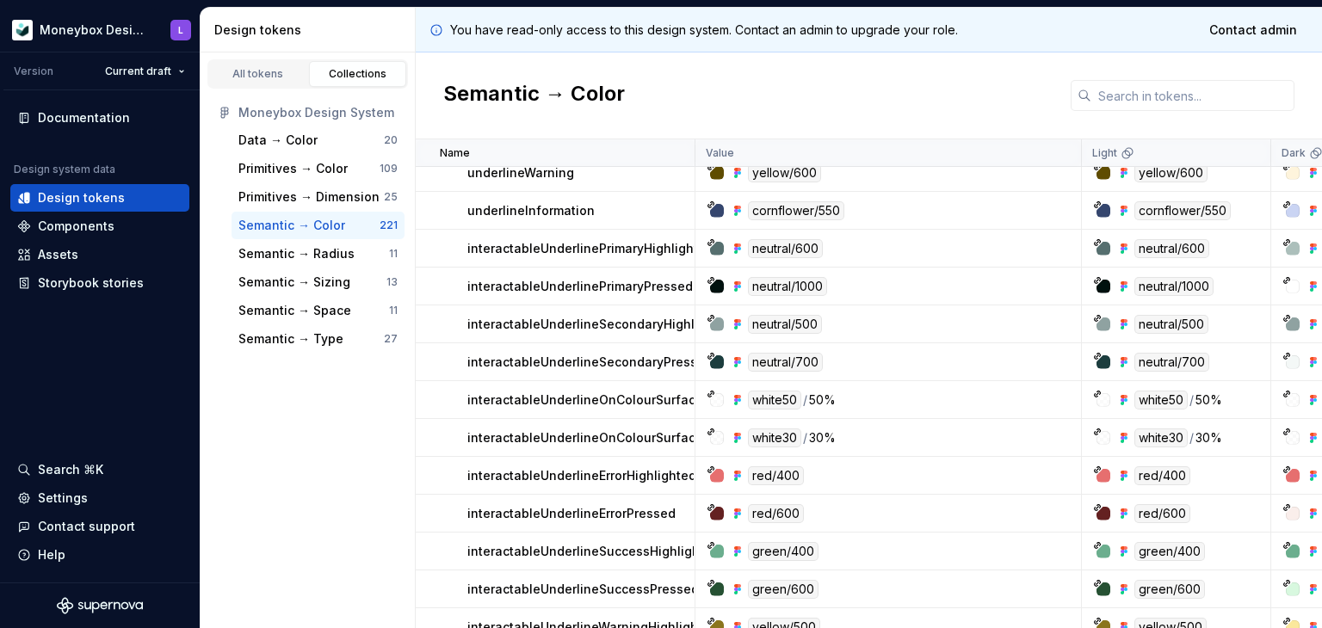
drag, startPoint x: 695, startPoint y: 156, endPoint x: 689, endPoint y: 251, distance: 95.7
click at [696, 156] on div at bounding box center [700, 153] width 10 height 28
drag, startPoint x: 615, startPoint y: 402, endPoint x: 719, endPoint y: 425, distance: 106.7
click at [754, 401] on tr "interactableUnderlineOnColourSurfaceHighlighted white50 / 50% white50 / 50% whi…" at bounding box center [1166, 400] width 1500 height 38
drag, startPoint x: 652, startPoint y: 434, endPoint x: 680, endPoint y: 422, distance: 30.1
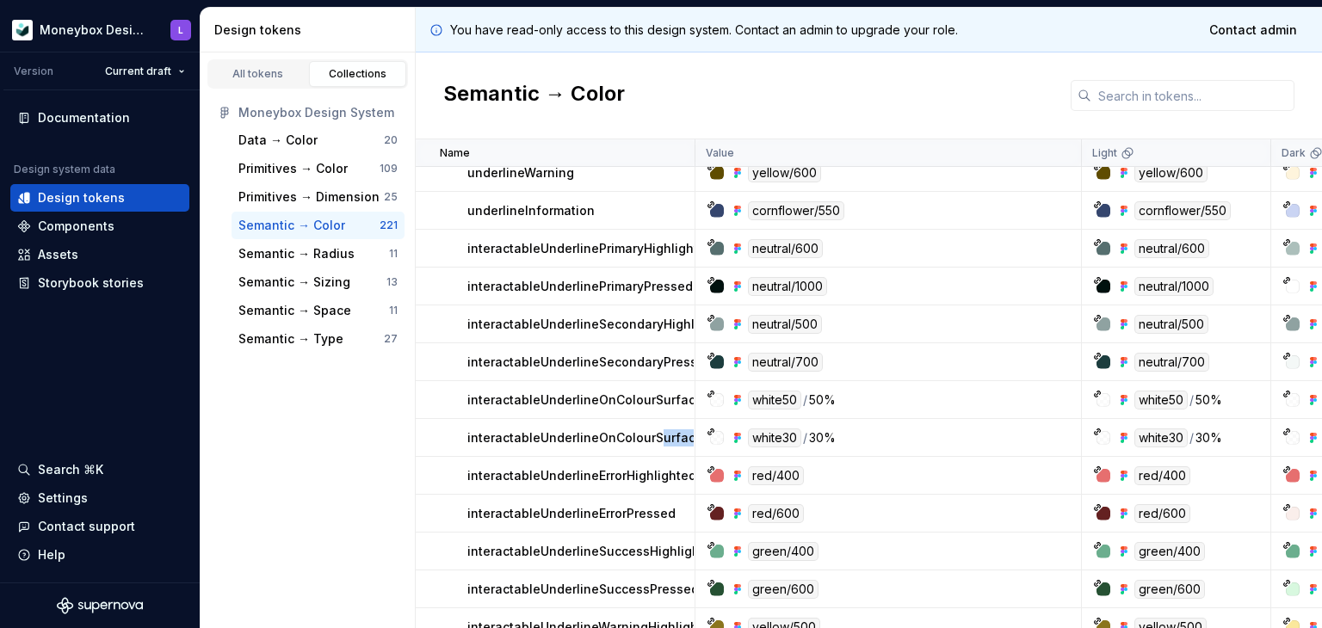
click at [732, 440] on tr "interactableUnderlineOnColourSurfacePressed white30 / 30% white30 / 30% white30…" at bounding box center [1166, 438] width 1500 height 38
click at [642, 397] on p "interactableUnderlineOnColourSurfaceHighlighted" at bounding box center [619, 399] width 305 height 17
click at [649, 397] on p "interactableUnderlineOnColourSurfaceHighlighted" at bounding box center [619, 399] width 305 height 17
click at [634, 397] on p "interactableUnderlineOnColourSurfaceHighlighted" at bounding box center [619, 399] width 305 height 17
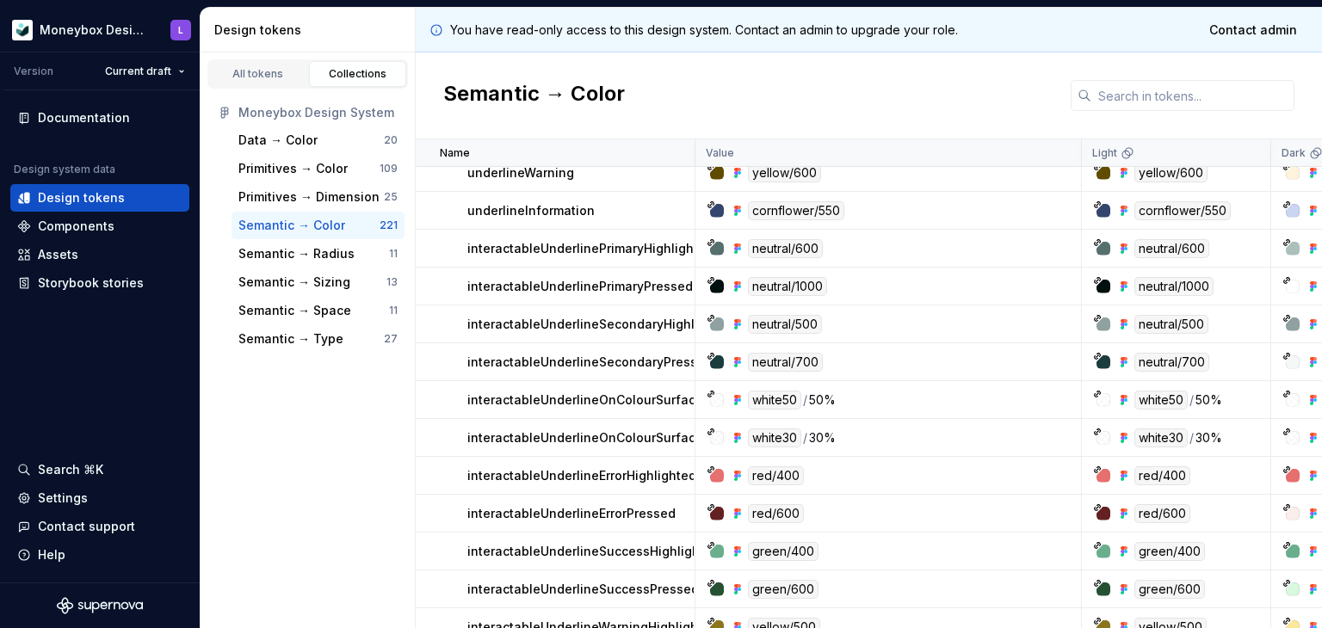
click at [616, 399] on p "interactableUnderlineOnColourSurfaceHighlighted" at bounding box center [619, 399] width 305 height 17
copy p "interactableUnderlineOnColourSurfaceHighlighted"
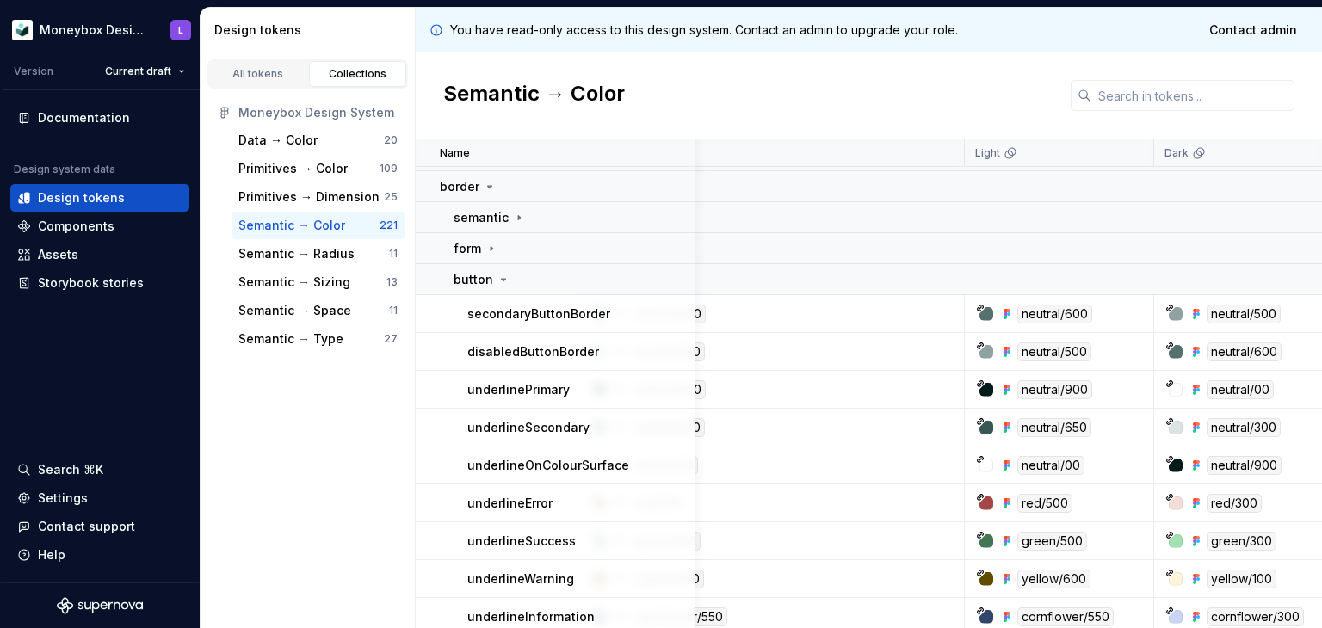
scroll to position [96, 117]
click at [1181, 275] on td at bounding box center [1188, 279] width 1221 height 31
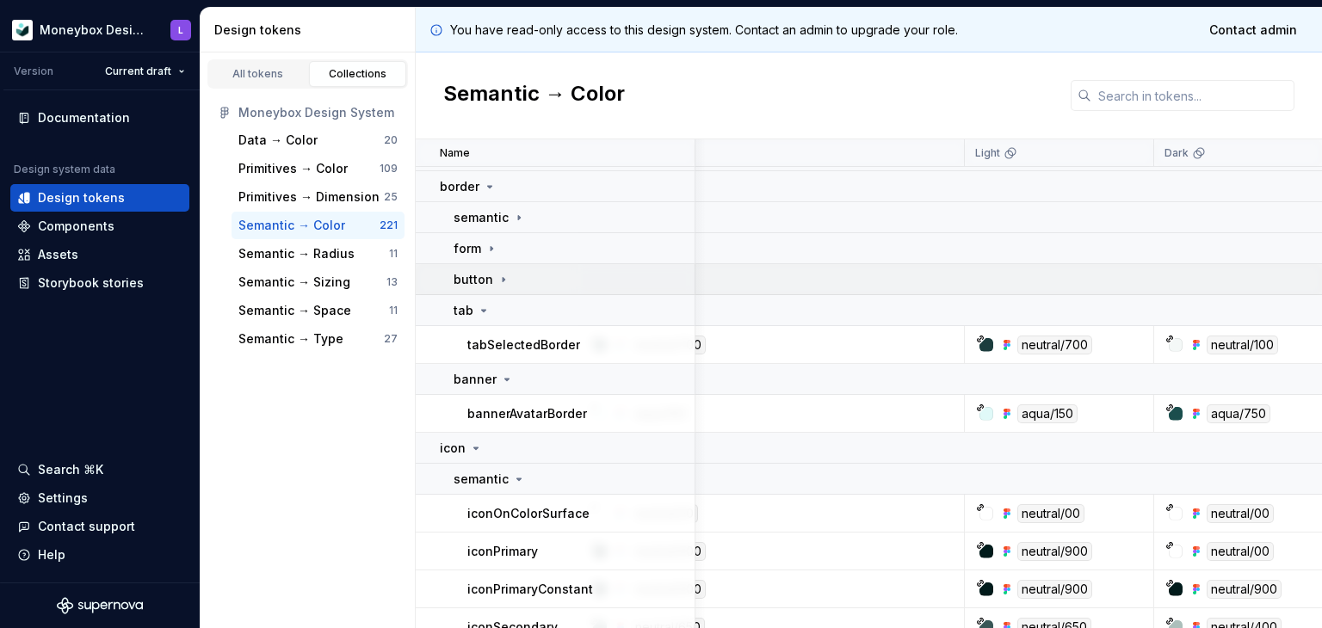
click at [1181, 275] on td at bounding box center [1188, 279] width 1221 height 31
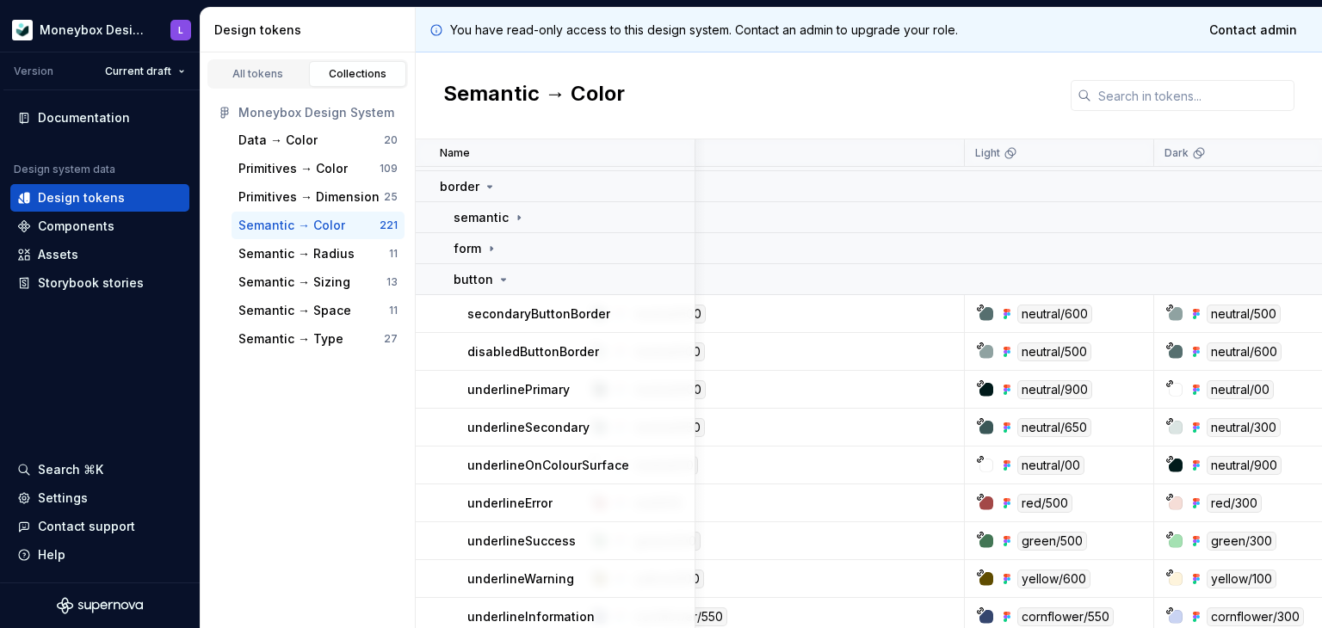
click at [583, 469] on p "underlineOnColourSurface" at bounding box center [548, 465] width 162 height 17
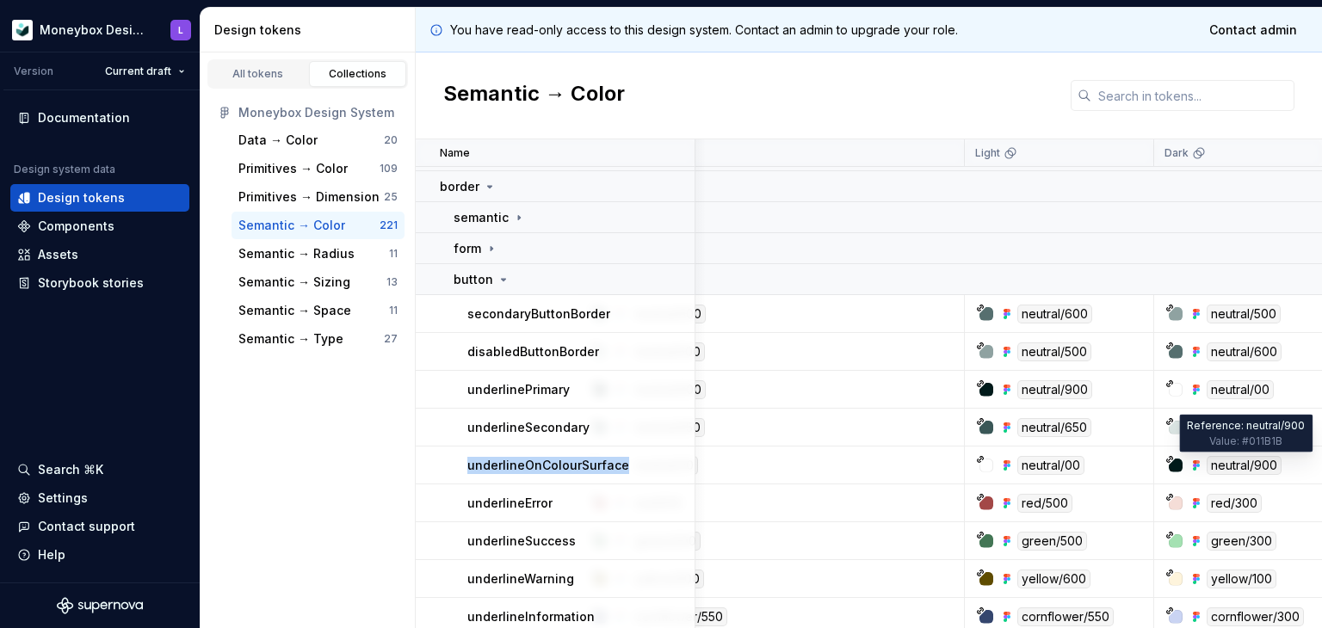
click at [1232, 462] on div "neutral/900" at bounding box center [1243, 465] width 75 height 19
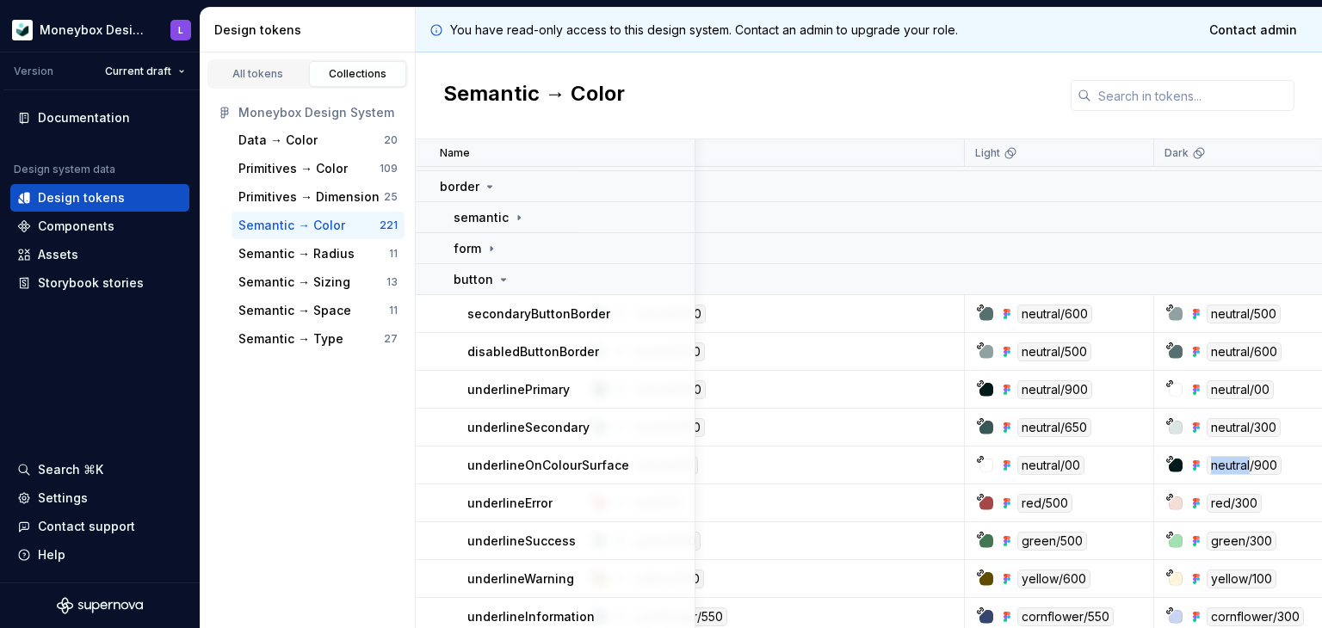
click at [1232, 462] on div "neutral/900" at bounding box center [1243, 465] width 75 height 19
drag, startPoint x: 1273, startPoint y: 461, endPoint x: 1285, endPoint y: 465, distance: 12.0
click at [1273, 461] on div "neutral/900" at bounding box center [1243, 465] width 75 height 19
click at [1265, 465] on div "neutral/900" at bounding box center [1243, 465] width 75 height 19
click at [1266, 465] on div "neutral/900" at bounding box center [1243, 465] width 75 height 19
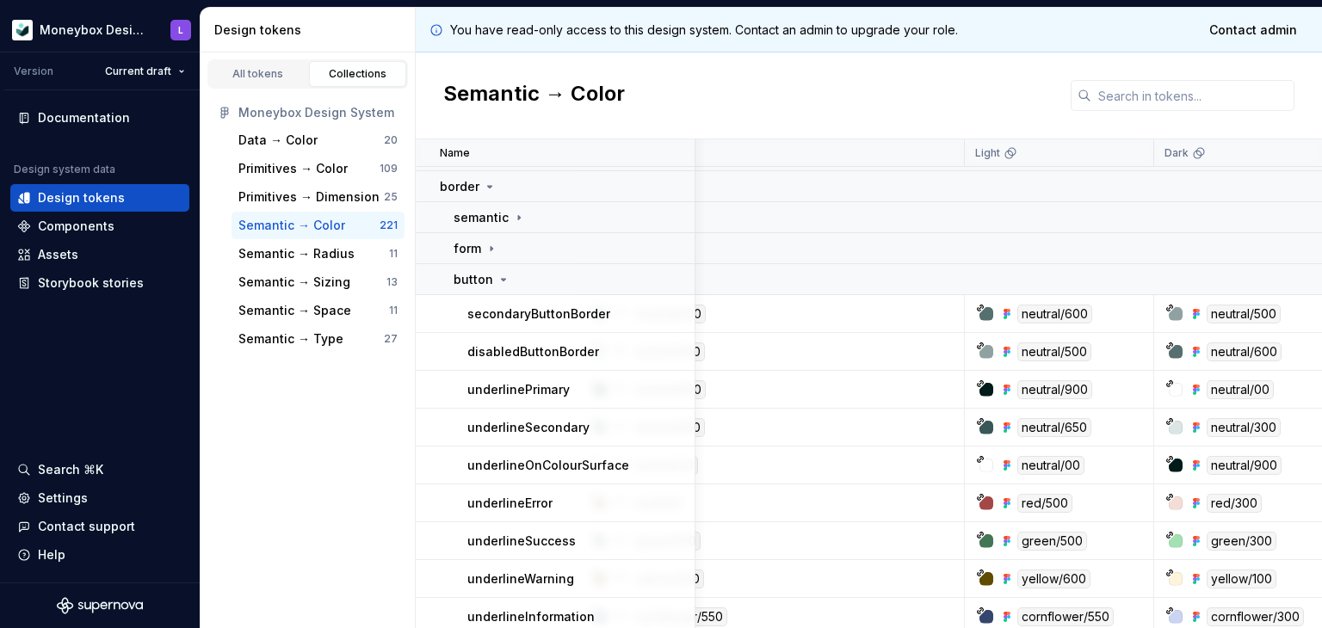
click at [1244, 461] on div "neutral/900" at bounding box center [1243, 465] width 75 height 19
click at [1244, 460] on div "neutral/900" at bounding box center [1243, 465] width 75 height 19
copy div "neutral/900"
click at [0, 405] on div "Documentation Design system data Design tokens Components Assets Storybook stor…" at bounding box center [100, 336] width 200 height 492
